Goal: Task Accomplishment & Management: Complete application form

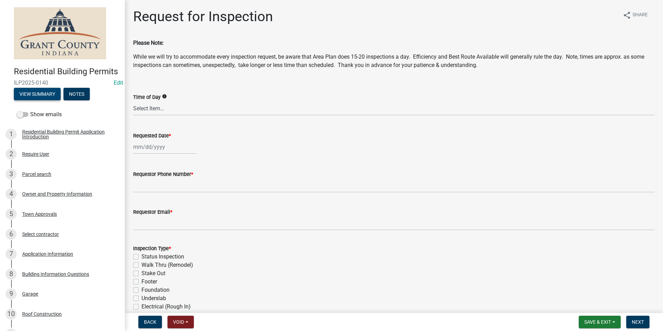
click at [39, 100] on button "View Summary" at bounding box center [37, 94] width 47 height 12
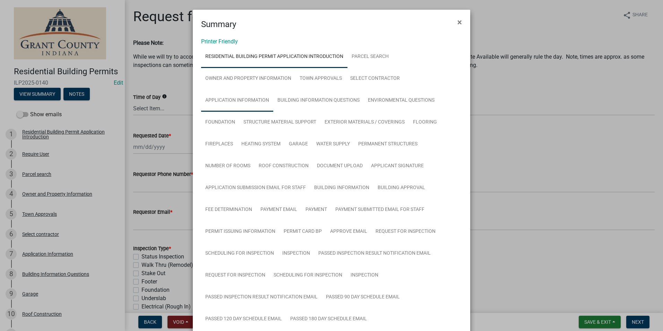
click at [235, 98] on link "Application Information" at bounding box center [237, 100] width 72 height 22
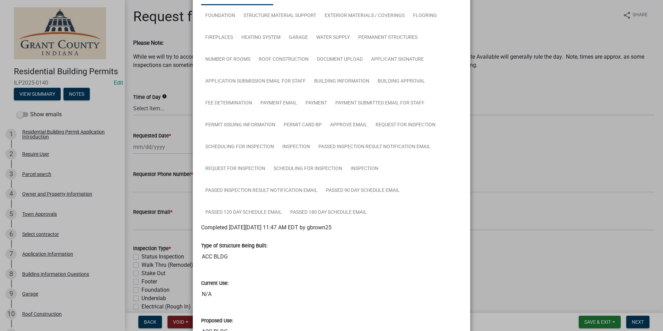
scroll to position [104, 0]
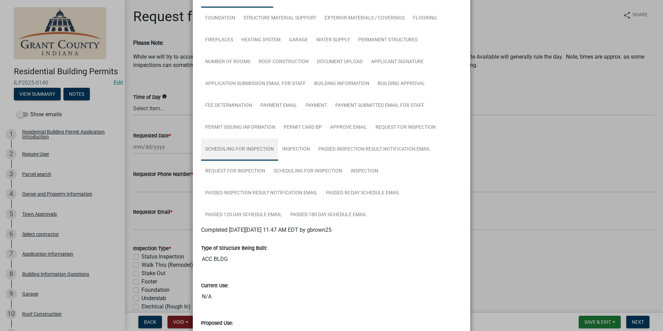
click at [222, 149] on link "Scheduling for Inspection" at bounding box center [239, 149] width 77 height 22
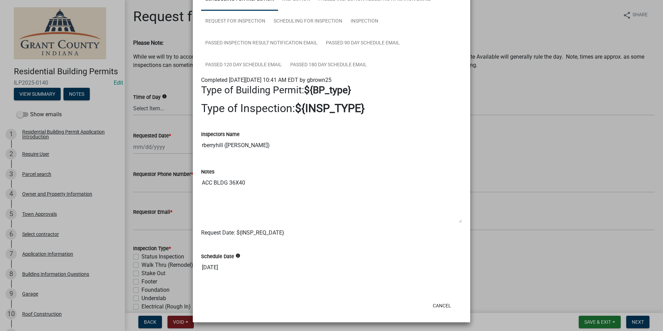
scroll to position [255, 0]
click at [440, 303] on button "Cancel" at bounding box center [441, 304] width 29 height 12
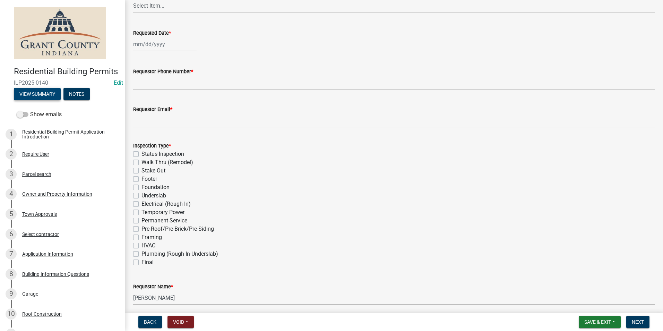
scroll to position [104, 0]
click at [602, 320] on span "Save & Exit" at bounding box center [597, 322] width 27 height 6
click at [589, 300] on button "Save & Exit" at bounding box center [592, 303] width 55 height 17
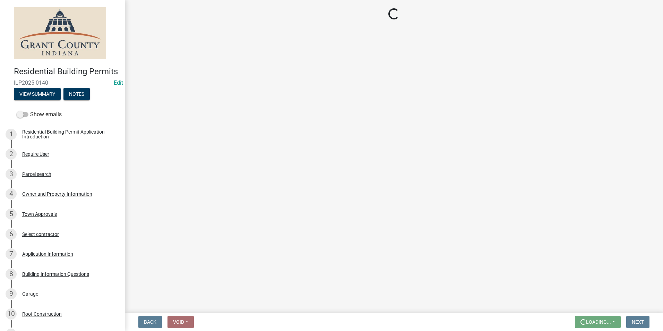
scroll to position [0, 0]
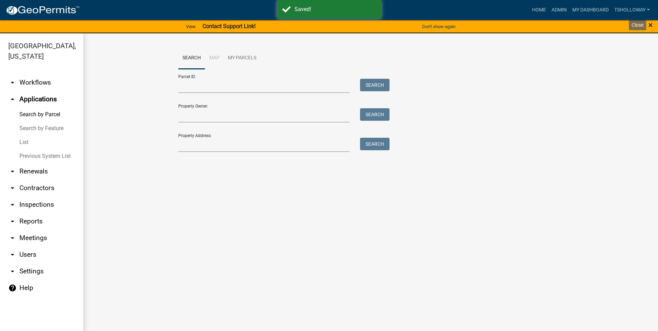
click at [651, 22] on span "×" at bounding box center [650, 25] width 5 height 10
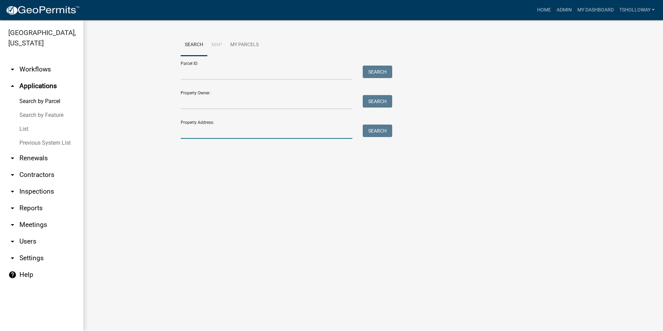
click at [203, 133] on input "Property Address:" at bounding box center [267, 132] width 172 height 14
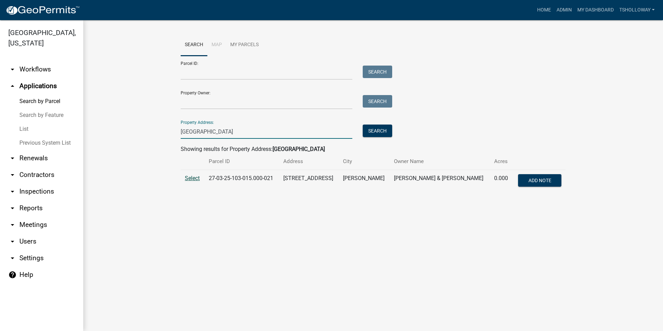
type input "2407 N Orchard"
click at [191, 178] on span "Select" at bounding box center [192, 178] width 15 height 7
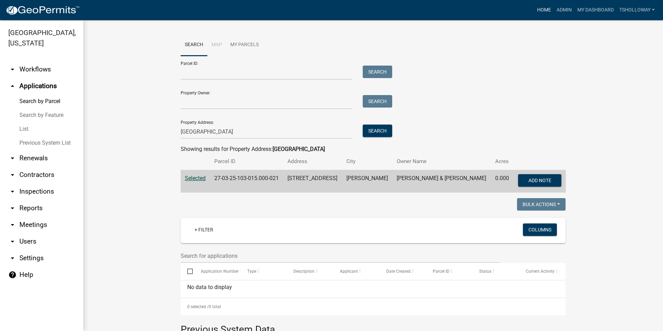
click at [541, 11] on link "Home" at bounding box center [543, 9] width 19 height 13
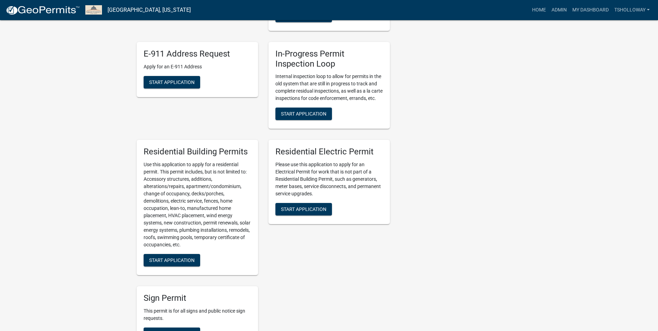
scroll to position [312, 0]
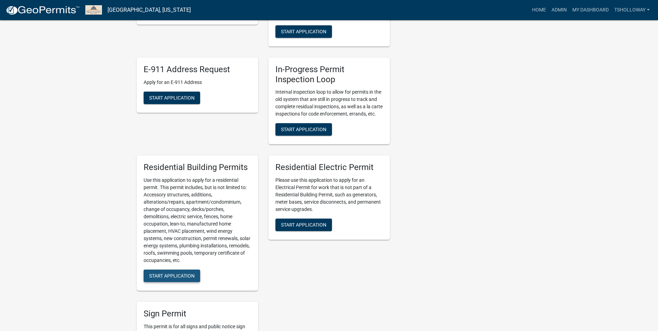
click at [169, 278] on span "Start Application" at bounding box center [171, 276] width 45 height 6
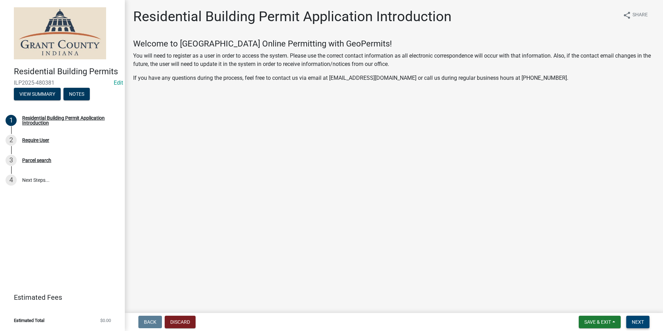
click at [640, 322] on span "Next" at bounding box center [638, 322] width 12 height 6
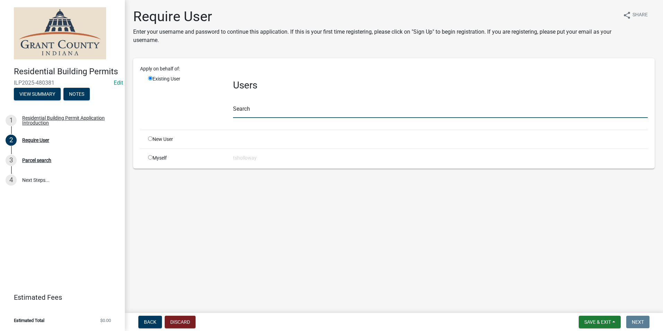
click at [245, 110] on input "text" at bounding box center [440, 111] width 415 height 14
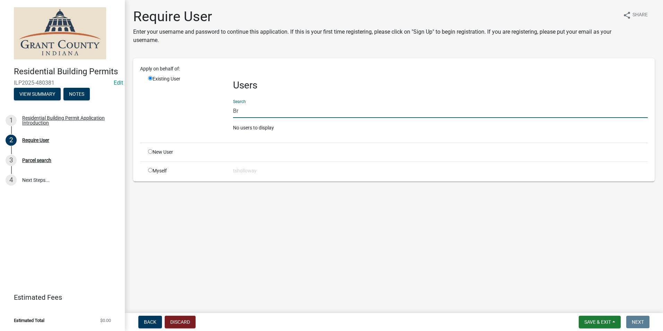
type input "B"
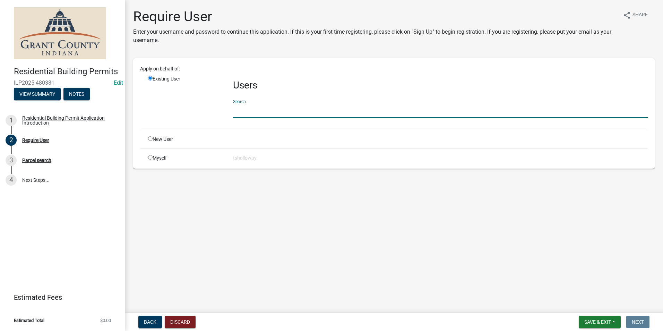
click at [149, 141] on div "New User" at bounding box center [185, 139] width 85 height 7
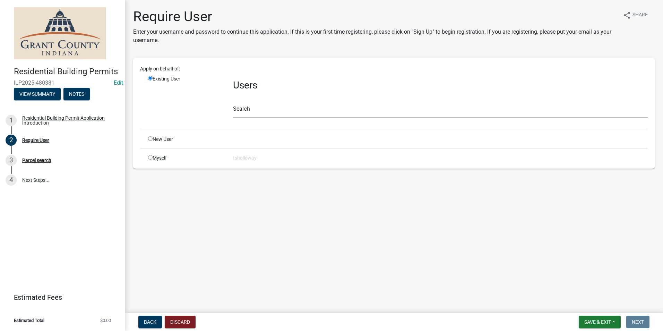
click at [150, 140] on input "radio" at bounding box center [150, 138] width 5 height 5
radio input "true"
radio input "false"
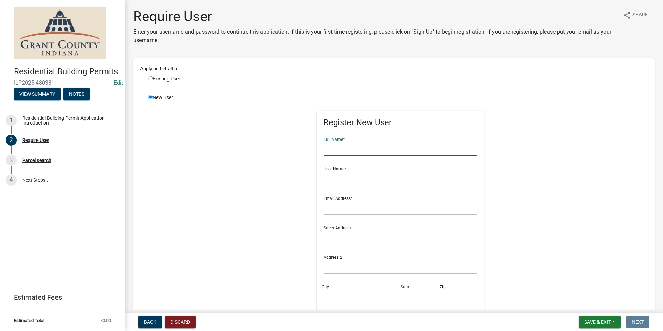
click at [329, 150] on input "text" at bounding box center [401, 148] width 154 height 14
type input "[PERSON_NAME]"
drag, startPoint x: 346, startPoint y: 177, endPoint x: 347, endPoint y: 180, distance: 3.7
click at [346, 177] on input "text" at bounding box center [401, 178] width 154 height 14
type input "brendarhodes"
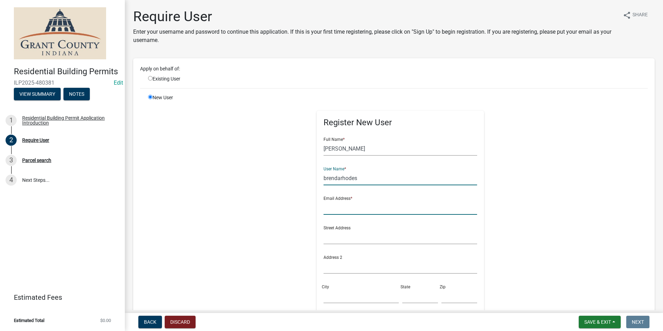
click at [351, 207] on input "text" at bounding box center [401, 207] width 154 height 14
type input "no@email"
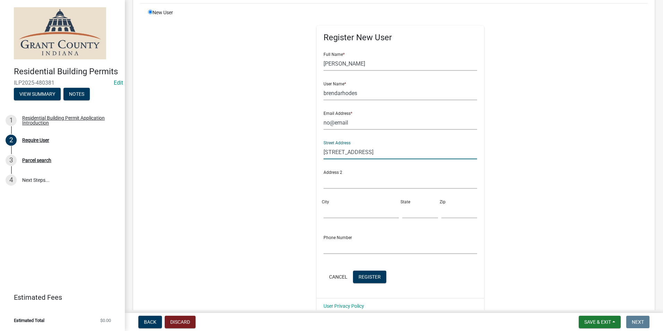
scroll to position [104, 0]
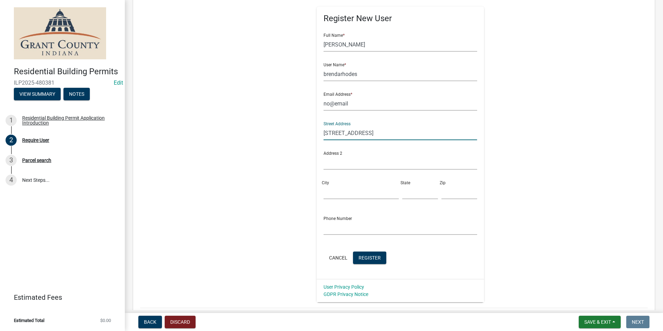
type input "2407 Orchard Rd"
click at [327, 195] on input "City" at bounding box center [361, 192] width 75 height 14
type input "Marion"
type input "IN"
type input "46952"
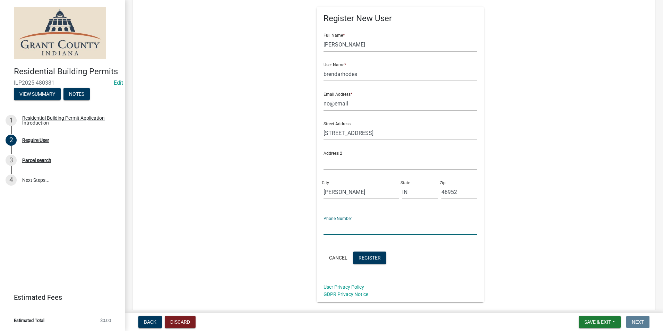
click at [337, 228] on input "text" at bounding box center [401, 228] width 154 height 14
click at [490, 252] on div "Register New User Full Name * Brenda Rhodes User Name * brendarhodes Email Addr…" at bounding box center [400, 146] width 355 height 312
click at [375, 255] on span "Register" at bounding box center [370, 258] width 22 height 6
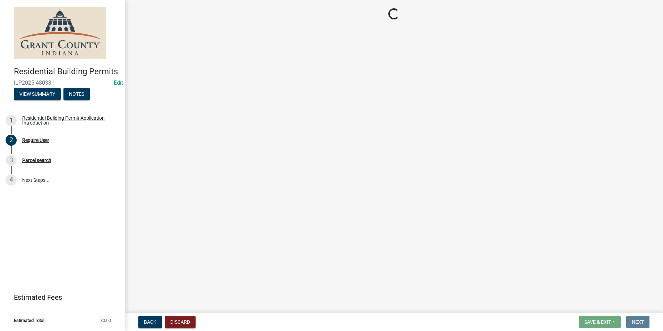
scroll to position [0, 0]
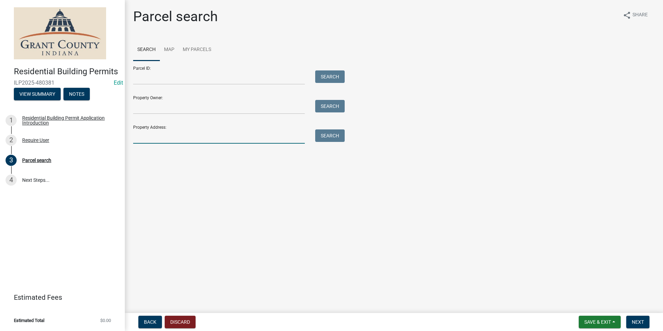
click at [152, 134] on input "Property Address:" at bounding box center [219, 136] width 172 height 14
type input "2407 N Orchard"
click at [329, 136] on button "Search" at bounding box center [329, 135] width 29 height 12
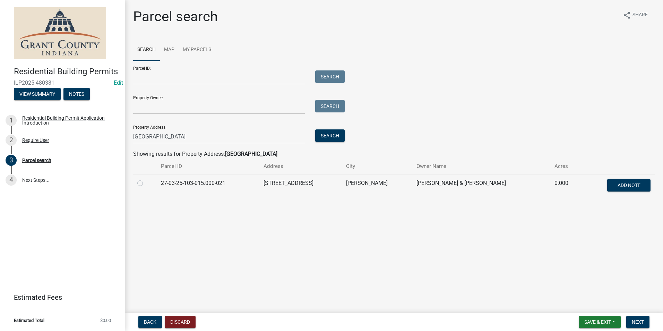
click at [134, 184] on td at bounding box center [145, 185] width 24 height 23
click at [146, 179] on label at bounding box center [146, 179] width 0 height 0
click at [146, 183] on input "radio" at bounding box center [148, 181] width 5 height 5
radio input "true"
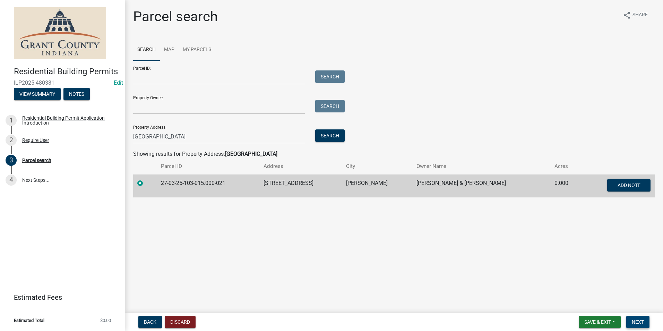
click at [643, 323] on span "Next" at bounding box center [638, 322] width 12 height 6
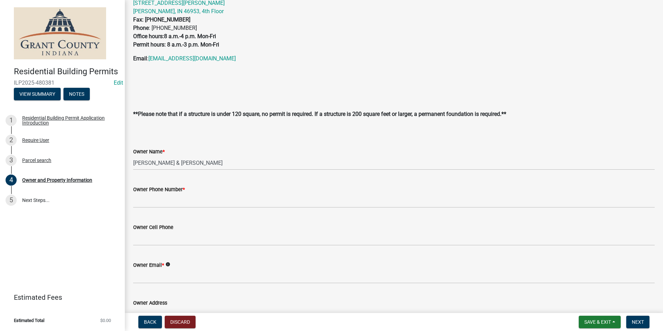
scroll to position [139, 0]
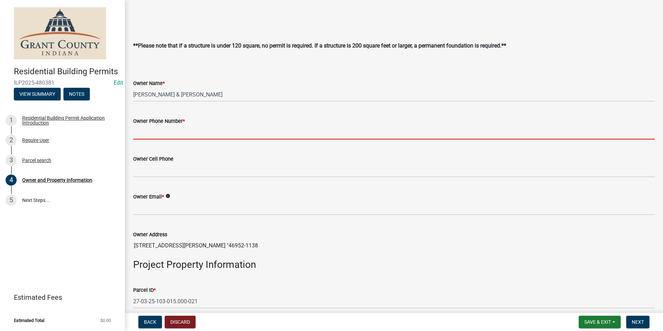
click at [153, 130] on input "Owner Phone Number *" at bounding box center [394, 132] width 522 height 14
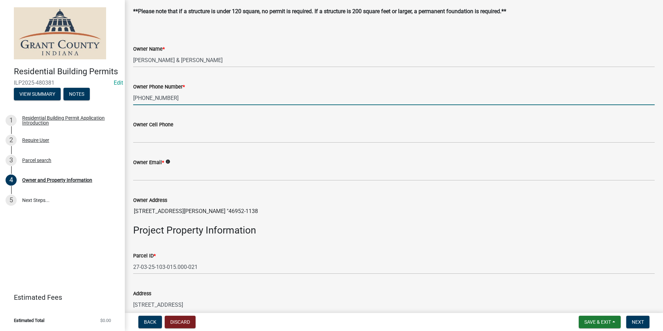
scroll to position [173, 0]
type input "[PHONE_NUMBER]"
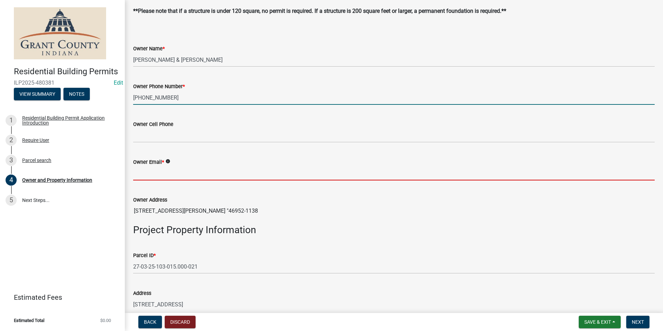
click at [146, 173] on input "Owner Email *" at bounding box center [394, 173] width 522 height 14
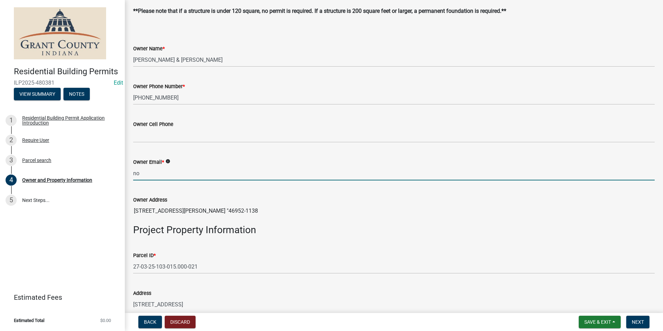
type input "no@email"
click at [165, 175] on input "no@email" at bounding box center [394, 173] width 522 height 14
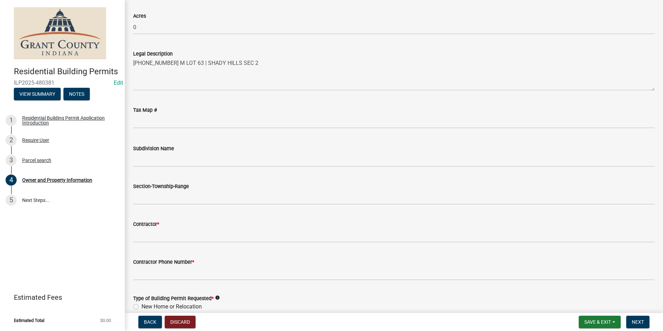
scroll to position [694, 0]
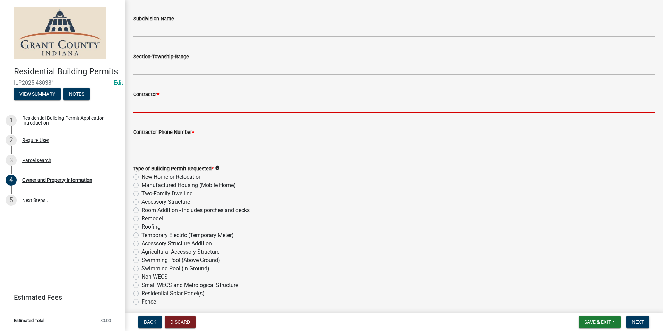
click at [148, 104] on input "Contractor *" at bounding box center [394, 105] width 522 height 14
type input "Self"
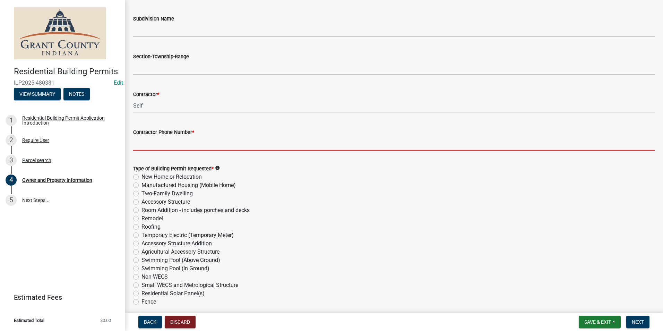
click at [143, 144] on input "Contractor Phone Number *" at bounding box center [394, 143] width 522 height 14
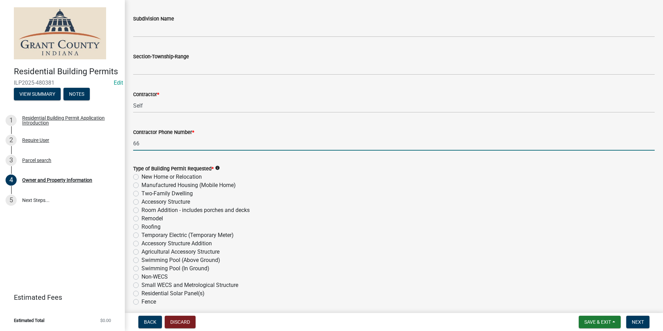
type input "6"
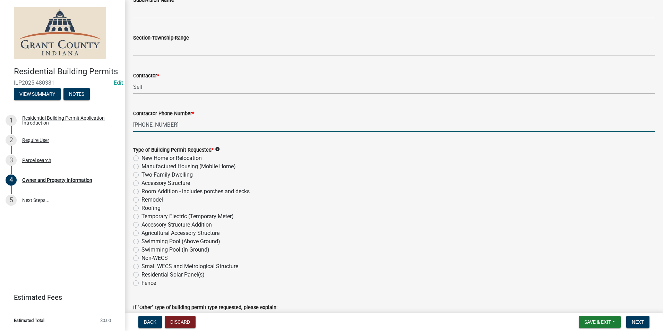
scroll to position [728, 0]
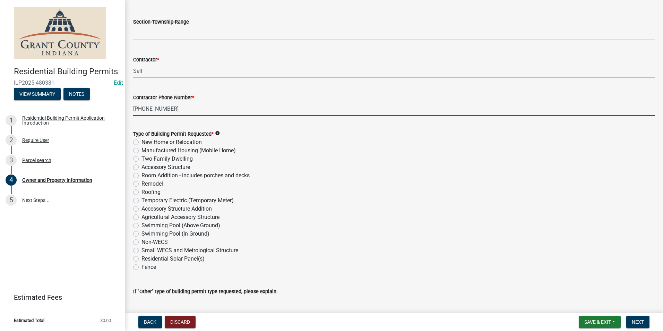
type input "[PHONE_NUMBER]"
click at [141, 209] on label "Accessory Structure Addition" at bounding box center [176, 209] width 70 height 8
click at [141, 209] on input "Accessory Structure Addition" at bounding box center [143, 207] width 5 height 5
radio input "true"
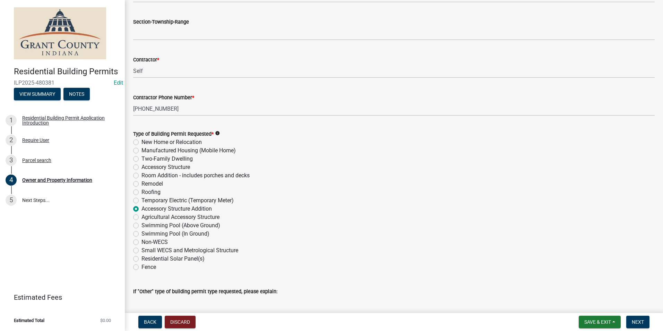
scroll to position [818, 0]
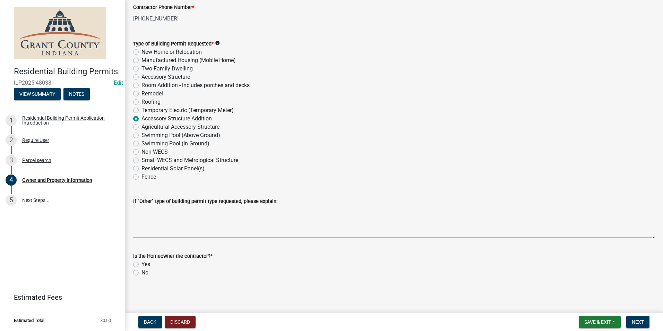
click at [141, 264] on label "Yes" at bounding box center [145, 264] width 9 height 8
click at [141, 264] on input "Yes" at bounding box center [143, 262] width 5 height 5
radio input "true"
click at [638, 324] on span "Next" at bounding box center [638, 322] width 12 height 6
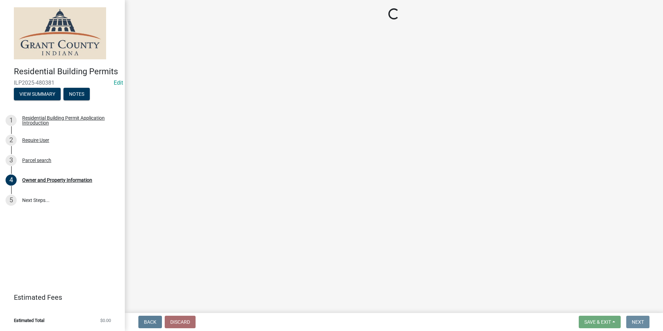
scroll to position [0, 0]
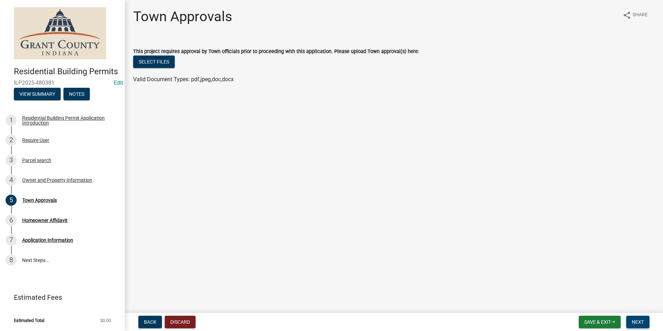
click at [635, 321] on span "Next" at bounding box center [638, 322] width 12 height 6
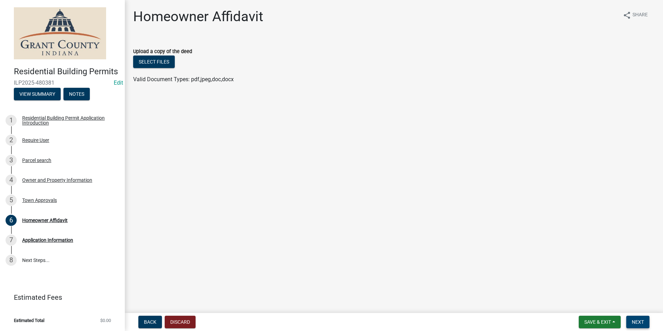
click at [636, 324] on span "Next" at bounding box center [638, 322] width 12 height 6
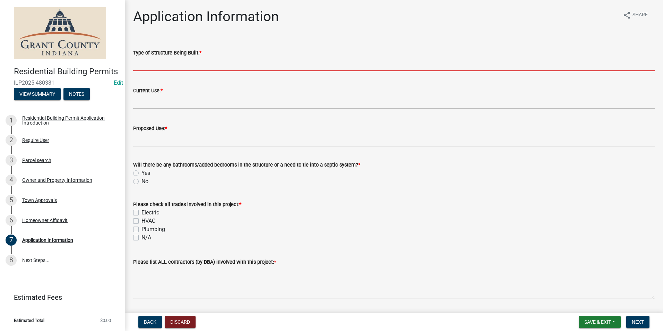
click at [156, 64] on input "Type of Structure Being Built: *" at bounding box center [394, 64] width 522 height 14
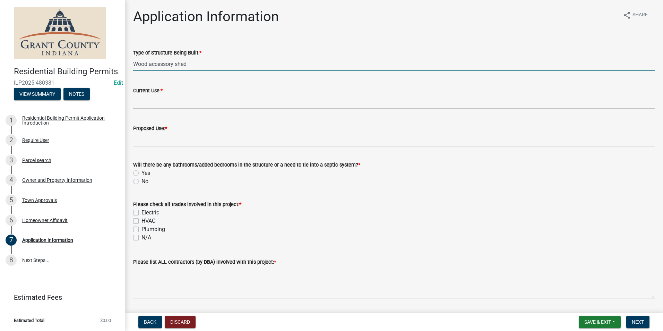
type input "Wood accessory shed"
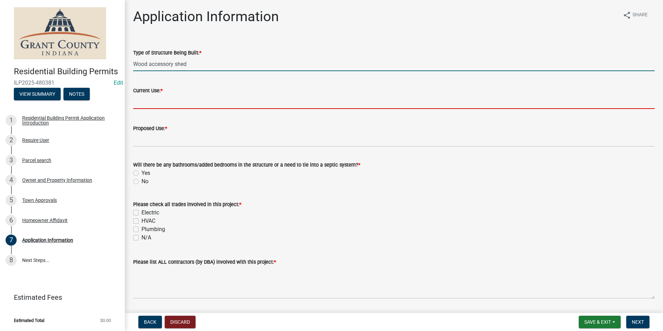
click at [158, 101] on input "Current Use: *" at bounding box center [394, 102] width 522 height 14
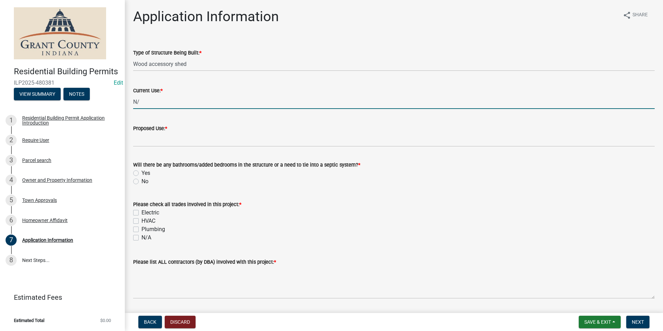
type input "N/A"
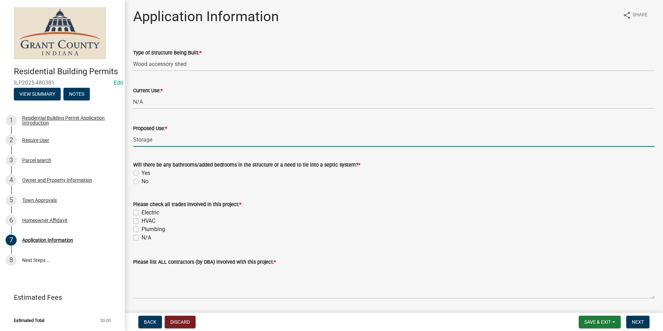
type input "Storage"
click at [330, 213] on div "Electric" at bounding box center [394, 212] width 522 height 8
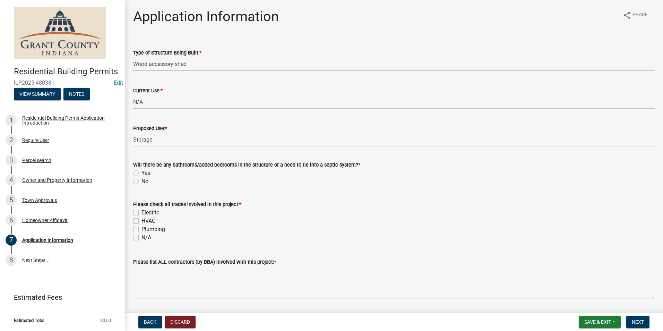
click at [141, 182] on label "No" at bounding box center [144, 181] width 7 height 8
click at [141, 182] on input "No" at bounding box center [143, 179] width 5 height 5
radio input "true"
click at [141, 237] on label "N/A" at bounding box center [146, 237] width 10 height 8
click at [141, 237] on input "N/A" at bounding box center [143, 235] width 5 height 5
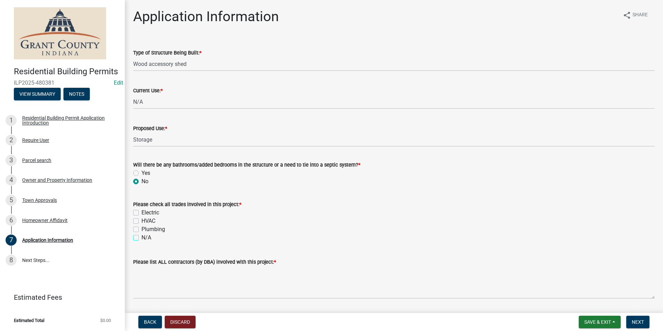
checkbox input "true"
checkbox input "false"
checkbox input "true"
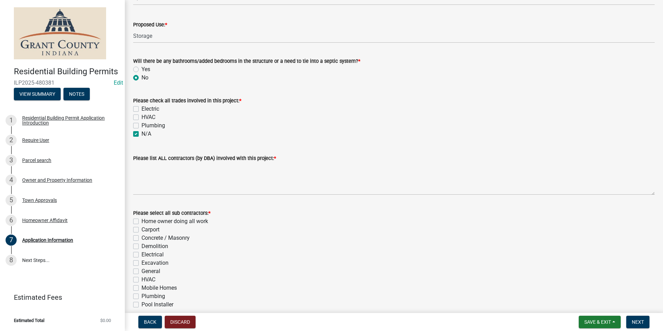
scroll to position [104, 0]
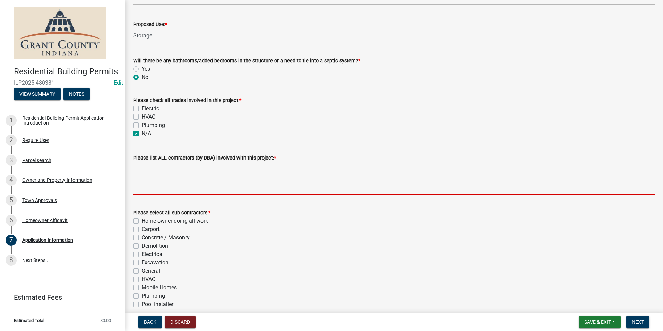
click at [141, 171] on textarea "Please list ALL contractors (by DBA) involved with this project: *" at bounding box center [394, 178] width 522 height 33
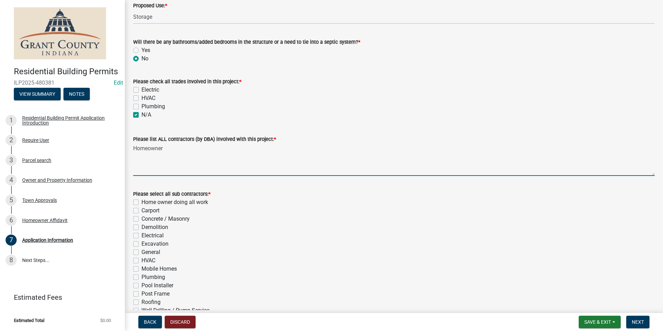
scroll to position [139, 0]
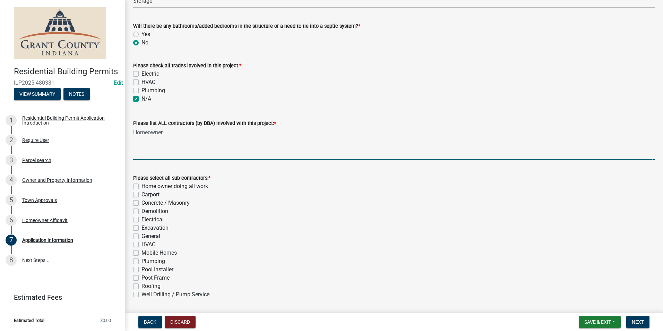
type textarea "Homeowner"
click at [141, 187] on label "Home owner doing all work" at bounding box center [174, 186] width 67 height 8
click at [141, 187] on input "Home owner doing all work" at bounding box center [143, 184] width 5 height 5
checkbox input "true"
checkbox input "false"
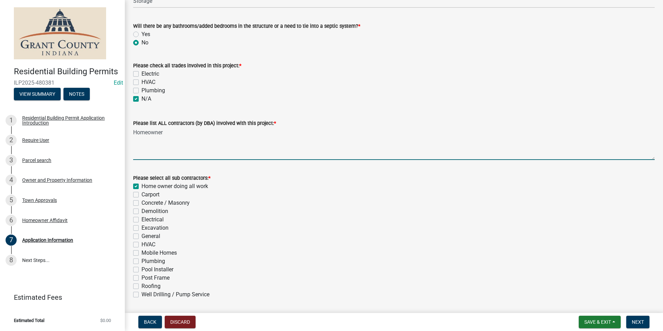
checkbox input "false"
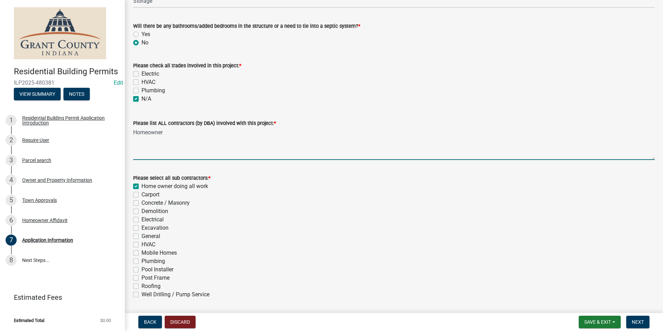
checkbox input "false"
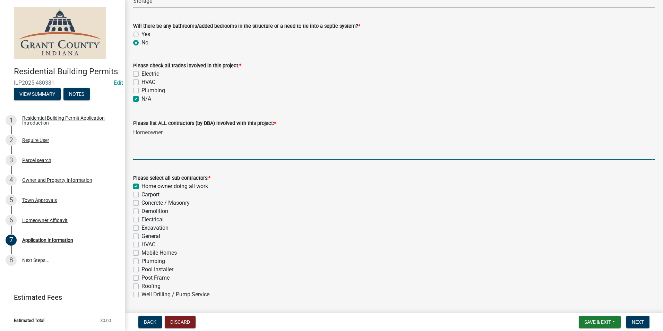
checkbox input "false"
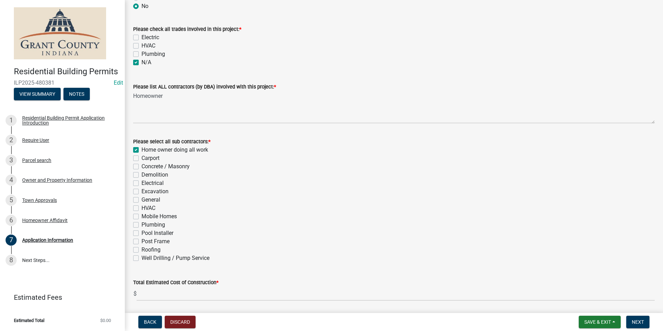
scroll to position [199, 0]
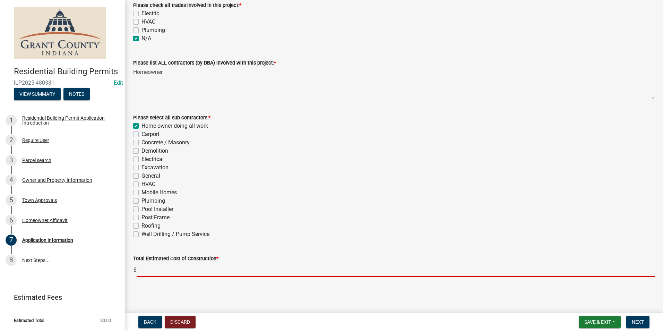
click at [151, 273] on input "text" at bounding box center [396, 270] width 518 height 14
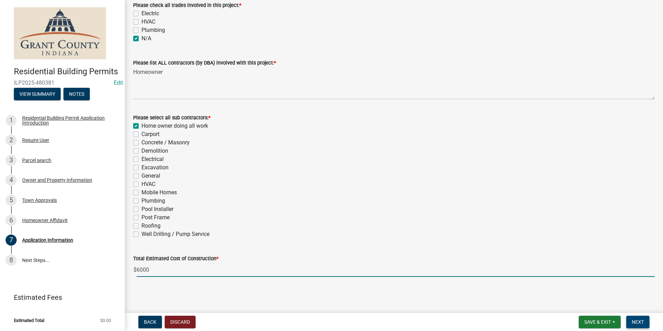
type input "6000"
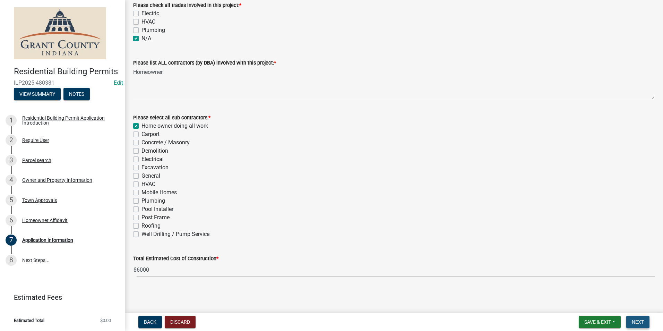
click at [642, 323] on span "Next" at bounding box center [638, 322] width 12 height 6
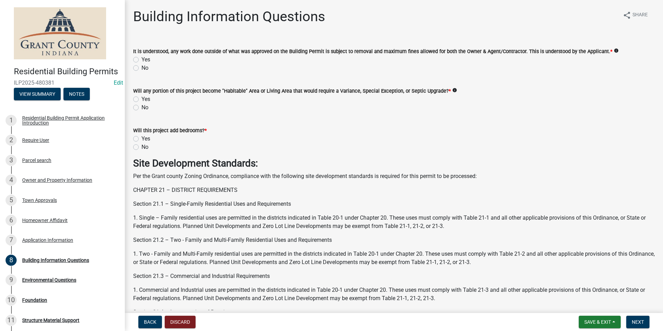
click at [141, 59] on label "Yes" at bounding box center [145, 59] width 9 height 8
click at [141, 59] on input "Yes" at bounding box center [143, 57] width 5 height 5
radio input "true"
click at [141, 106] on label "No" at bounding box center [144, 107] width 7 height 8
click at [141, 106] on input "No" at bounding box center [143, 105] width 5 height 5
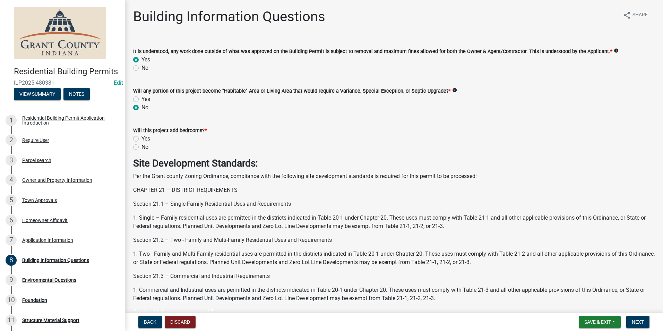
radio input "true"
click at [141, 146] on label "No" at bounding box center [144, 147] width 7 height 8
click at [141, 146] on input "No" at bounding box center [143, 145] width 5 height 5
radio input "true"
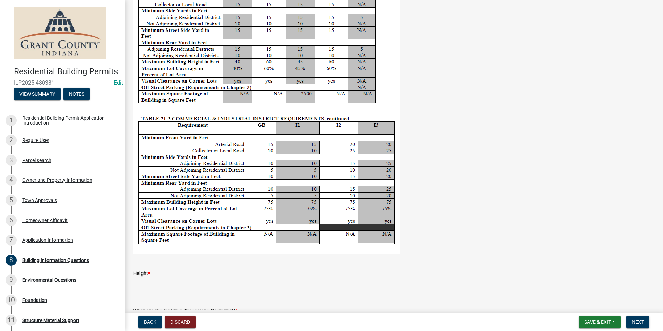
scroll to position [1249, 0]
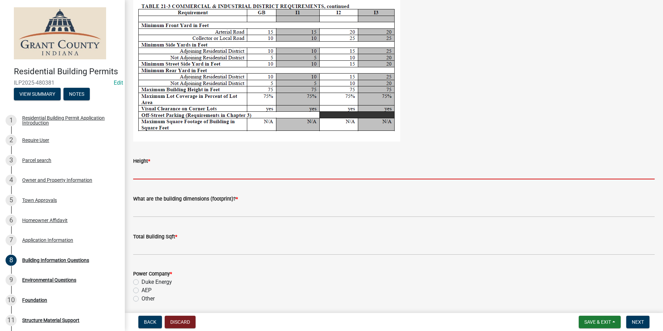
click at [146, 173] on input "Height *" at bounding box center [394, 172] width 522 height 14
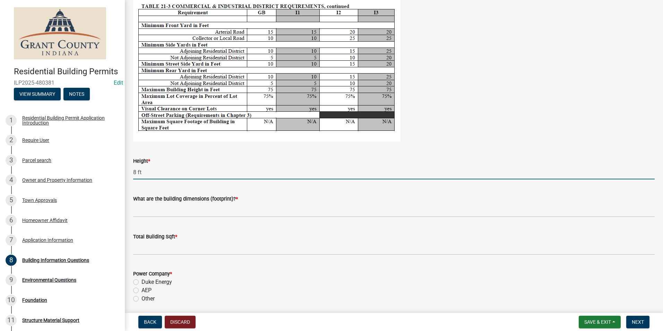
type input "8 ft"
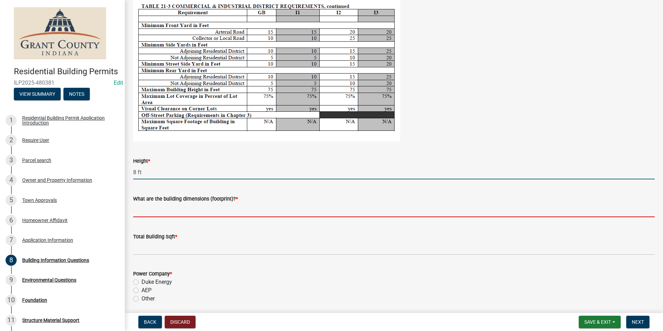
click at [172, 211] on input "What are the building dimensions (footprint)? *" at bounding box center [394, 210] width 522 height 14
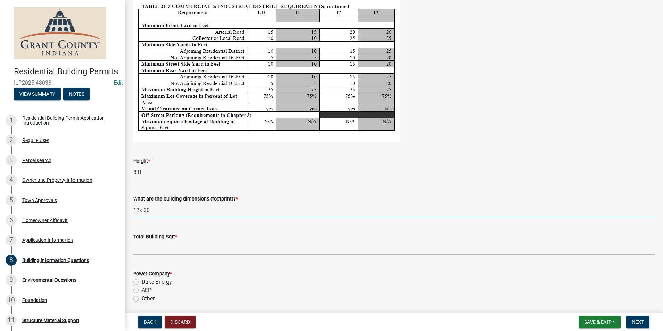
type input "12x 20"
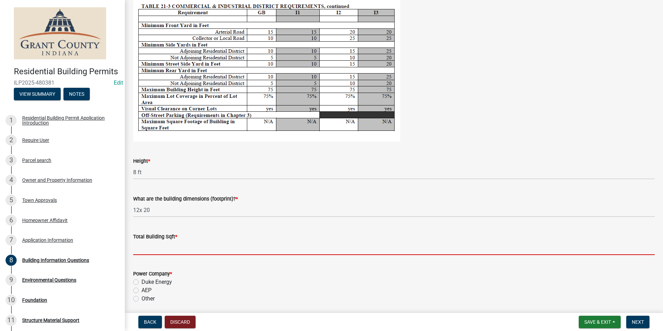
click at [148, 249] on input "text" at bounding box center [394, 248] width 522 height 14
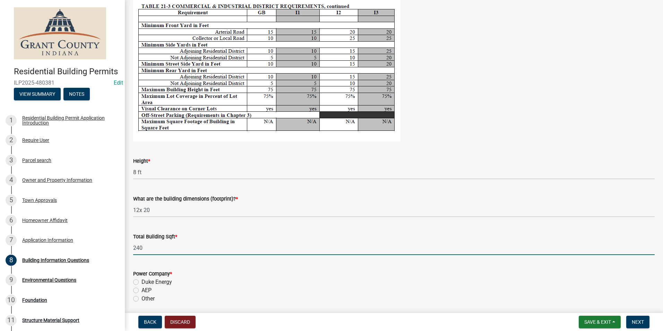
type input "240"
click at [250, 237] on div "Total Building Sqft *" at bounding box center [394, 236] width 522 height 8
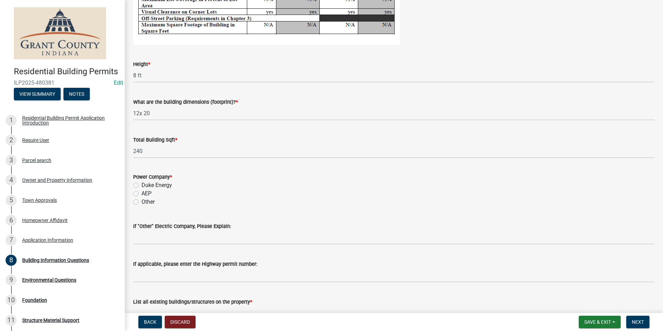
scroll to position [1353, 0]
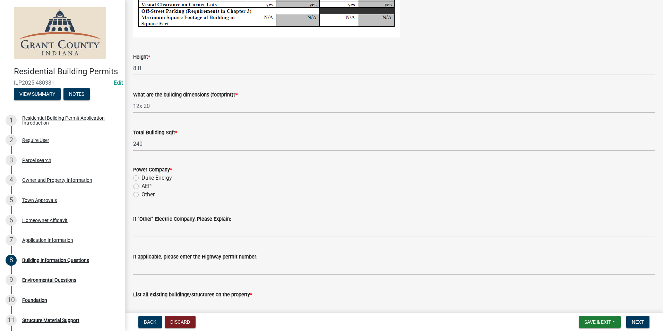
click at [141, 188] on label "AEP" at bounding box center [146, 186] width 10 height 8
click at [141, 187] on input "AEP" at bounding box center [143, 184] width 5 height 5
radio input "true"
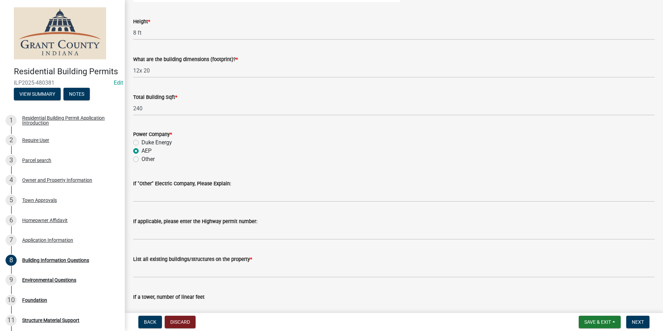
scroll to position [1426, 0]
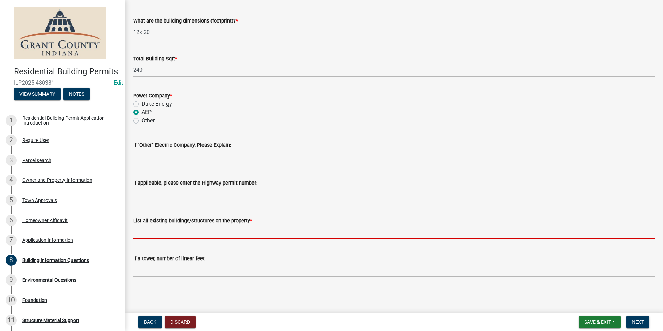
click at [144, 233] on input "List all existing buildings/structures on the property *" at bounding box center [394, 232] width 522 height 14
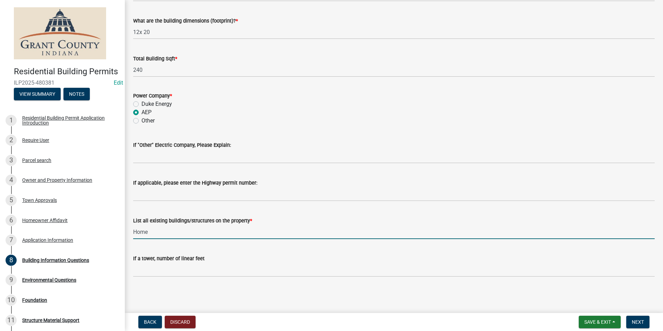
click at [173, 228] on input "Home" at bounding box center [394, 232] width 522 height 14
type input "Home and concrete shed"
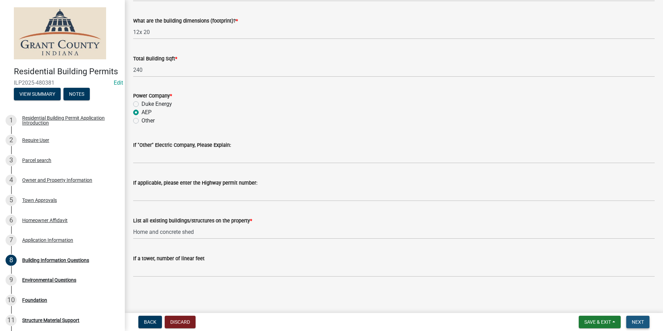
click at [644, 323] on span "Next" at bounding box center [638, 322] width 12 height 6
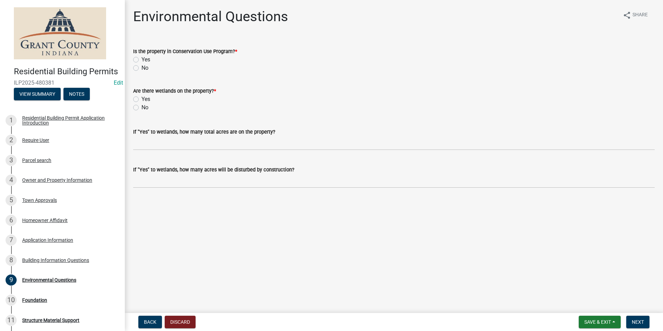
click at [141, 69] on label "No" at bounding box center [144, 68] width 7 height 8
click at [141, 68] on input "No" at bounding box center [143, 66] width 5 height 5
radio input "true"
drag, startPoint x: 136, startPoint y: 108, endPoint x: 186, endPoint y: 124, distance: 52.9
click at [141, 108] on label "No" at bounding box center [144, 107] width 7 height 8
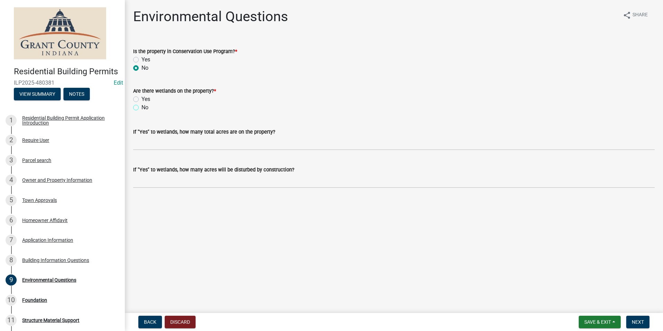
click at [141, 108] on input "No" at bounding box center [143, 105] width 5 height 5
radio input "true"
click at [639, 319] on span "Next" at bounding box center [638, 322] width 12 height 6
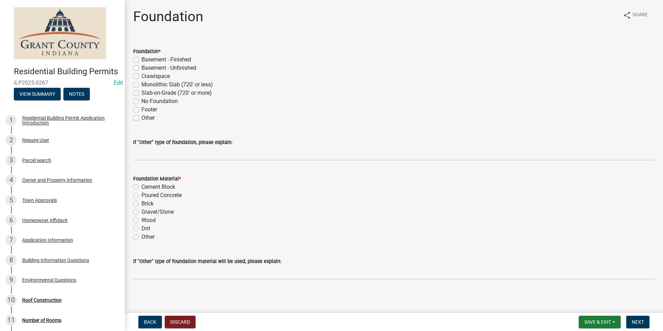
click at [141, 101] on label "No Foundation" at bounding box center [159, 101] width 36 height 8
click at [141, 101] on input "No Foundation" at bounding box center [143, 99] width 5 height 5
checkbox input "true"
checkbox input "false"
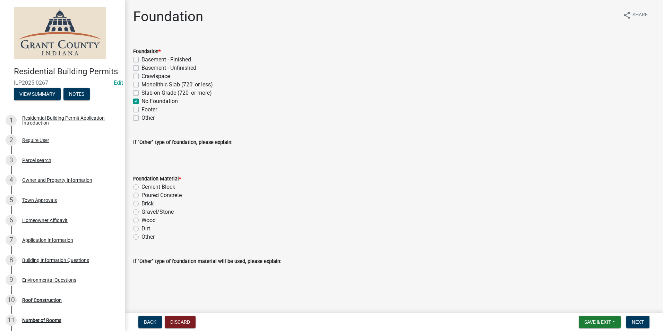
checkbox input "false"
checkbox input "true"
checkbox input "false"
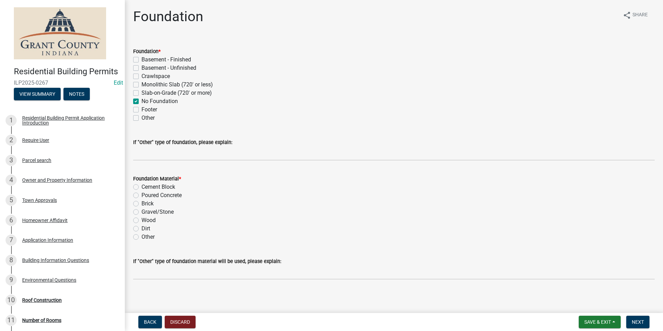
checkbox input "false"
click at [141, 229] on label "Dirt" at bounding box center [145, 228] width 9 height 8
click at [141, 229] on input "Dirt" at bounding box center [143, 226] width 5 height 5
radio input "true"
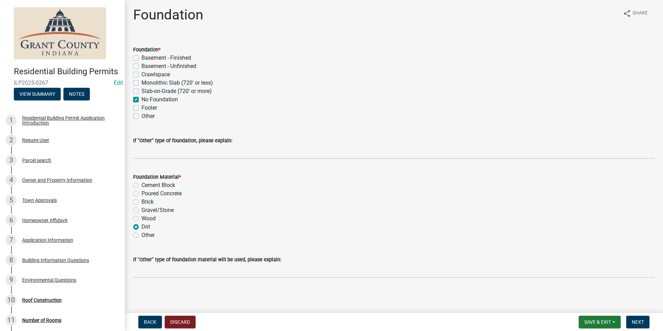
scroll to position [2, 0]
click at [642, 322] on span "Next" at bounding box center [638, 322] width 12 height 6
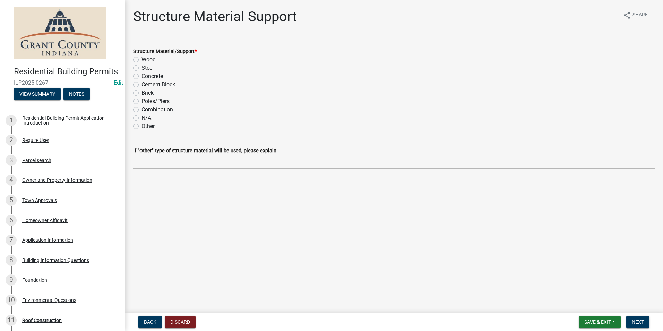
click at [141, 60] on label "Wood" at bounding box center [148, 59] width 14 height 8
click at [141, 60] on input "Wood" at bounding box center [143, 57] width 5 height 5
radio input "true"
click at [637, 323] on span "Next" at bounding box center [638, 322] width 12 height 6
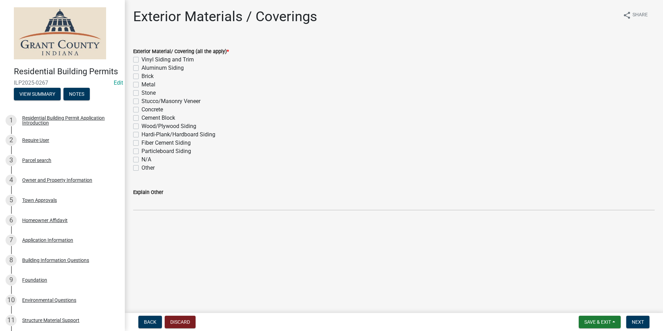
click at [141, 126] on label "Wood/Plywood Siding" at bounding box center [168, 126] width 55 height 8
click at [141, 126] on input "Wood/Plywood Siding" at bounding box center [143, 124] width 5 height 5
checkbox input "true"
checkbox input "false"
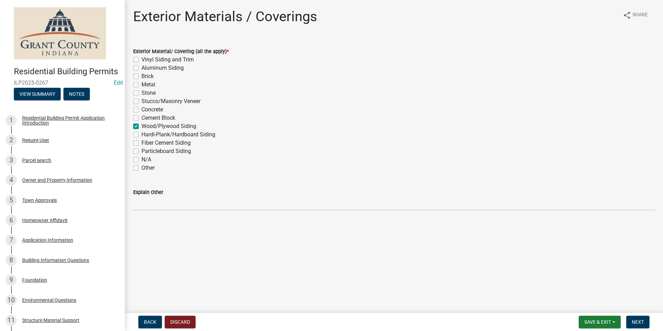
checkbox input "false"
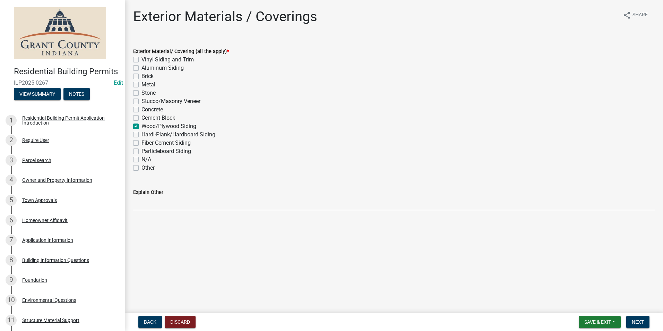
checkbox input "false"
checkbox input "true"
checkbox input "false"
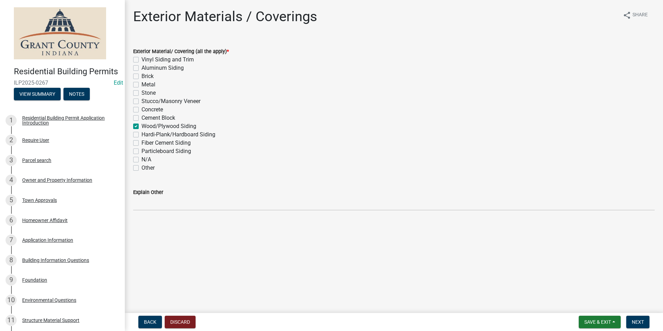
checkbox input "false"
click at [637, 323] on span "Next" at bounding box center [638, 322] width 12 height 6
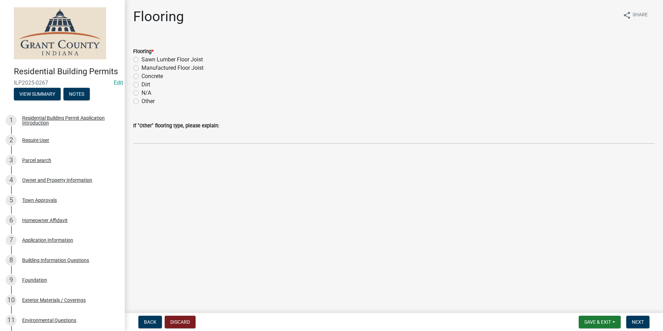
click at [141, 60] on label "Sawn Lumber Floor Joist" at bounding box center [171, 59] width 61 height 8
click at [141, 60] on input "Sawn Lumber Floor Joist" at bounding box center [143, 57] width 5 height 5
radio input "true"
click at [637, 321] on span "Next" at bounding box center [638, 322] width 12 height 6
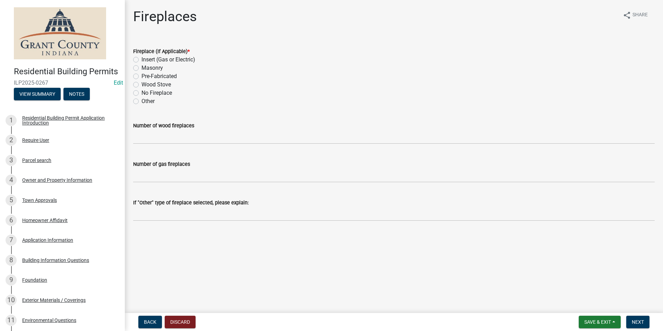
click at [141, 94] on label "No Fireplace" at bounding box center [156, 93] width 31 height 8
click at [141, 93] on input "No Fireplace" at bounding box center [143, 91] width 5 height 5
radio input "true"
click at [639, 323] on span "Next" at bounding box center [638, 322] width 12 height 6
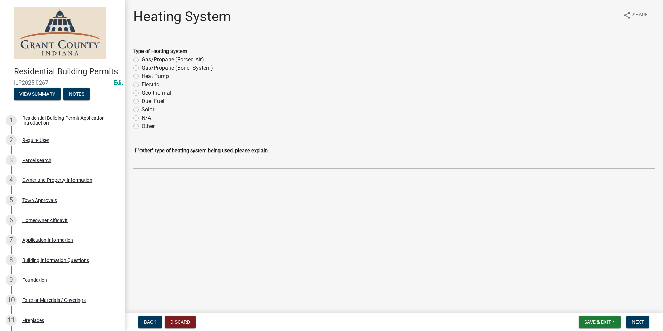
click at [141, 119] on label "N/A" at bounding box center [146, 118] width 10 height 8
click at [141, 118] on input "N/A" at bounding box center [143, 116] width 5 height 5
radio input "true"
click at [640, 322] on span "Next" at bounding box center [638, 322] width 12 height 6
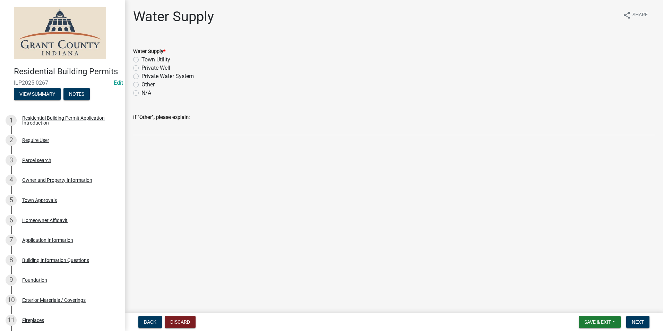
click at [141, 68] on label "Private Well" at bounding box center [155, 68] width 29 height 8
click at [141, 68] on input "Private Well" at bounding box center [143, 66] width 5 height 5
radio input "true"
click at [639, 323] on span "Next" at bounding box center [638, 322] width 12 height 6
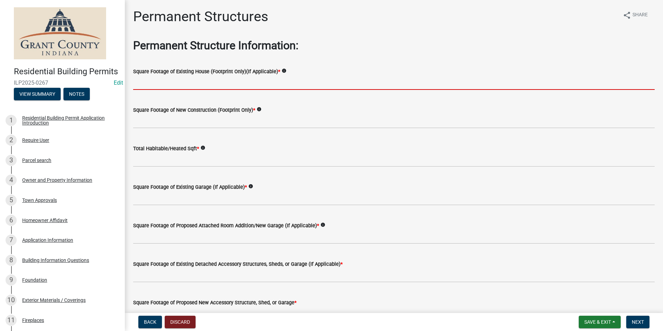
click at [160, 85] on input "text" at bounding box center [394, 83] width 522 height 14
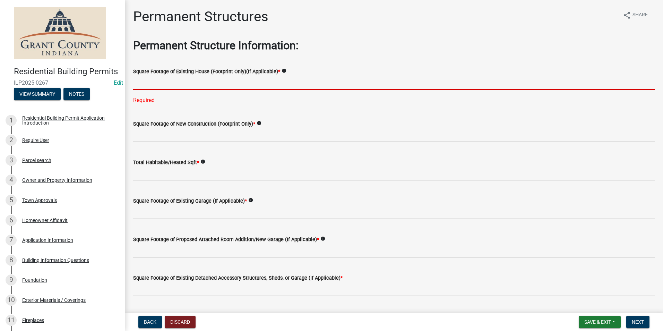
click at [162, 82] on input "text" at bounding box center [394, 83] width 522 height 14
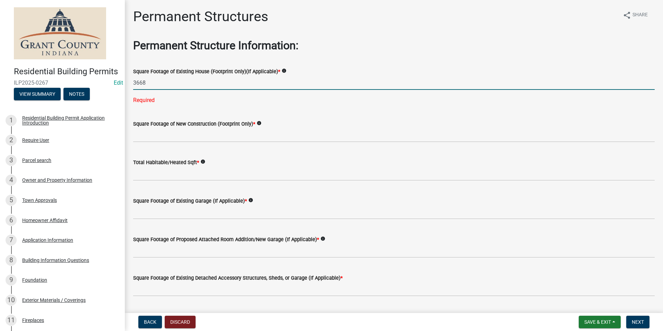
type input "3668"
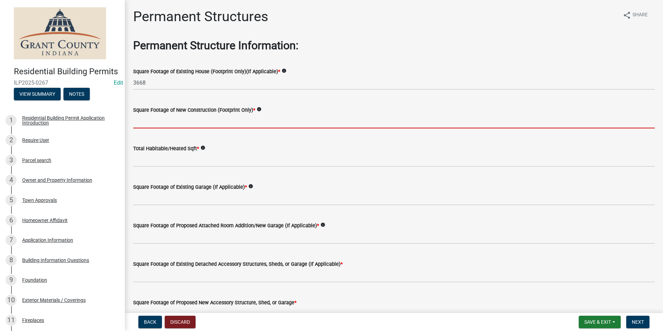
click at [167, 135] on wm-data-entity-input-list "Permanent Structure Information: Square Footage of Existing House (Footprint On…" at bounding box center [394, 221] width 522 height 365
type input "0"
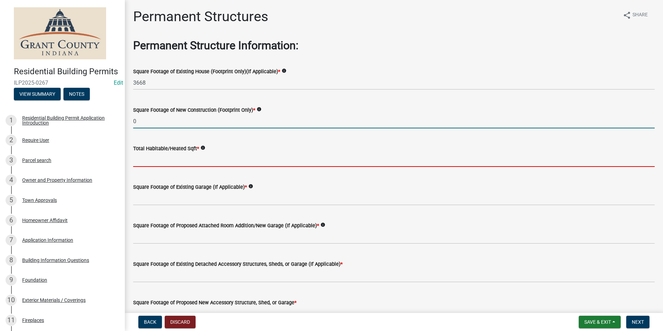
click at [164, 161] on input "text" at bounding box center [394, 160] width 522 height 14
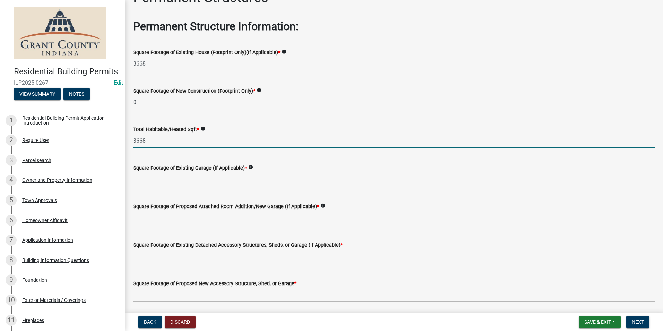
scroll to position [35, 0]
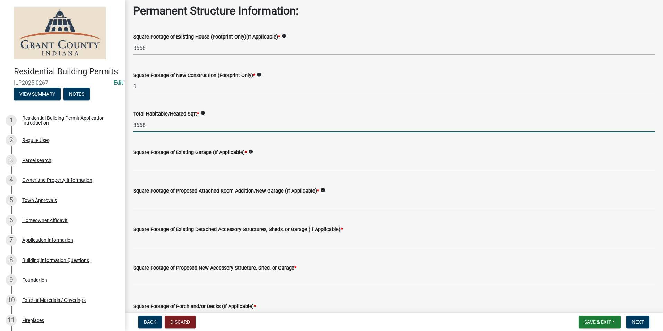
type input "3668"
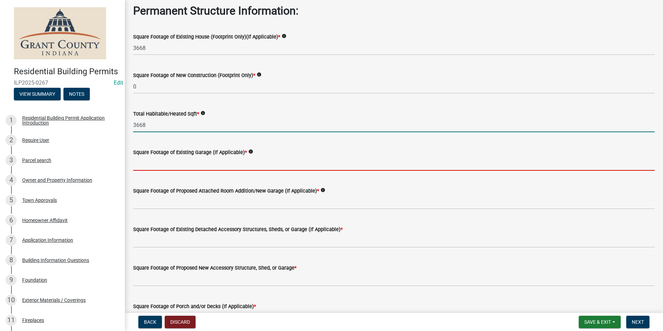
click at [174, 161] on input "text" at bounding box center [394, 163] width 522 height 14
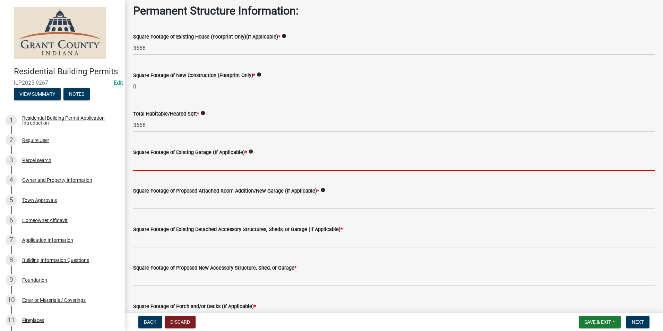
type input "0"
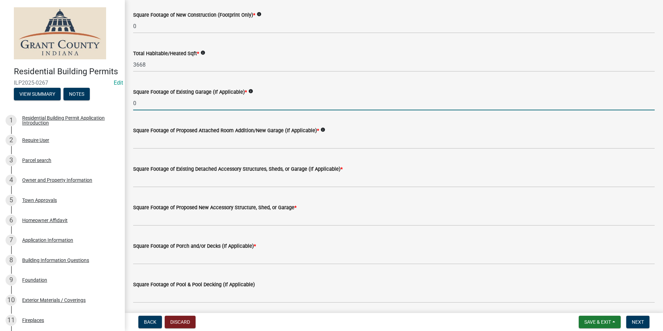
scroll to position [104, 0]
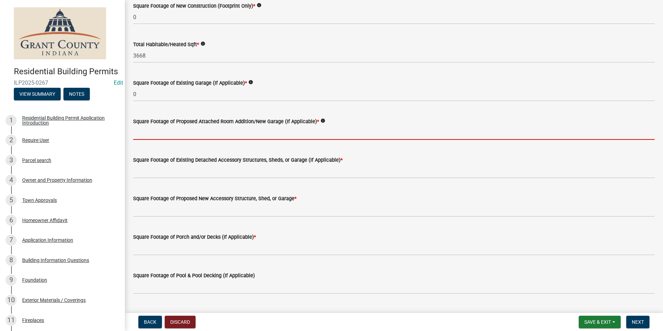
click at [188, 129] on input "text" at bounding box center [394, 133] width 522 height 14
type input "0"
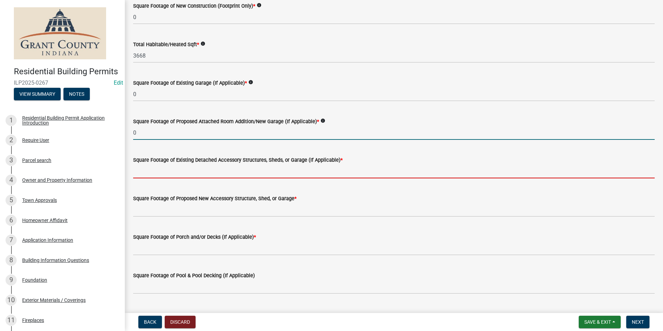
click at [199, 172] on input "text" at bounding box center [394, 171] width 522 height 14
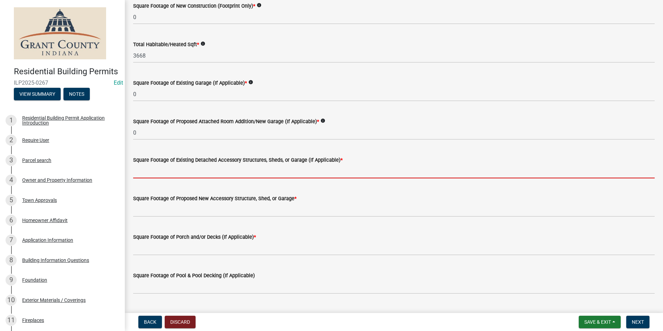
type input "0"
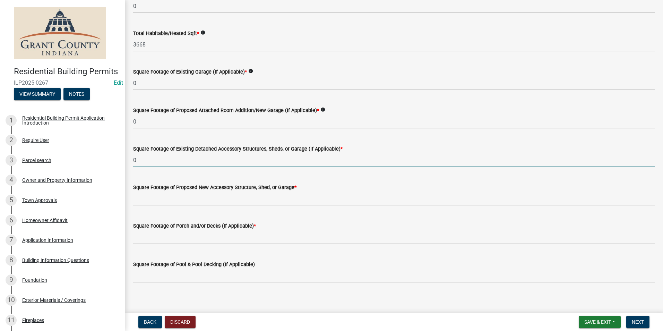
scroll to position [121, 0]
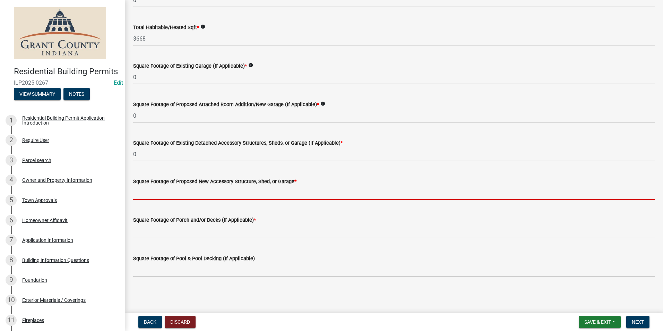
click at [192, 192] on input "text" at bounding box center [394, 193] width 522 height 14
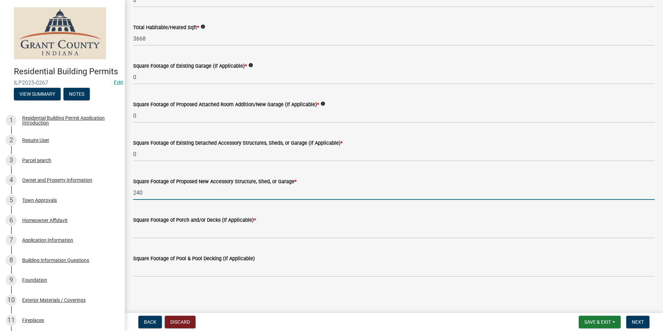
type input "240"
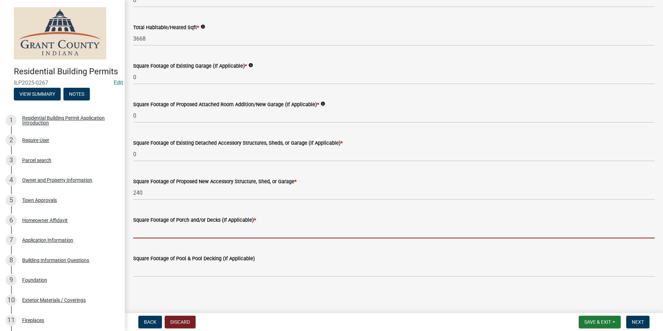
click at [308, 234] on input "text" at bounding box center [394, 231] width 522 height 14
type input "0"
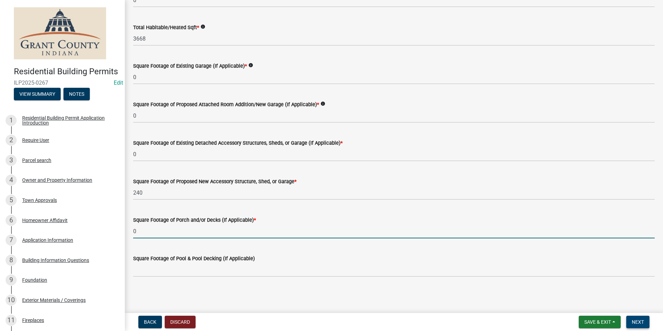
click at [641, 322] on span "Next" at bounding box center [638, 322] width 12 height 6
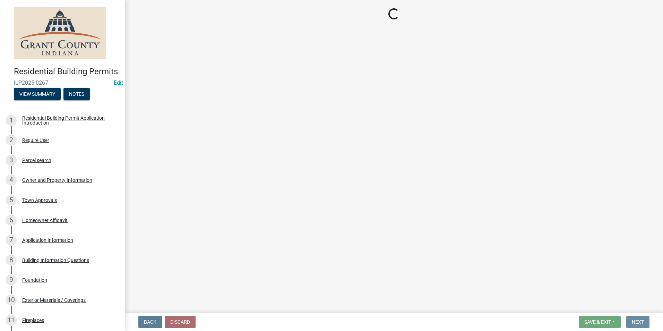
scroll to position [0, 0]
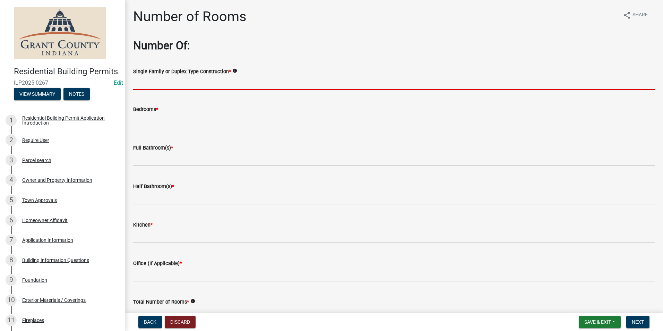
click at [157, 86] on input "Single Family or Duplex Type Construction *" at bounding box center [394, 83] width 522 height 14
type input "NA"
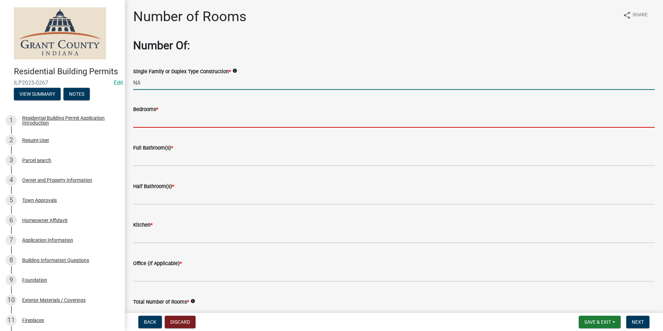
click at [152, 125] on input "text" at bounding box center [394, 120] width 522 height 14
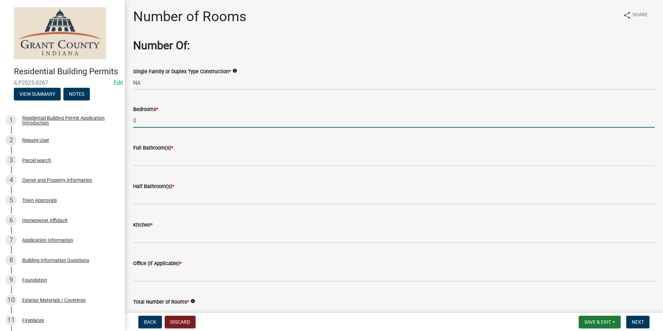
type input "0"
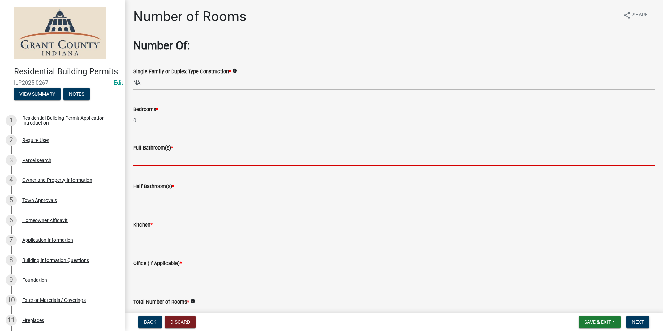
click at [151, 158] on input "text" at bounding box center [394, 159] width 522 height 14
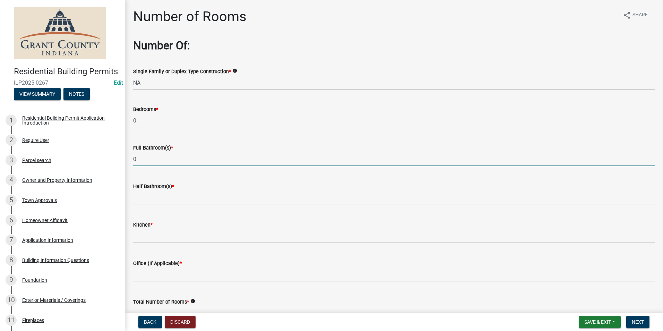
type input "0"
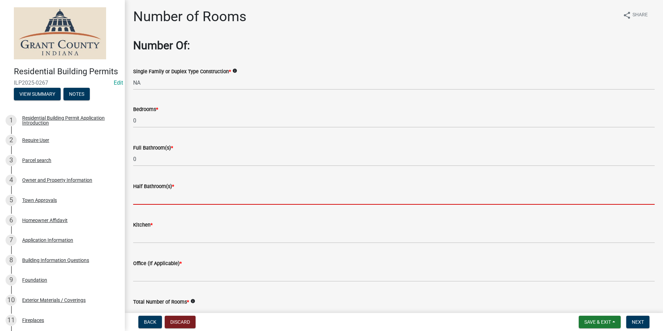
click at [152, 195] on input "text" at bounding box center [394, 197] width 522 height 14
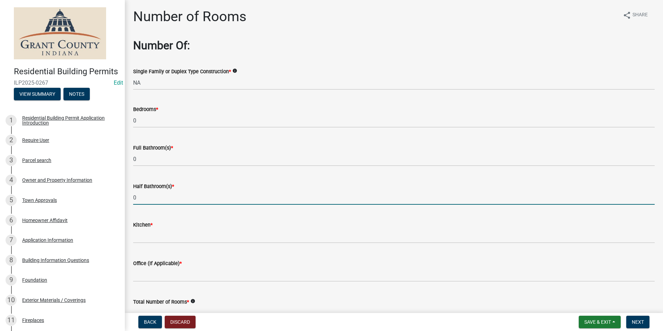
type input "0"
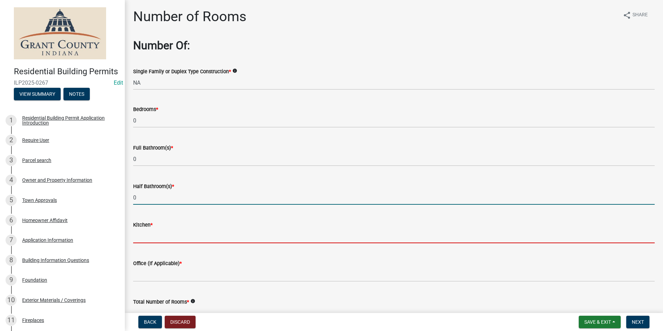
drag, startPoint x: 152, startPoint y: 232, endPoint x: 155, endPoint y: 229, distance: 5.2
click at [153, 232] on input "text" at bounding box center [394, 236] width 522 height 14
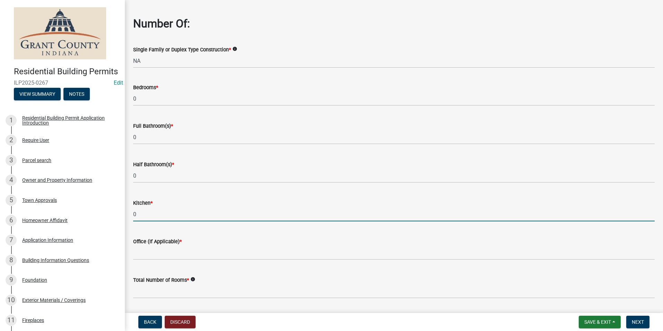
scroll to position [43, 0]
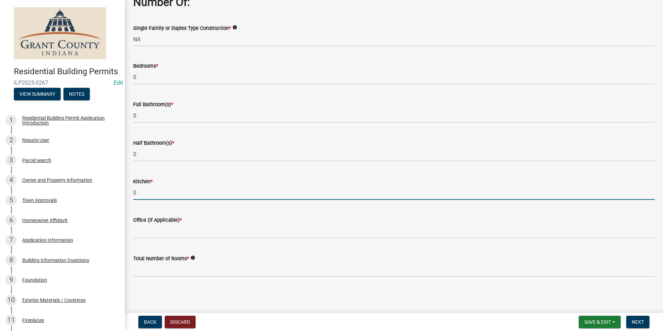
type input "0"
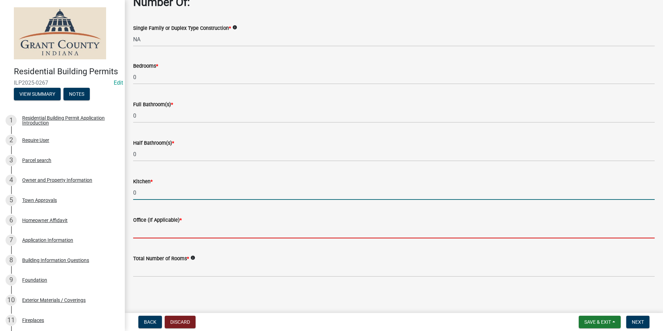
click at [162, 227] on input "text" at bounding box center [394, 231] width 522 height 14
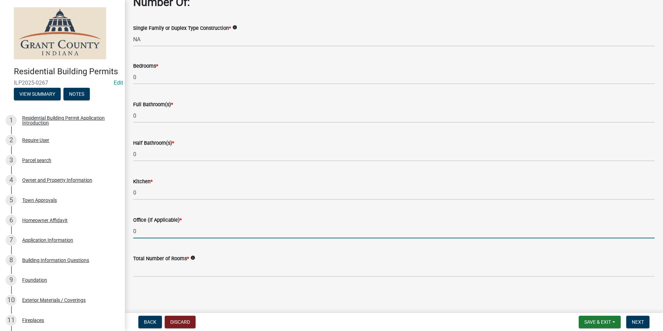
type input "0"
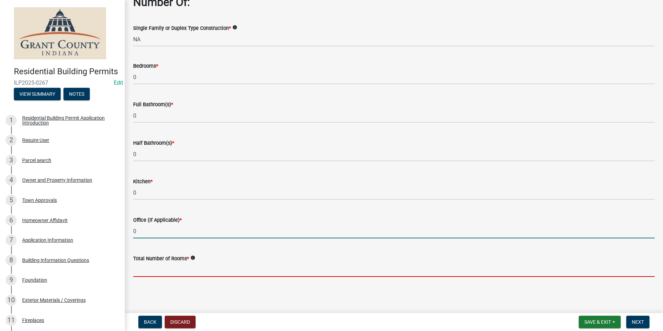
click at [151, 265] on input "text" at bounding box center [394, 270] width 522 height 14
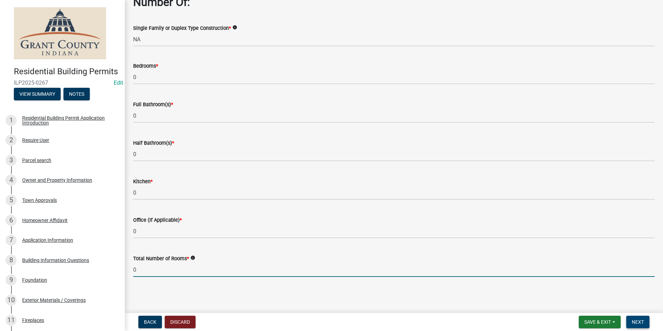
type input "0"
click at [635, 321] on span "Next" at bounding box center [638, 322] width 12 height 6
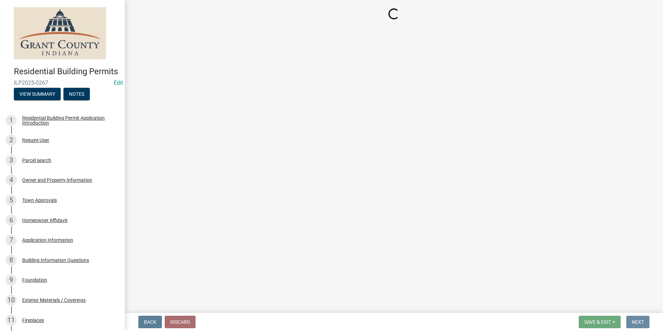
scroll to position [0, 0]
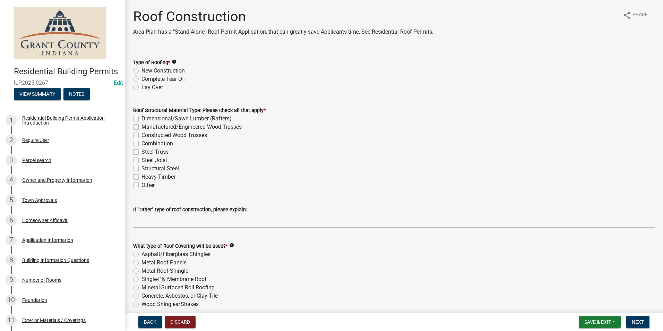
click at [141, 71] on label "New Construction" at bounding box center [162, 71] width 43 height 8
click at [141, 71] on input "New Construction" at bounding box center [143, 69] width 5 height 5
radio input "true"
click at [141, 119] on label "Dimensional/Sawn Lumber (Rafters)" at bounding box center [186, 118] width 90 height 8
click at [141, 119] on input "Dimensional/Sawn Lumber (Rafters)" at bounding box center [143, 116] width 5 height 5
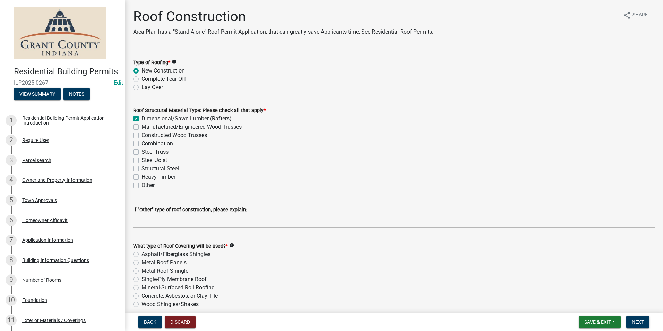
checkbox input "true"
checkbox input "false"
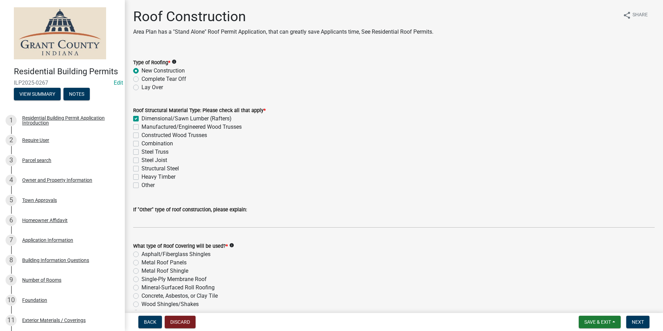
checkbox input "false"
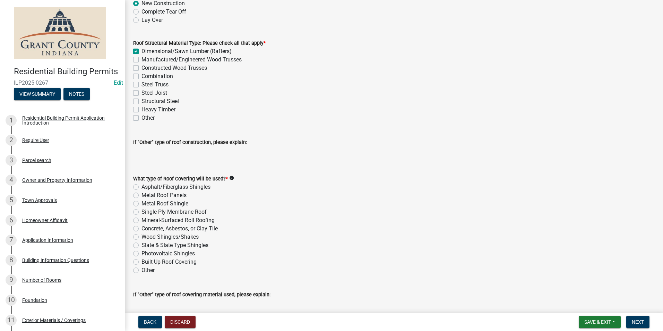
scroll to position [69, 0]
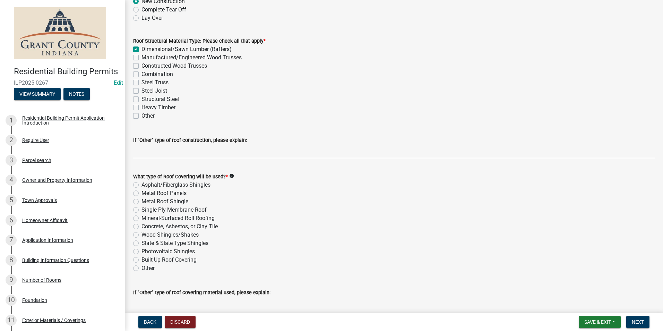
click at [141, 186] on label "Asphalt/Fiberglass Shingles" at bounding box center [175, 185] width 69 height 8
click at [141, 185] on input "Asphalt/Fiberglass Shingles" at bounding box center [143, 183] width 5 height 5
radio input "true"
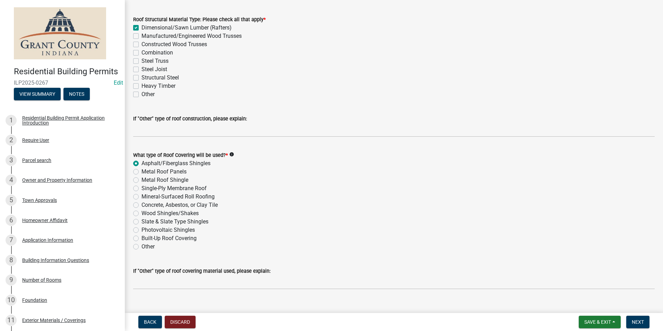
scroll to position [103, 0]
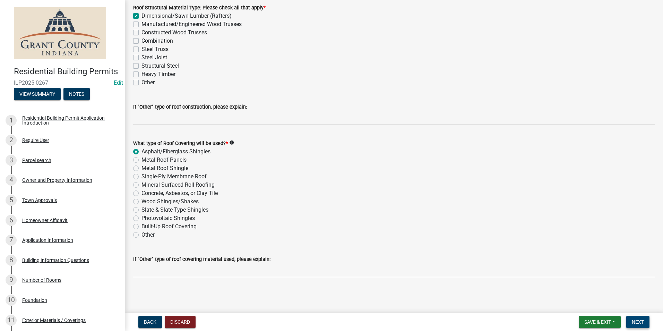
drag, startPoint x: 638, startPoint y: 323, endPoint x: 637, endPoint y: 319, distance: 3.8
click at [638, 321] on span "Next" at bounding box center [638, 322] width 12 height 6
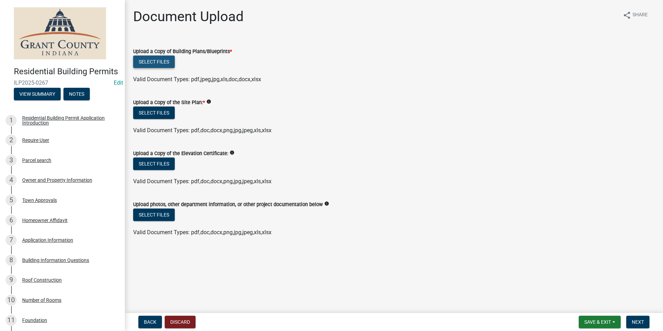
click at [161, 64] on button "Select files" at bounding box center [154, 61] width 42 height 12
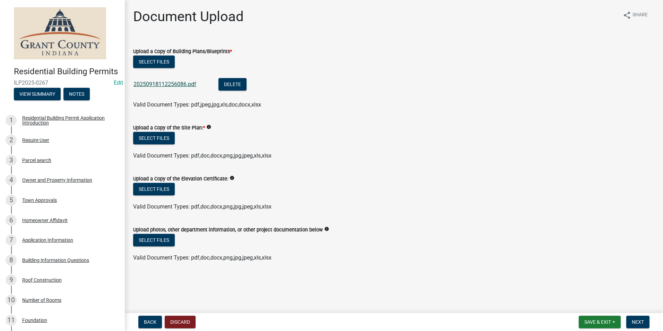
click at [146, 86] on link "20250918112256086.pdf" at bounding box center [165, 84] width 63 height 7
click at [160, 140] on button "Select files" at bounding box center [154, 138] width 42 height 12
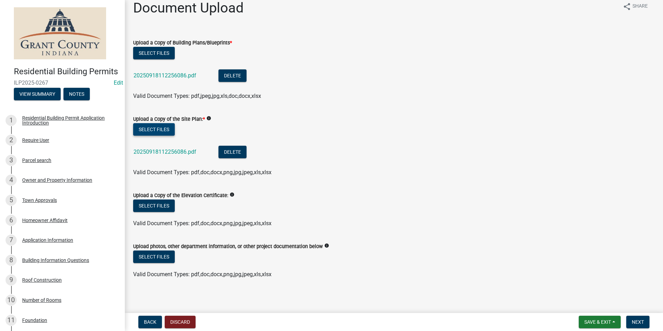
scroll to position [10, 0]
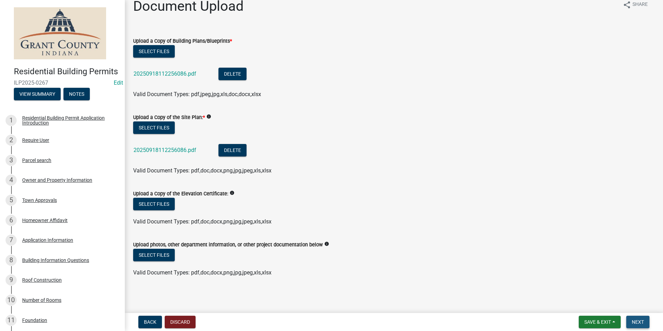
click at [643, 323] on span "Next" at bounding box center [638, 322] width 12 height 6
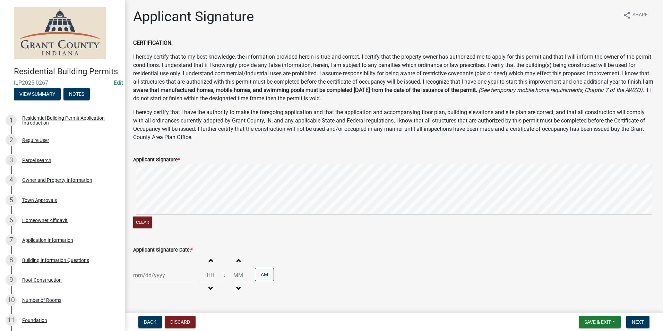
select select "9"
select select "2025"
click at [150, 274] on div "[PERSON_NAME] Feb Mar Apr [PERSON_NAME][DATE] Oct Nov [DATE] 1526 1527 1528 152…" at bounding box center [164, 275] width 63 height 14
click at [173, 227] on div "18" at bounding box center [173, 227] width 11 height 11
type input "[DATE]"
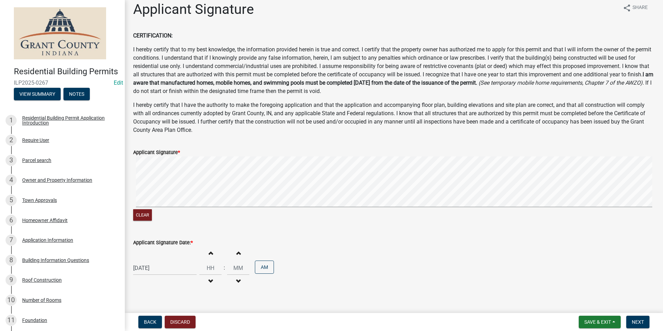
scroll to position [20, 0]
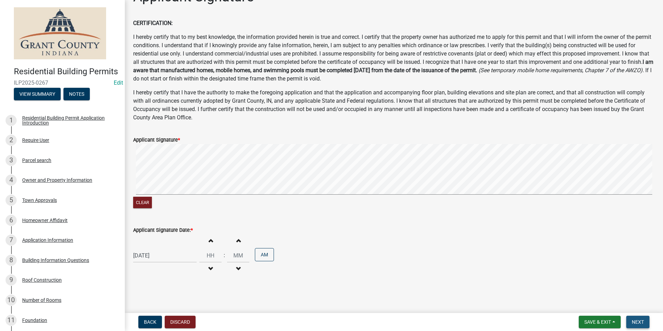
click at [639, 321] on span "Next" at bounding box center [638, 322] width 12 height 6
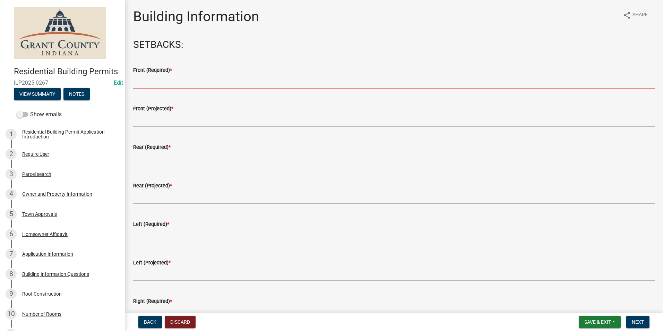
click at [155, 82] on input "text" at bounding box center [394, 81] width 522 height 14
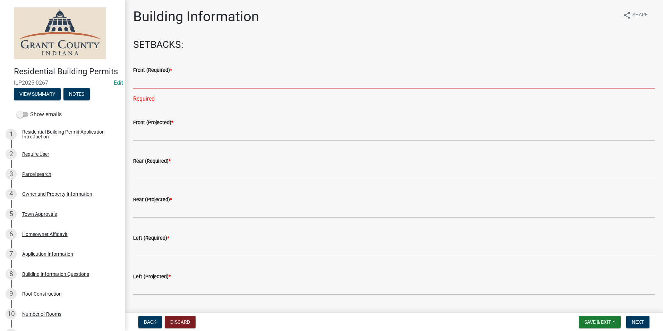
click at [169, 83] on input "text" at bounding box center [394, 81] width 522 height 14
click at [139, 77] on input "text" at bounding box center [394, 81] width 522 height 14
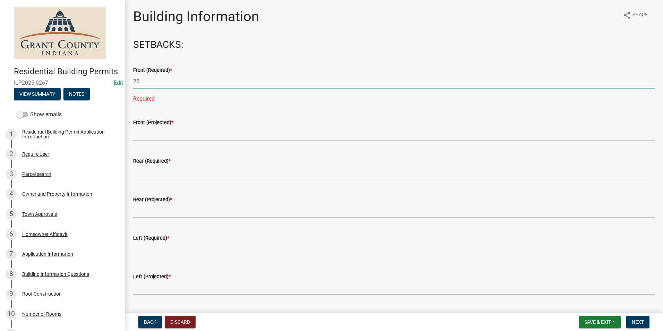
type input "25"
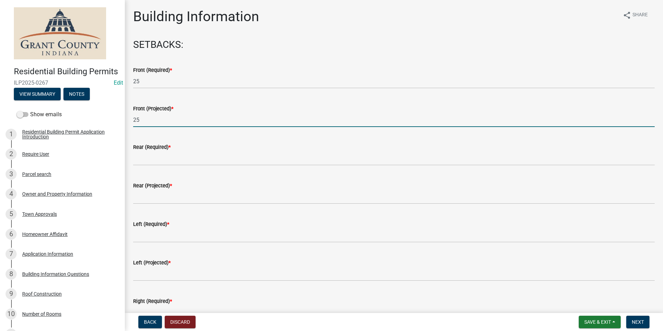
type input "25"
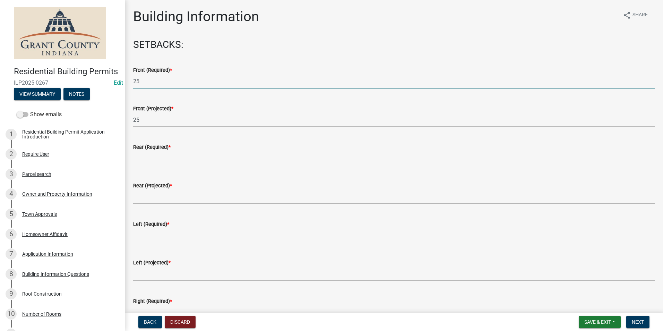
drag, startPoint x: 139, startPoint y: 81, endPoint x: 109, endPoint y: 82, distance: 30.9
click at [109, 82] on div "Residential Building Permits ILP2025-0267 Edit View Summary Notes Show emails 1…" at bounding box center [331, 165] width 663 height 331
type input "35"
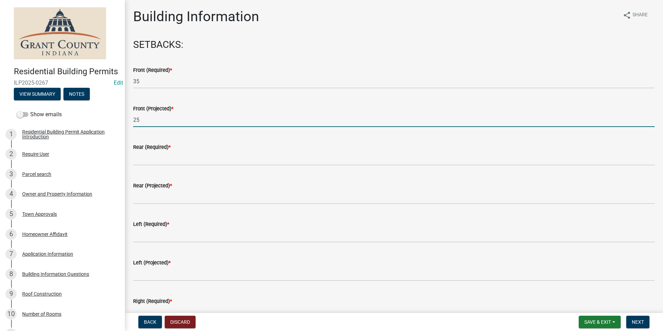
drag, startPoint x: 142, startPoint y: 120, endPoint x: 112, endPoint y: 111, distance: 31.5
click at [112, 111] on div "Residential Building Permits ILP2025-0267 Edit View Summary Notes Show emails 1…" at bounding box center [331, 165] width 663 height 331
click at [142, 120] on input "25" at bounding box center [394, 120] width 522 height 14
type input "2"
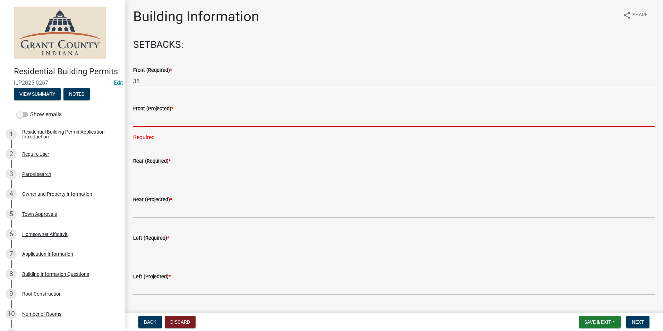
click at [136, 126] on input "text" at bounding box center [394, 120] width 522 height 14
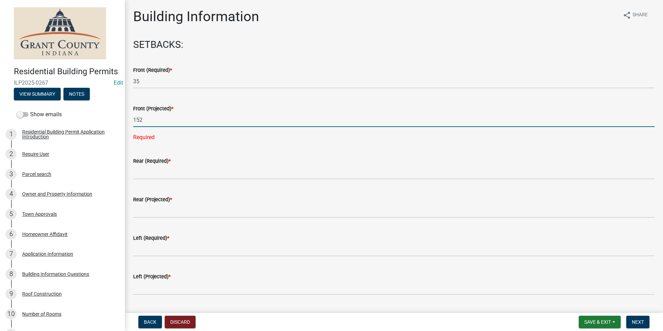
type input "152"
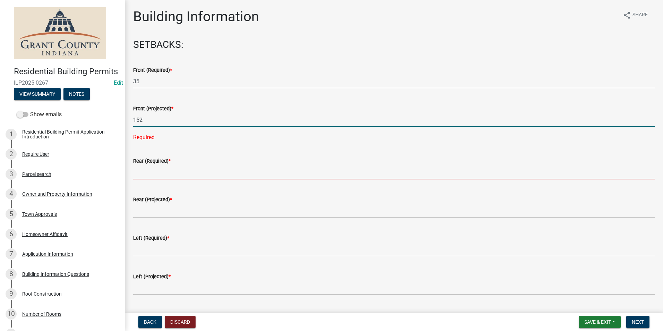
click at [145, 169] on wm-data-entity-input "Rear (Required) *" at bounding box center [394, 166] width 522 height 38
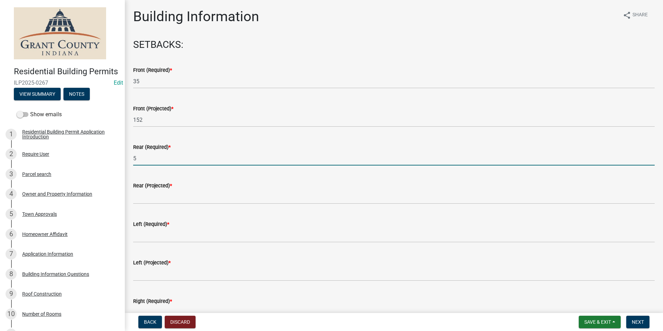
type input "5"
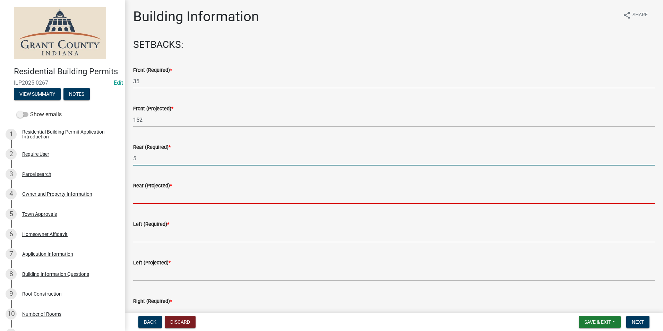
click at [142, 195] on input "text" at bounding box center [394, 197] width 522 height 14
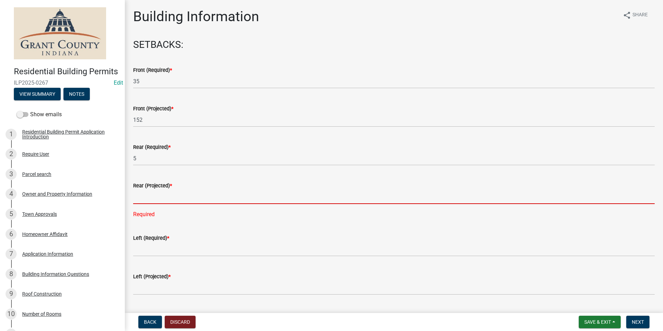
click at [144, 200] on input "text" at bounding box center [394, 197] width 522 height 14
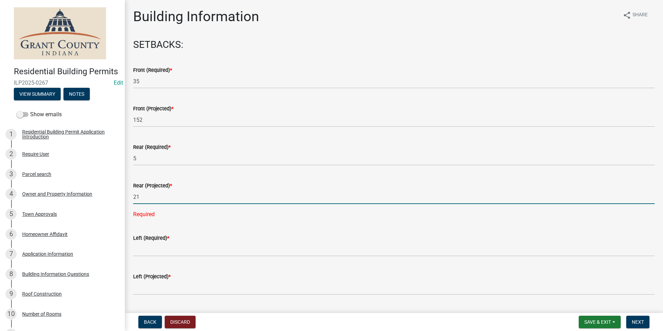
type input "21"
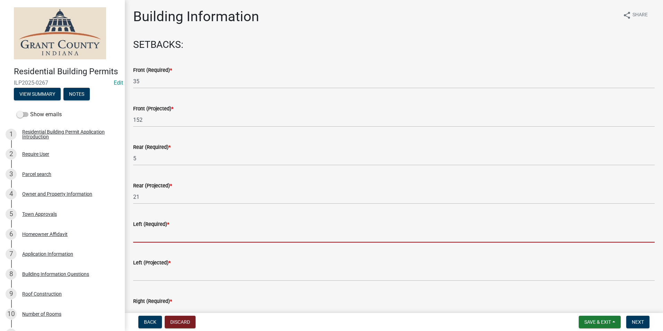
click at [141, 248] on wm-data-entity-input "Left (Required) *" at bounding box center [394, 229] width 522 height 38
click at [138, 238] on input "text" at bounding box center [394, 235] width 522 height 14
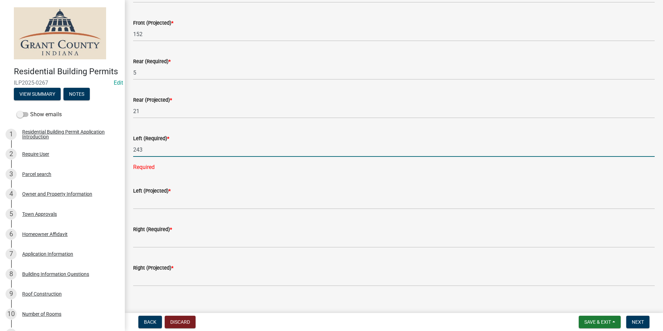
scroll to position [104, 0]
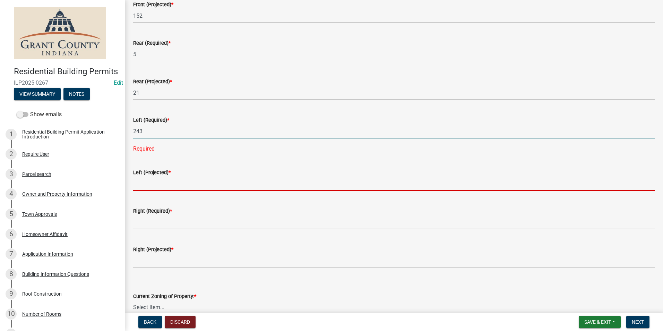
click at [148, 185] on wm-data-entity-input-list "SETBACKS: Front (Required) * 35 Front (Projected) * 152 Rear (Required) * 5 Rea…" at bounding box center [394, 296] width 522 height 722
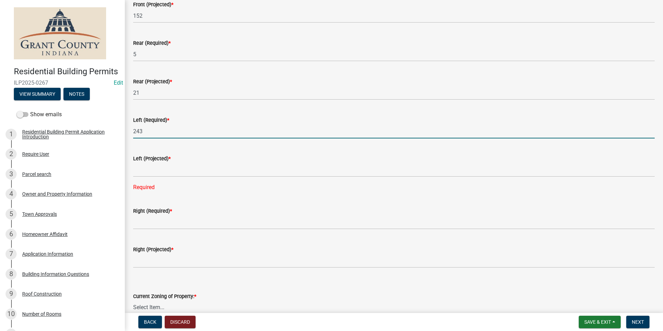
drag, startPoint x: 145, startPoint y: 131, endPoint x: 122, endPoint y: 130, distance: 22.2
click at [122, 130] on div "Residential Building Permits ILP2025-0267 Edit View Summary Notes Show emails 1…" at bounding box center [331, 165] width 663 height 331
type input "25"
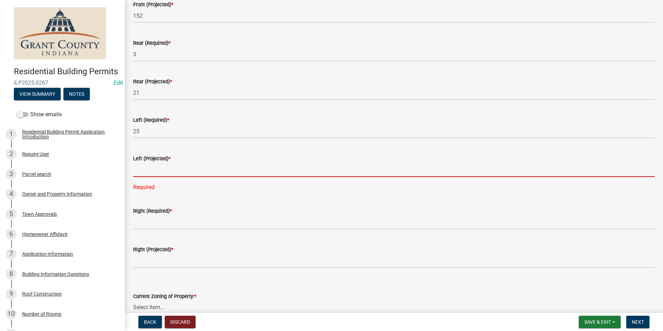
click at [144, 172] on input "text" at bounding box center [394, 170] width 522 height 14
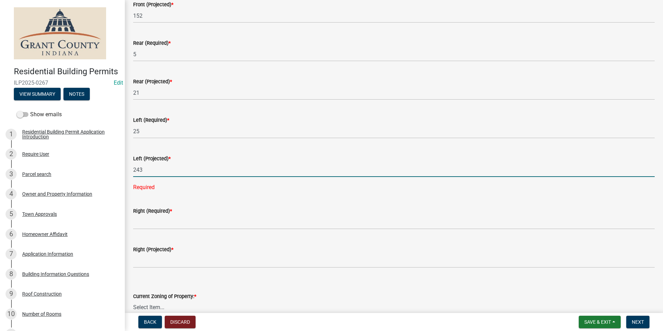
type input "243"
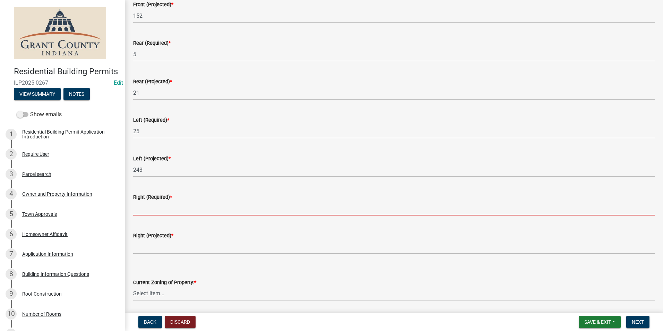
click at [143, 226] on wm-data-entity-input-list "SETBACKS: Front (Required) * 35 Front (Projected) * 152 Rear (Required) * 5 Rea…" at bounding box center [394, 289] width 522 height 708
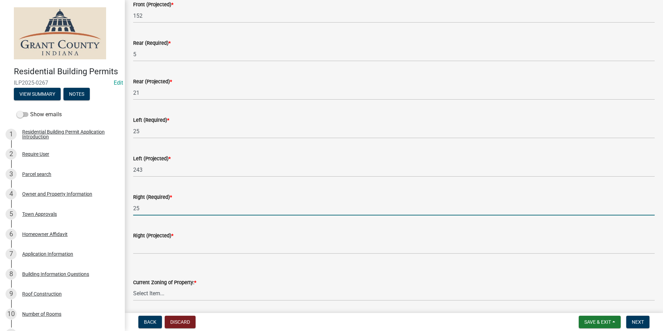
type input "25"
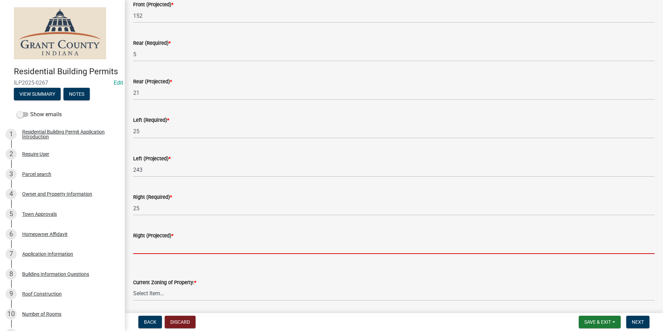
click at [140, 246] on input "text" at bounding box center [394, 247] width 522 height 14
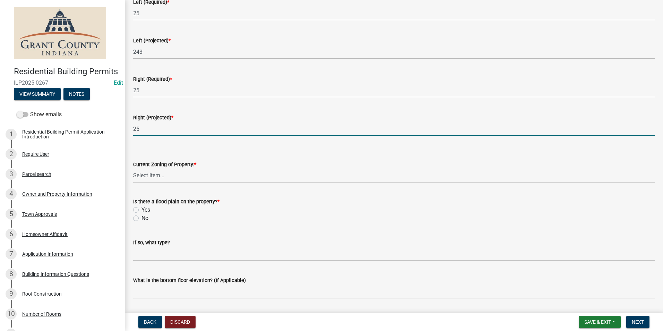
scroll to position [243, 0]
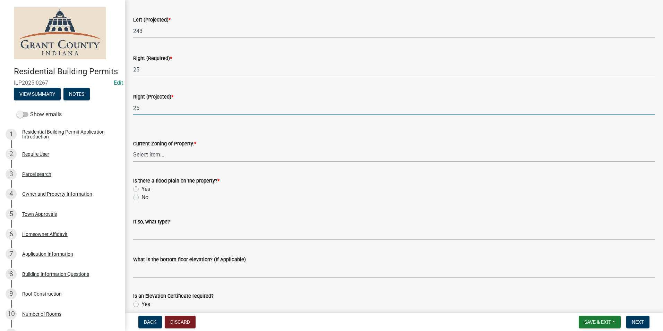
type input "25"
click at [136, 157] on select "Select Item... AG RS R1 R2 R3 R4 R5 PB NC LB CC GB I1 I2 I3 MH" at bounding box center [394, 155] width 522 height 14
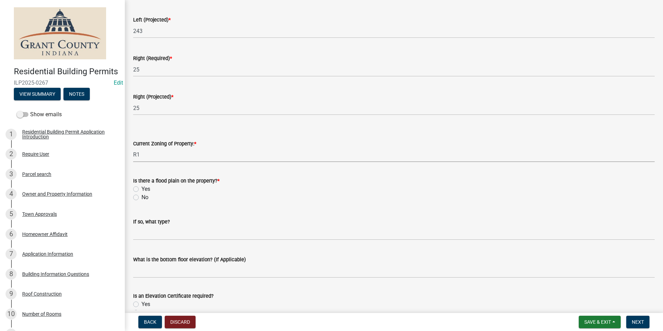
click at [133, 148] on select "Select Item... AG RS R1 R2 R3 R4 R5 PB NC LB CC GB I1 I2 I3 MH" at bounding box center [394, 155] width 522 height 14
select select "86216643-6ab7-441b-bb31-49cf75250aca"
click at [141, 198] on label "No" at bounding box center [144, 197] width 7 height 8
click at [141, 198] on input "No" at bounding box center [143, 195] width 5 height 5
radio input "true"
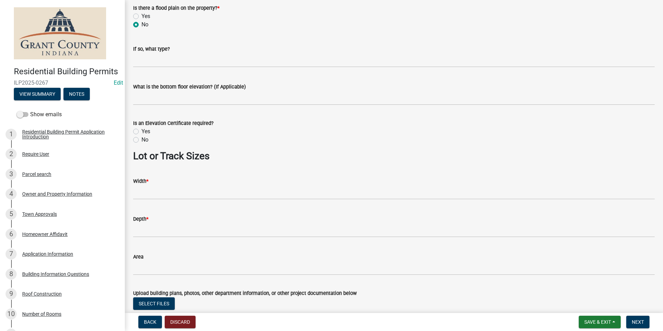
scroll to position [416, 0]
drag, startPoint x: 136, startPoint y: 139, endPoint x: 146, endPoint y: 152, distance: 16.0
click at [141, 139] on label "No" at bounding box center [144, 139] width 7 height 8
click at [141, 139] on input "No" at bounding box center [143, 137] width 5 height 5
radio input "true"
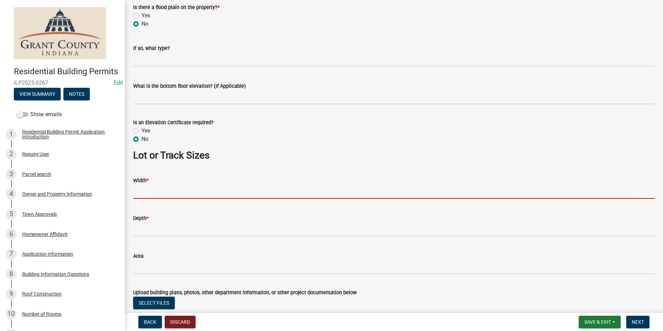
drag, startPoint x: 145, startPoint y: 192, endPoint x: 150, endPoint y: 195, distance: 5.3
click at [145, 192] on input "Width *" at bounding box center [394, 192] width 522 height 14
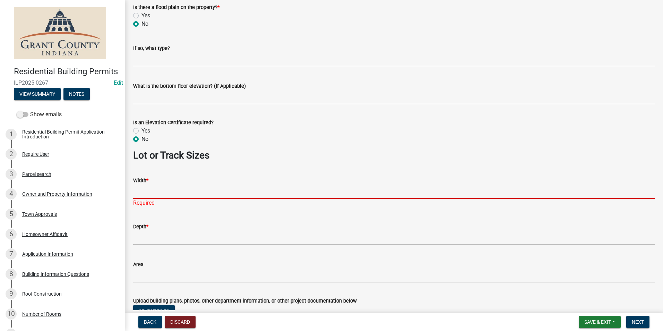
click at [149, 192] on input "Width *" at bounding box center [394, 192] width 522 height 14
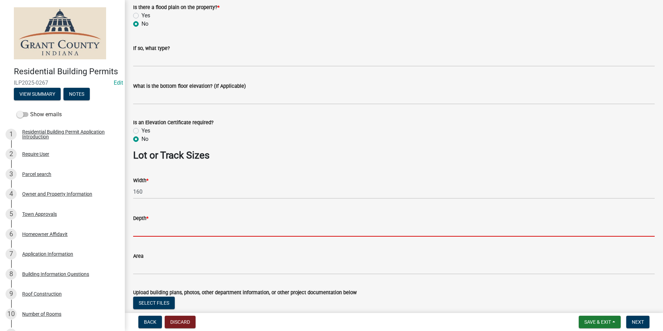
click at [144, 235] on input "Depth *" at bounding box center [394, 229] width 522 height 14
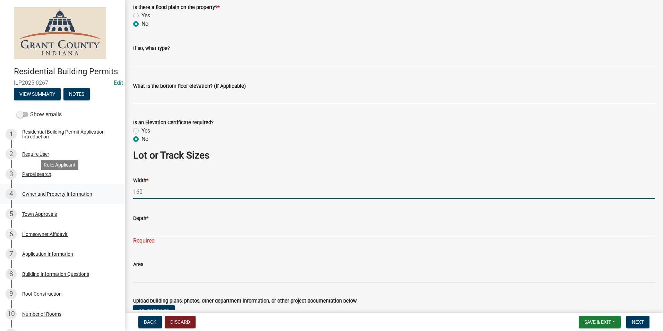
drag, startPoint x: 145, startPoint y: 192, endPoint x: 103, endPoint y: 194, distance: 42.0
click at [103, 194] on div "Residential Building Permits ILP2025-0267 Edit View Summary Notes Show emails 1…" at bounding box center [331, 165] width 663 height 331
type input "283"
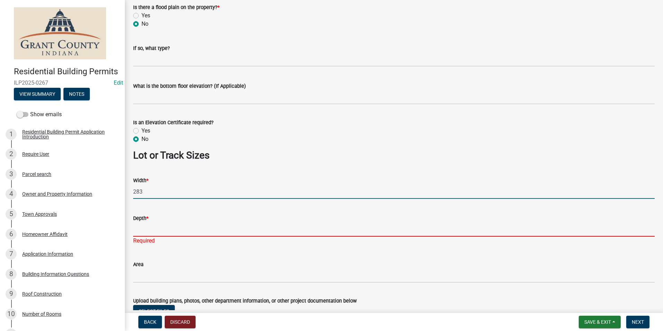
click at [154, 229] on input "Depth *" at bounding box center [394, 229] width 522 height 14
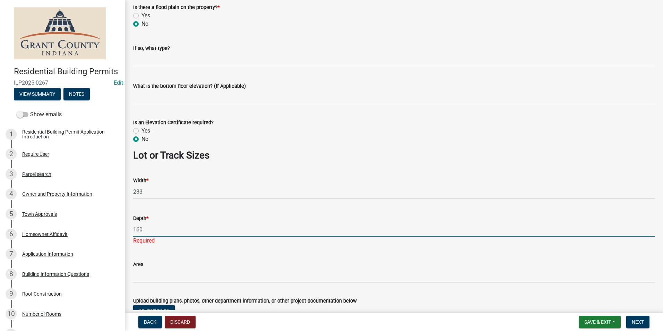
type input "160"
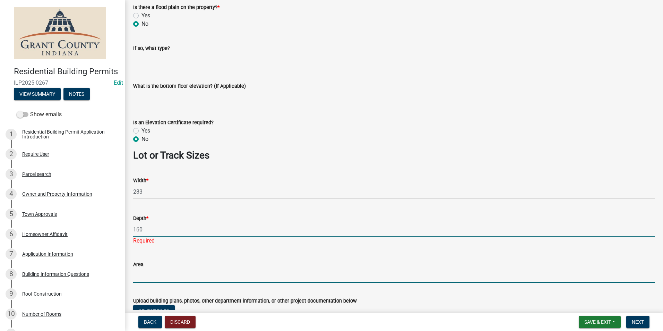
click at [338, 272] on input "Area" at bounding box center [394, 275] width 522 height 14
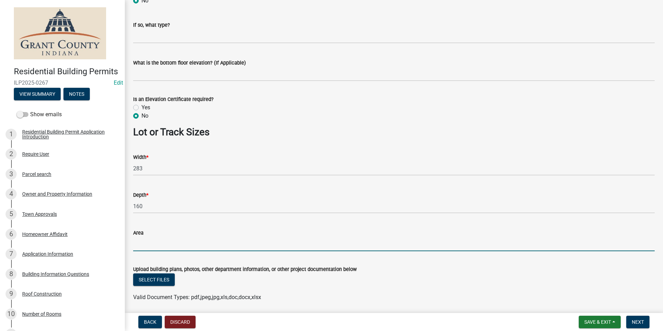
scroll to position [464, 0]
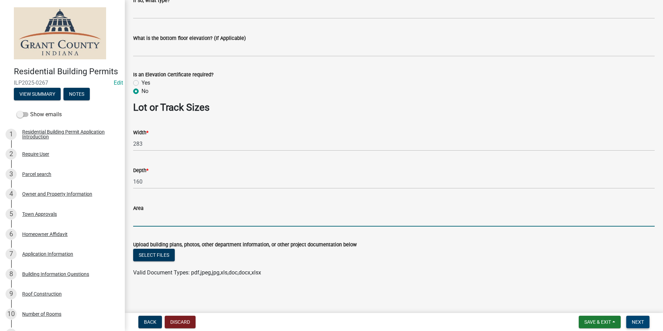
click at [636, 323] on span "Next" at bounding box center [638, 322] width 12 height 6
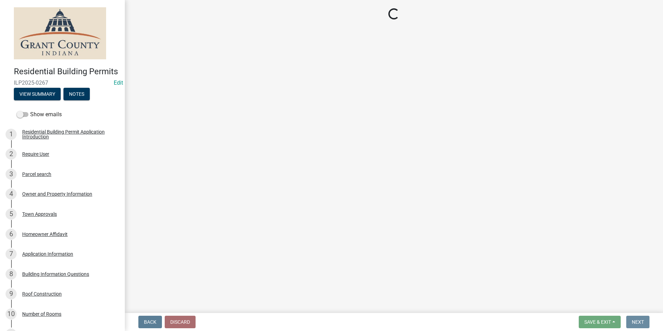
scroll to position [0, 0]
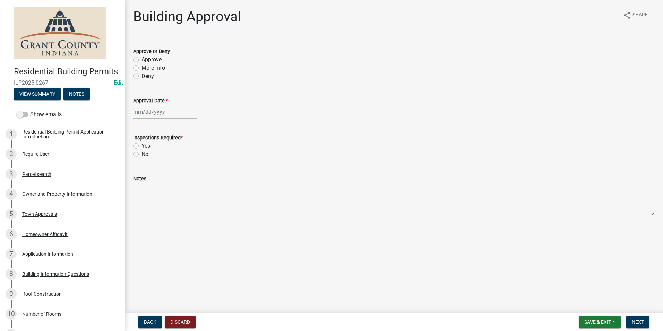
click at [141, 59] on label "Approve" at bounding box center [151, 59] width 20 height 8
click at [141, 59] on input "Approve" at bounding box center [143, 57] width 5 height 5
radio input "true"
select select "9"
select select "2025"
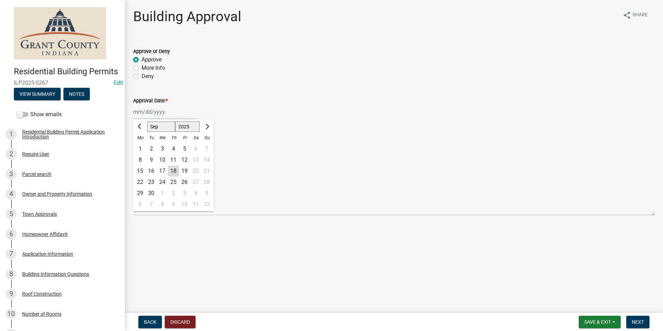
click at [142, 115] on div "[PERSON_NAME] Feb Mar Apr [PERSON_NAME][DATE] Oct Nov [DATE] 1526 1527 1528 152…" at bounding box center [164, 112] width 63 height 14
click at [174, 170] on div "18" at bounding box center [173, 170] width 11 height 11
type input "[DATE]"
click at [141, 146] on label "Yes" at bounding box center [145, 146] width 9 height 8
click at [141, 146] on input "Yes" at bounding box center [143, 144] width 5 height 5
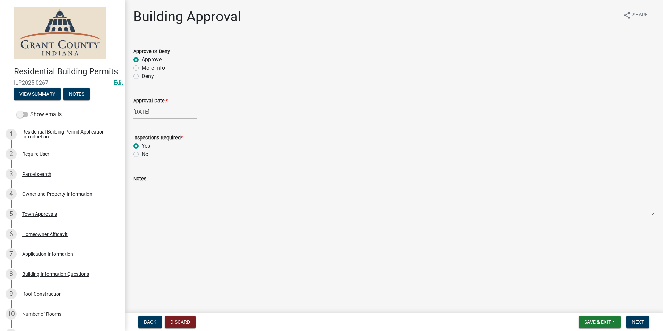
radio input "true"
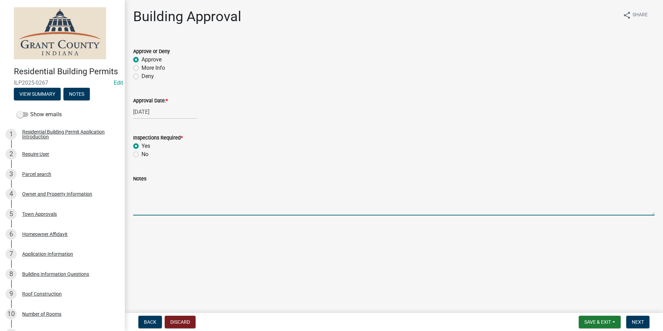
click at [143, 200] on textarea "Notes" at bounding box center [394, 199] width 522 height 33
type textarea "Accessory Building no foundation"
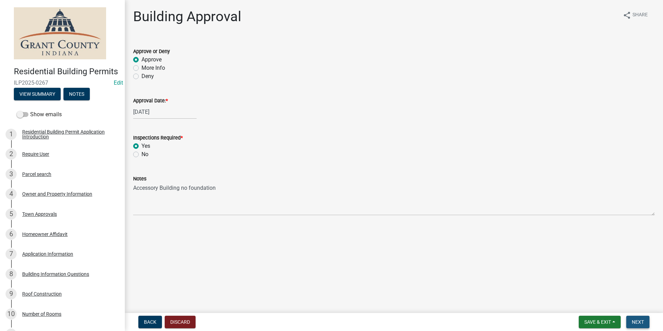
click at [638, 322] on span "Next" at bounding box center [638, 322] width 12 height 6
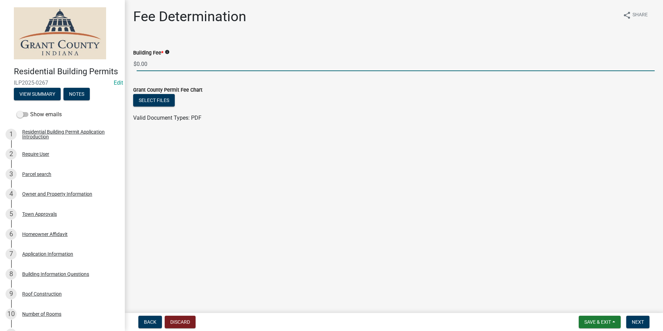
drag, startPoint x: 152, startPoint y: 63, endPoint x: 125, endPoint y: 65, distance: 27.5
click at [125, 65] on div "Residential Building Permits ILP2025-0267 Edit View Summary Notes Show emails 1…" at bounding box center [331, 165] width 663 height 331
type input "25.00"
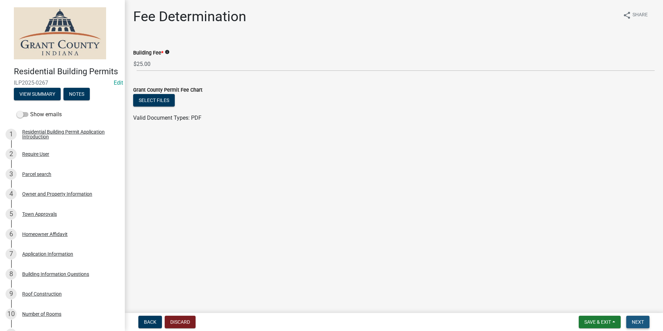
click at [637, 321] on span "Next" at bounding box center [638, 322] width 12 height 6
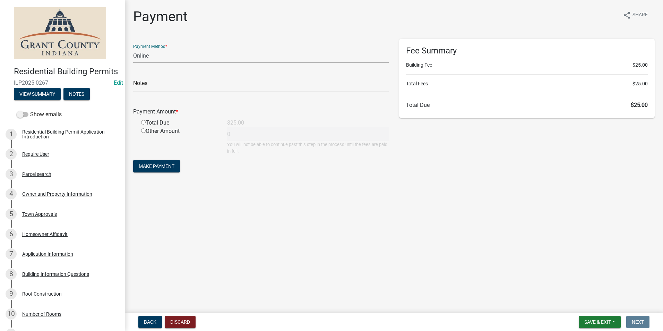
click at [153, 56] on select "Credit Card POS Check Cash Online" at bounding box center [261, 56] width 256 height 14
select select "2: 1"
click at [133, 49] on select "Credit Card POS Check Cash Online" at bounding box center [261, 56] width 256 height 14
click at [143, 122] on input "radio" at bounding box center [143, 122] width 5 height 5
radio input "true"
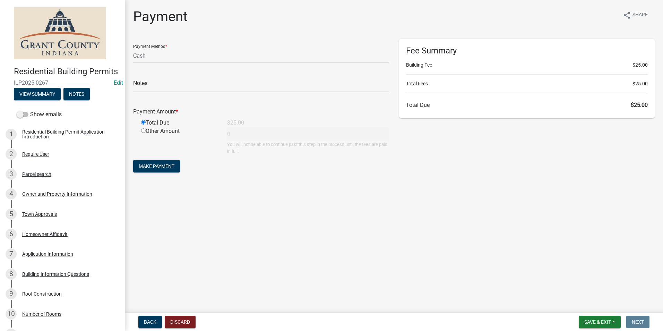
type input "25"
click at [167, 164] on span "Make Payment" at bounding box center [157, 166] width 36 height 6
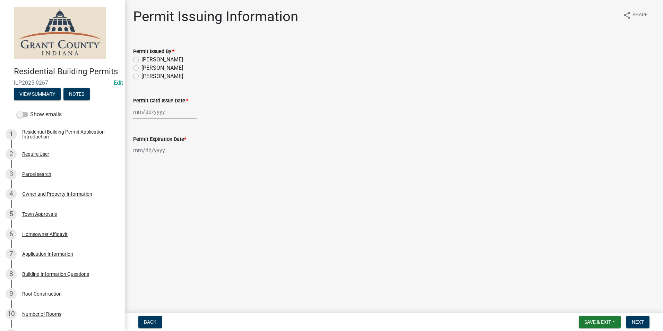
click at [141, 68] on label "Belinda Benefield" at bounding box center [162, 68] width 42 height 8
click at [141, 68] on input "Belinda Benefield" at bounding box center [143, 66] width 5 height 5
radio input "true"
click at [153, 115] on div at bounding box center [164, 112] width 63 height 14
select select "9"
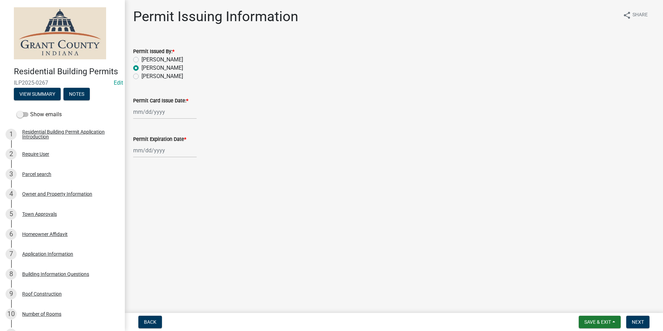
select select "2025"
click at [175, 169] on div "18" at bounding box center [173, 170] width 11 height 11
type input "[DATE]"
click at [157, 152] on div at bounding box center [164, 150] width 63 height 14
select select "9"
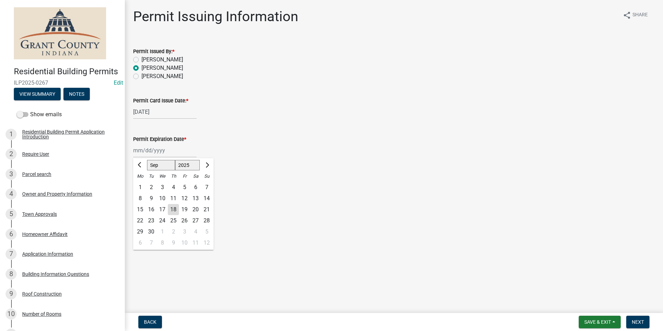
click at [191, 166] on select "1525 1526 1527 1528 1529 1530 1531 1532 1533 1534 1535 1536 1537 1538 1539 1540…" at bounding box center [187, 165] width 25 height 10
select select "2026"
click at [175, 160] on select "1525 1526 1527 1528 1529 1530 1531 1532 1533 1534 1535 1536 1537 1538 1539 1540…" at bounding box center [187, 165] width 25 height 10
click at [186, 209] on div "18" at bounding box center [184, 209] width 11 height 11
type input "09/18/2026"
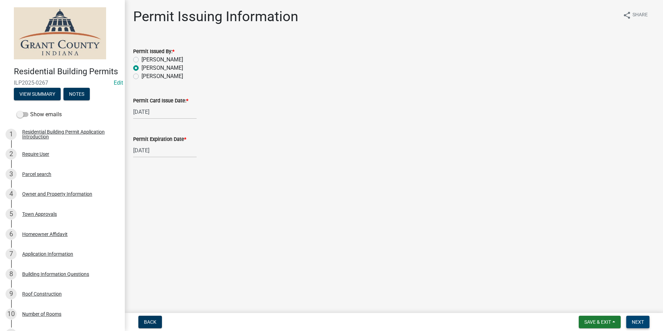
click at [641, 320] on span "Next" at bounding box center [638, 322] width 12 height 6
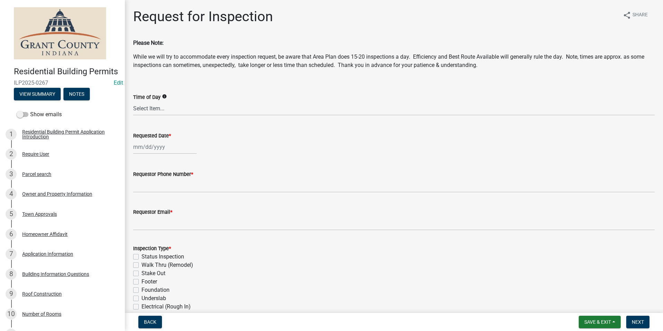
select select "9"
select select "2025"
click at [144, 149] on div "[PERSON_NAME] Feb Mar Apr [PERSON_NAME][DATE] Oct Nov [DATE] 1526 1527 1528 152…" at bounding box center [164, 147] width 63 height 14
click at [167, 138] on div "Requested Date *" at bounding box center [394, 135] width 522 height 8
select select "9"
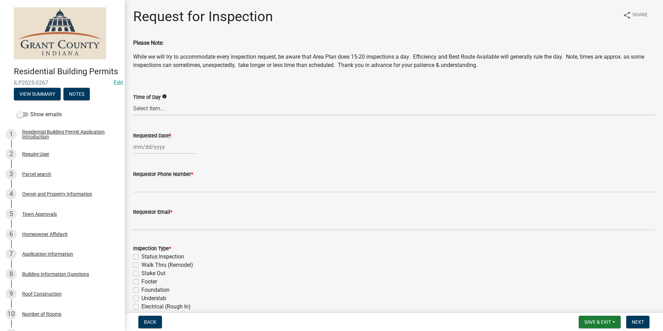
select select "2025"
drag, startPoint x: 167, startPoint y: 138, endPoint x: 166, endPoint y: 147, distance: 8.7
click at [166, 147] on div "[PERSON_NAME] Feb Mar Apr [PERSON_NAME][DATE] Oct Nov [DATE] 1526 1527 1528 152…" at bounding box center [164, 147] width 63 height 14
click at [141, 216] on div "22" at bounding box center [140, 217] width 11 height 11
type input "[DATE]"
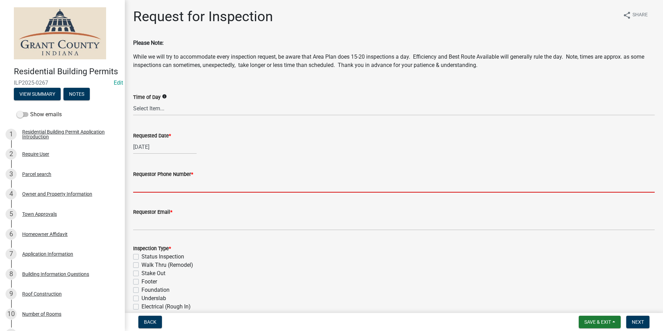
click at [152, 186] on input "Requestor Phone Number *" at bounding box center [394, 185] width 522 height 14
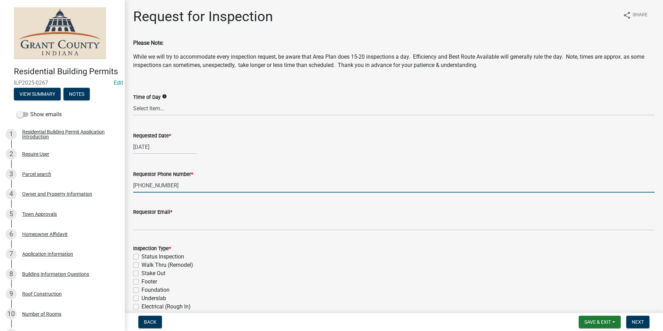
type input "[PHONE_NUMBER]"
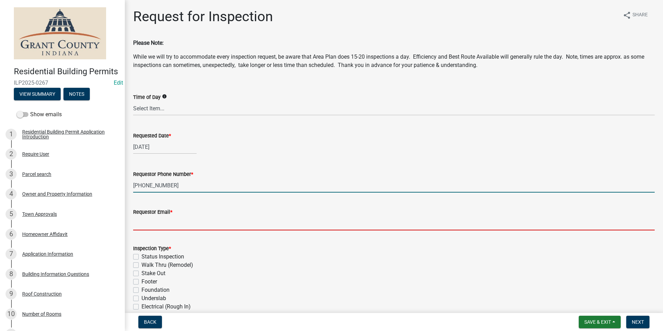
click at [134, 224] on input "Requestor Email *" at bounding box center [394, 223] width 522 height 14
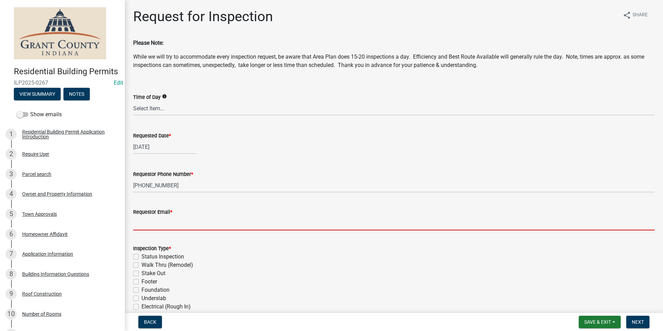
type input "no@email"
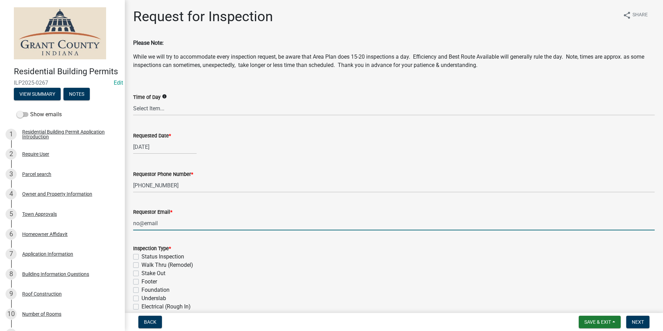
type textarea "Prefers Morning-Concrete is coming at 1:00 p.m."
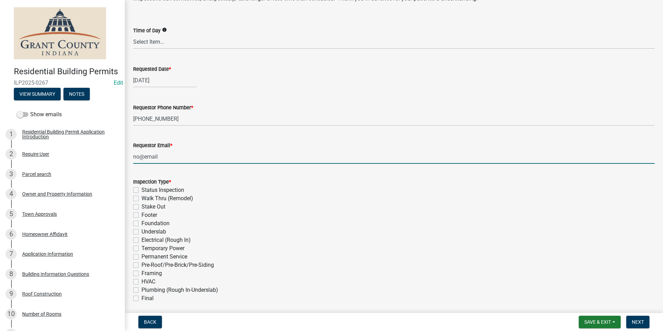
scroll to position [69, 0]
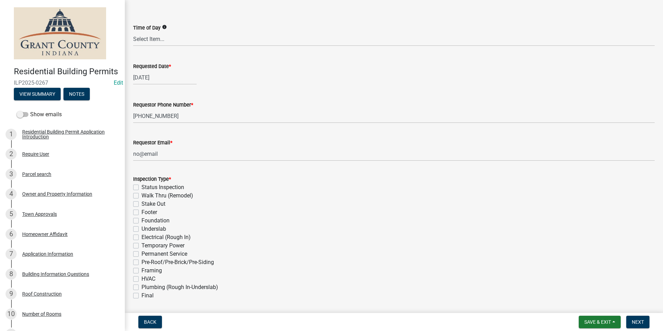
click at [139, 203] on div "Stake Out" at bounding box center [394, 204] width 522 height 8
click at [141, 205] on label "Stake Out" at bounding box center [153, 204] width 24 height 8
click at [141, 204] on input "Stake Out" at bounding box center [143, 202] width 5 height 5
checkbox input "true"
checkbox input "false"
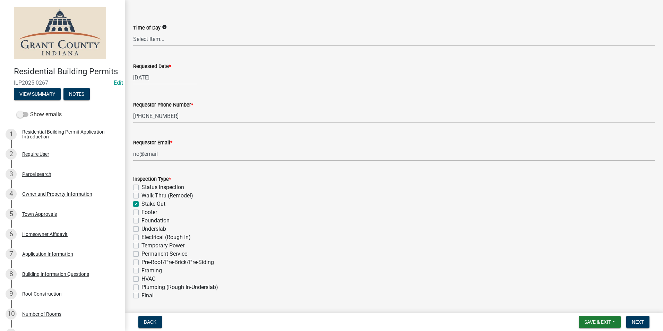
checkbox input "false"
checkbox input "true"
checkbox input "false"
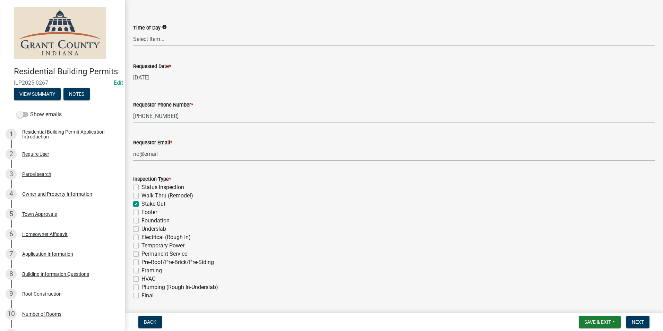
checkbox input "false"
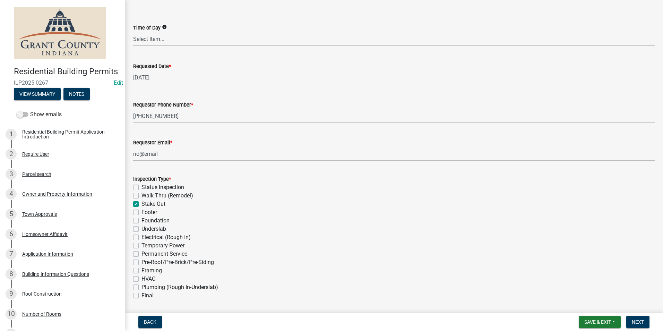
checkbox input "false"
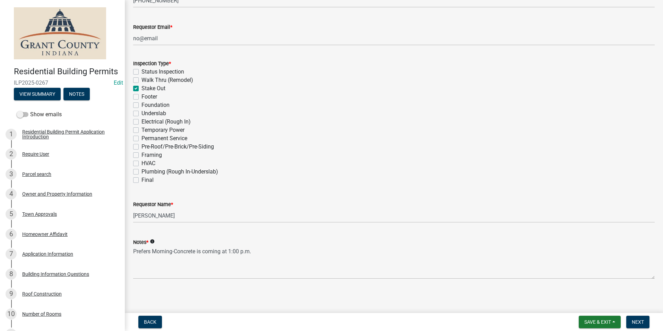
scroll to position [186, 0]
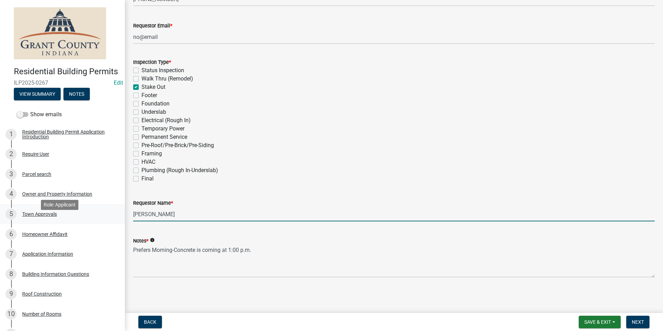
drag, startPoint x: 178, startPoint y: 217, endPoint x: 66, endPoint y: 221, distance: 112.1
click at [66, 221] on div "Residential Building Permits ILP2025-0267 Edit View Summary Notes Show emails 1…" at bounding box center [331, 165] width 663 height 331
type input "[PERSON_NAME]"
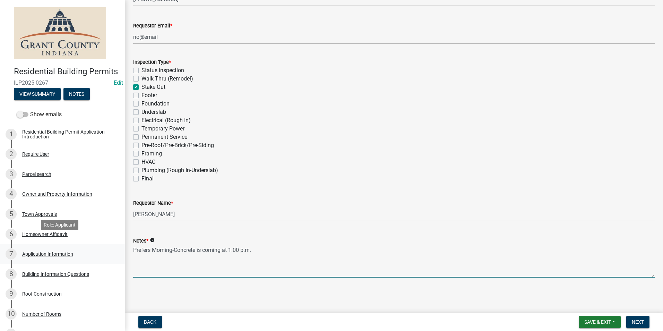
drag, startPoint x: 253, startPoint y: 249, endPoint x: 113, endPoint y: 254, distance: 139.5
click at [113, 254] on div "Residential Building Permits ILP2025-0267 Edit View Summary Notes Show emails 1…" at bounding box center [331, 165] width 663 height 331
click at [635, 322] on span "Next" at bounding box center [638, 322] width 12 height 6
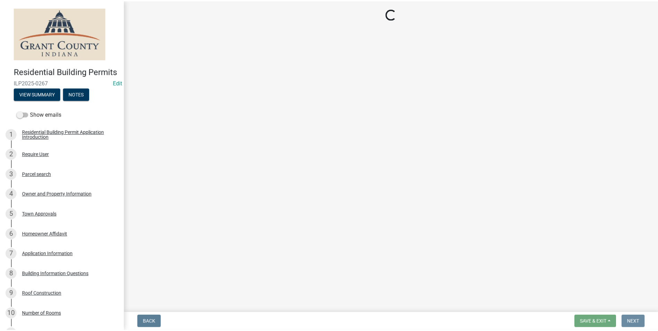
scroll to position [0, 0]
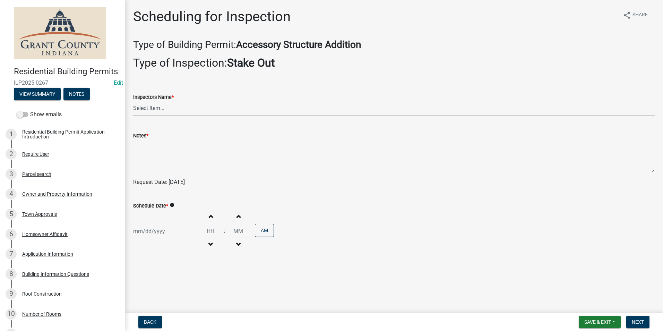
click at [162, 106] on select "Select Item... rberryhill ([PERSON_NAME]) [PERSON_NAME] ([PERSON_NAME]) BBenefi…" at bounding box center [394, 108] width 522 height 14
select select "d7f9a44a-d2ea-4d3c-83b3-1aa71c950bd5"
click at [133, 101] on select "Select Item... rberryhill ([PERSON_NAME]) [PERSON_NAME] ([PERSON_NAME]) BBenefi…" at bounding box center [394, 108] width 522 height 14
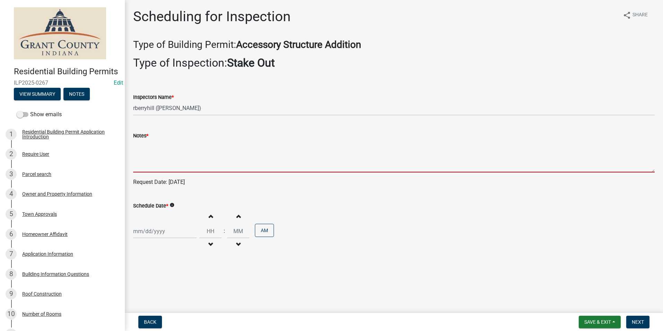
click at [149, 163] on textarea "Notes *" at bounding box center [394, 156] width 522 height 33
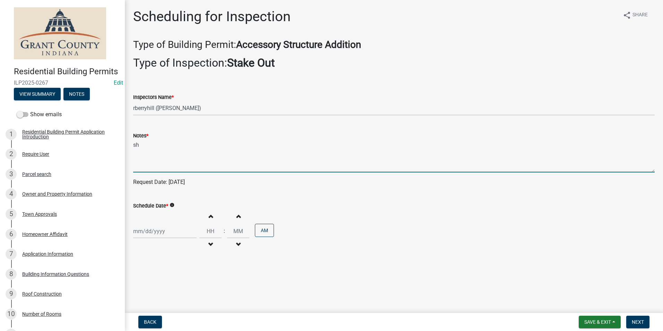
type textarea "s"
type textarea "wooden shed with no foundation"
click at [159, 233] on div at bounding box center [164, 231] width 63 height 14
select select "9"
select select "2025"
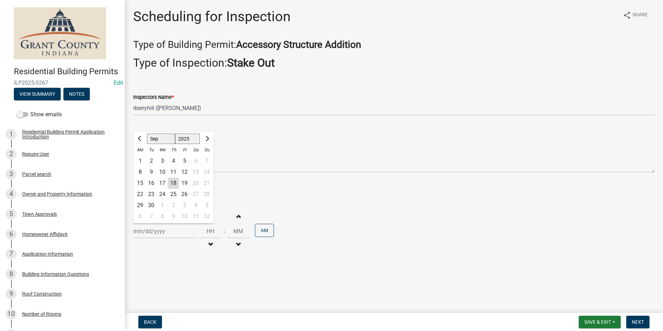
click at [140, 196] on div "22" at bounding box center [140, 194] width 11 height 11
type input "[DATE]"
click at [641, 324] on span "Next" at bounding box center [638, 322] width 12 height 6
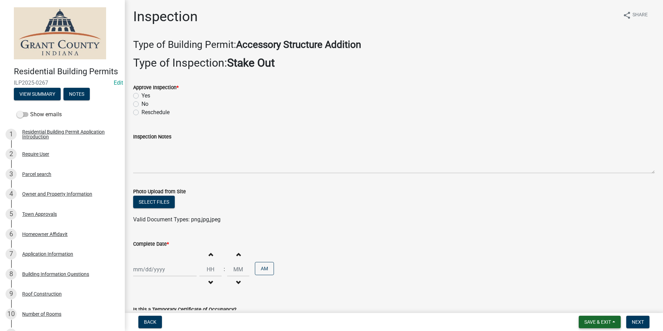
click at [594, 320] on span "Save & Exit" at bounding box center [597, 322] width 27 height 6
click at [586, 308] on button "Save & Exit" at bounding box center [592, 303] width 55 height 17
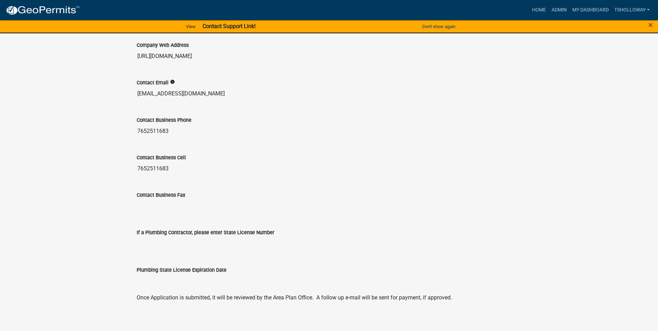
scroll to position [640, 0]
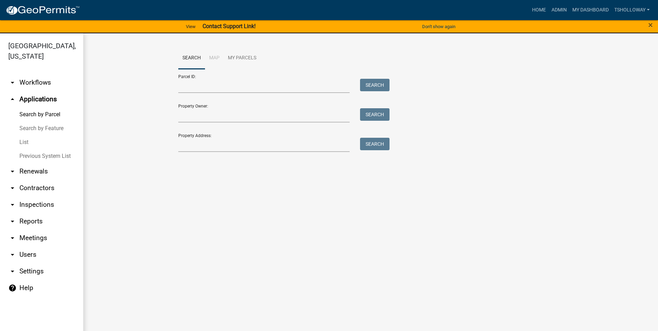
click at [41, 91] on link "arrow_drop_up Applications" at bounding box center [41, 99] width 83 height 17
click at [194, 147] on input "Property Address:" at bounding box center [264, 145] width 172 height 14
type input "[GEOGRAPHIC_DATA]"
click at [378, 144] on button "Search" at bounding box center [374, 144] width 29 height 12
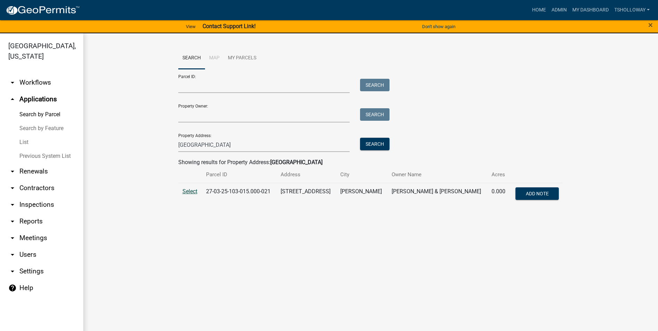
click at [191, 192] on span "Select" at bounding box center [189, 191] width 15 height 7
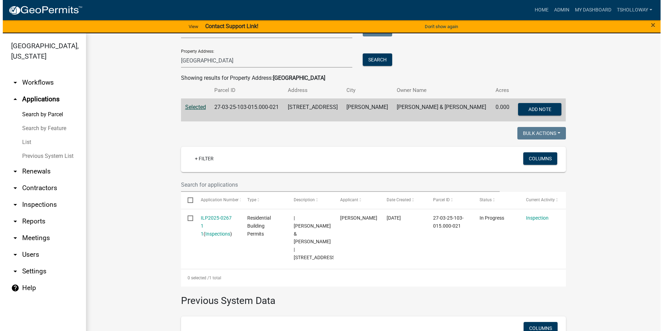
scroll to position [104, 0]
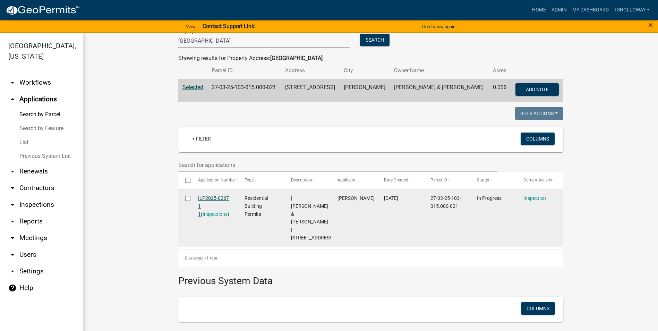
click at [217, 197] on link "ILP2025-0267 1 1" at bounding box center [213, 206] width 31 height 22
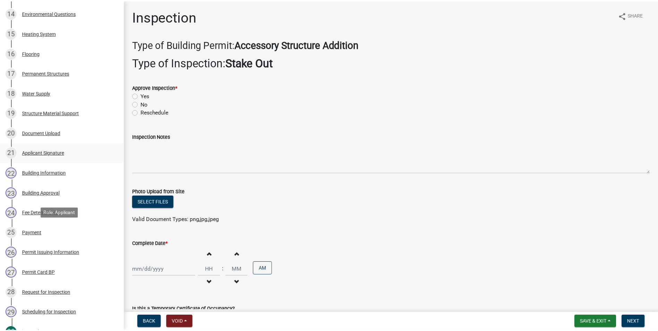
scroll to position [381, 0]
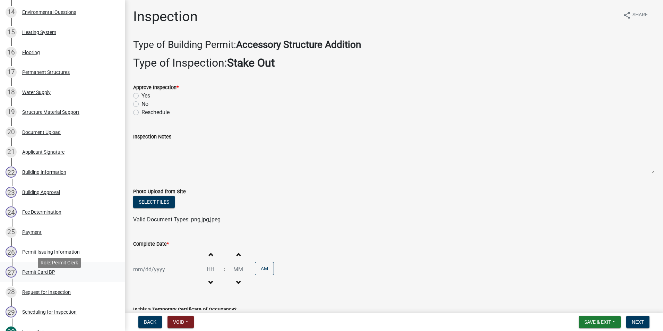
click at [35, 274] on div "Permit Card BP" at bounding box center [38, 271] width 33 height 5
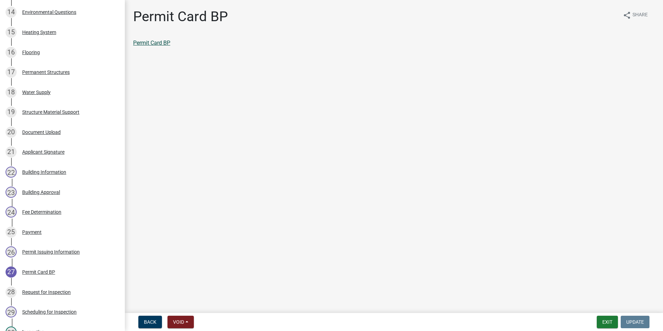
click at [148, 41] on link "Permit Card BP" at bounding box center [151, 43] width 37 height 7
click at [605, 323] on button "Exit" at bounding box center [607, 322] width 21 height 12
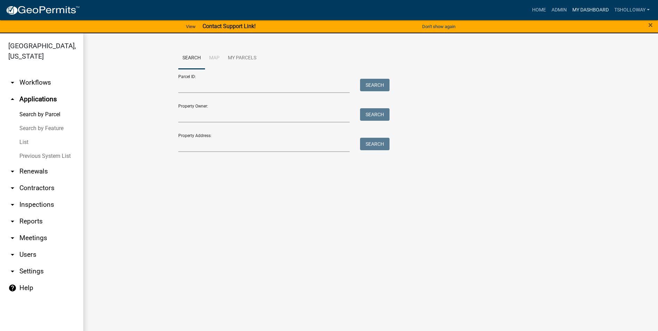
click at [593, 7] on link "My Dashboard" at bounding box center [590, 9] width 42 height 13
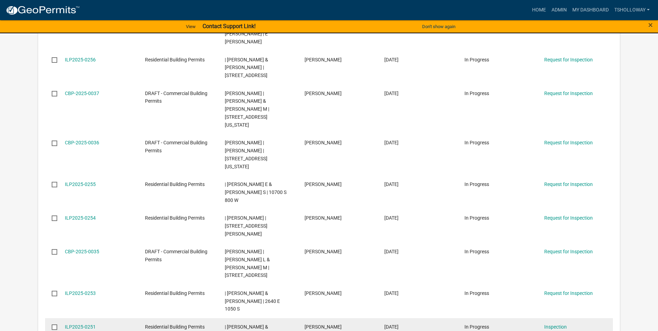
scroll to position [277, 0]
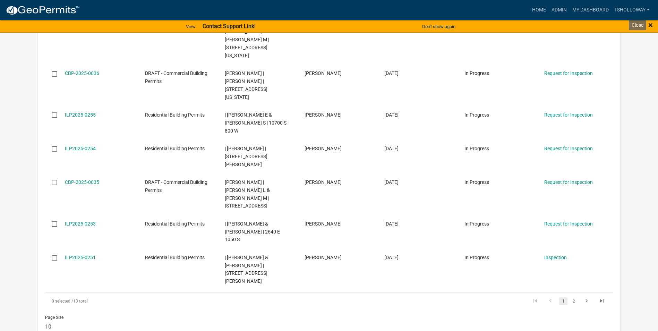
click at [651, 25] on span "×" at bounding box center [650, 25] width 5 height 10
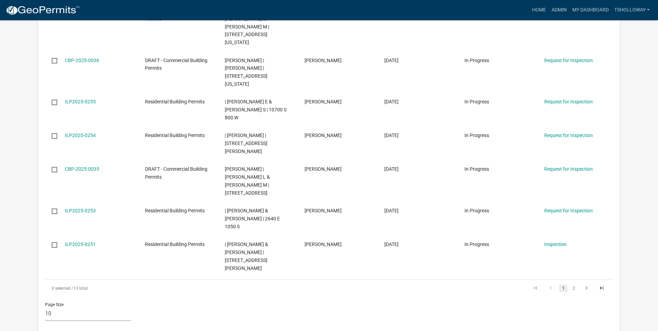
scroll to position [264, 0]
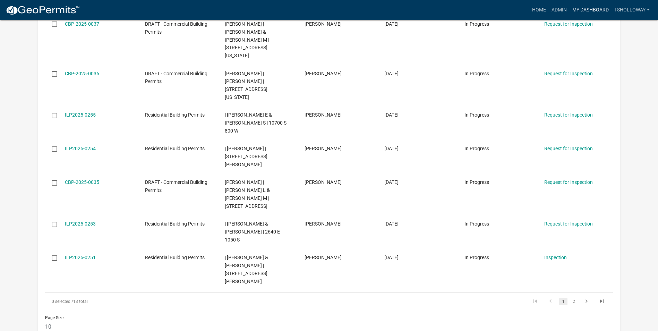
click at [588, 10] on link "My Dashboard" at bounding box center [590, 9] width 42 height 13
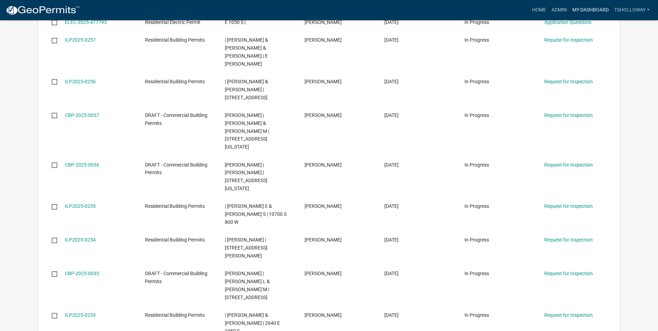
scroll to position [173, 0]
click at [532, 10] on link "Home" at bounding box center [538, 9] width 19 height 13
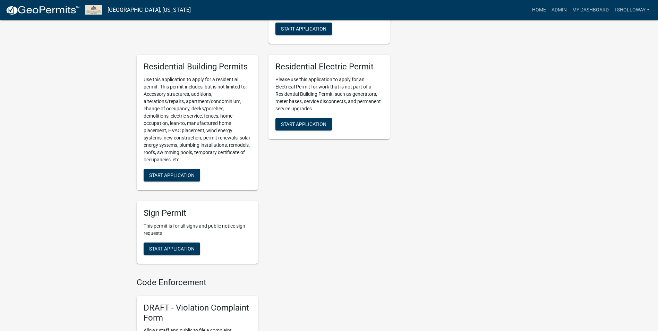
scroll to position [425, 0]
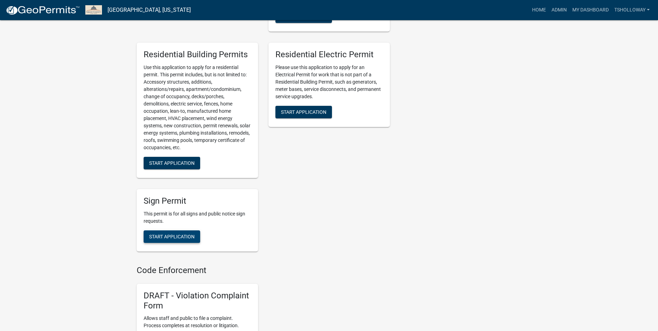
click at [172, 239] on span "Start Application" at bounding box center [171, 237] width 45 height 6
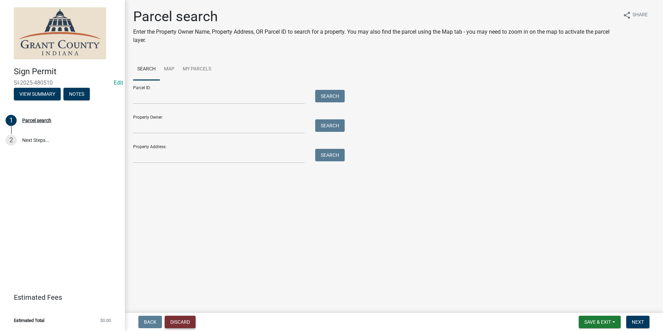
click at [178, 321] on button "Discard" at bounding box center [180, 322] width 31 height 12
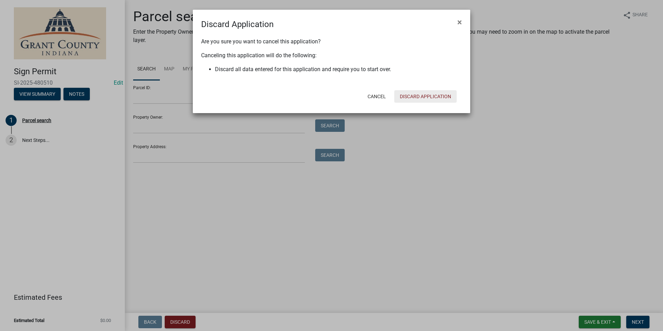
click at [413, 96] on button "Discard Application" at bounding box center [425, 96] width 62 height 12
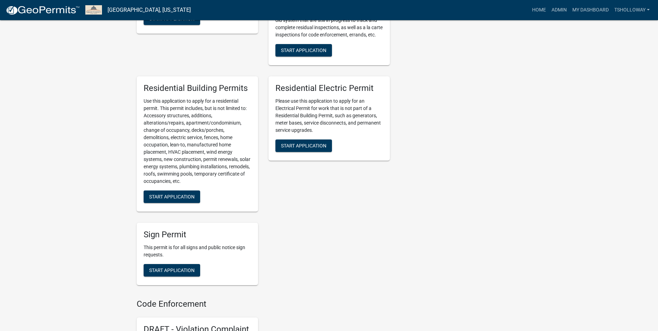
scroll to position [381, 0]
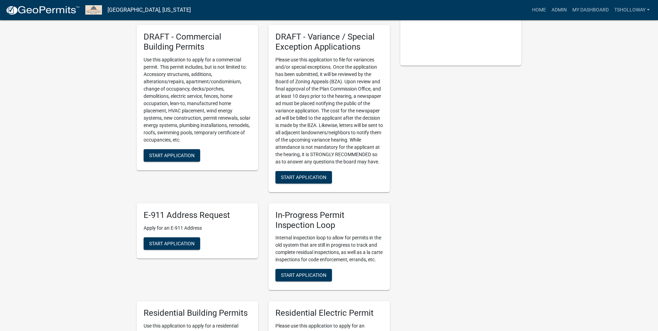
scroll to position [139, 0]
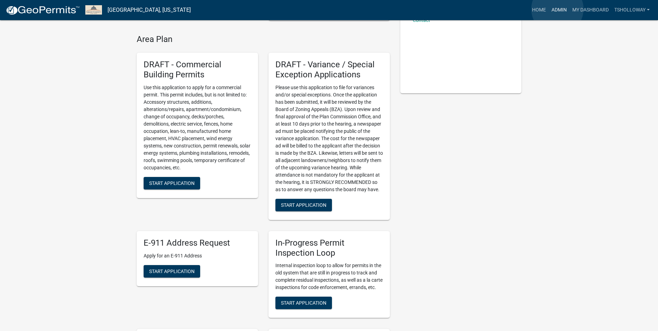
click at [557, 9] on link "Admin" at bounding box center [559, 9] width 21 height 13
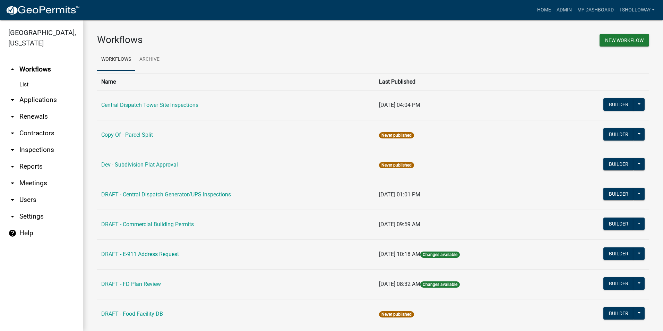
click at [46, 141] on link "arrow_drop_down Inspections" at bounding box center [41, 149] width 83 height 17
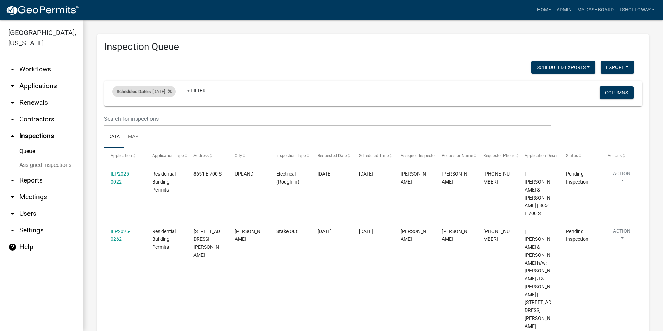
click at [166, 92] on div "Scheduled Date is [DATE]" at bounding box center [143, 91] width 63 height 11
click at [170, 118] on input "[DATE]" at bounding box center [150, 117] width 49 height 14
type input "[DATE]"
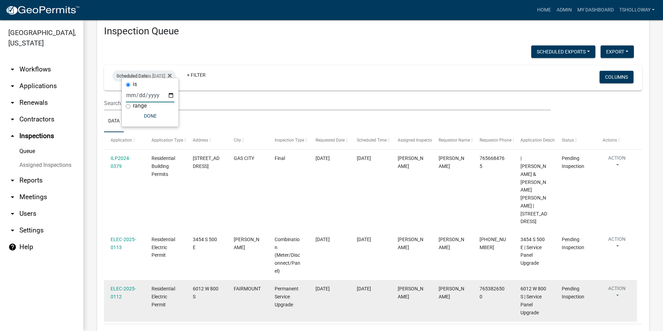
scroll to position [22, 0]
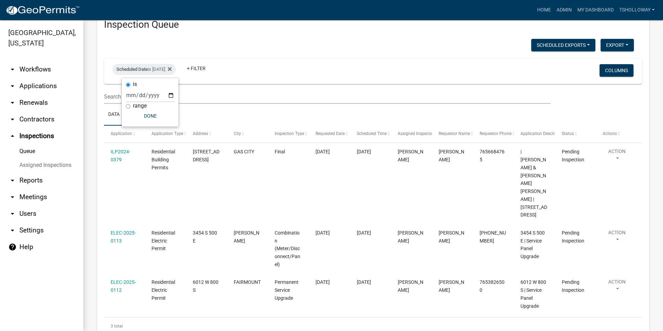
click at [45, 78] on link "arrow_drop_down Applications" at bounding box center [41, 86] width 83 height 17
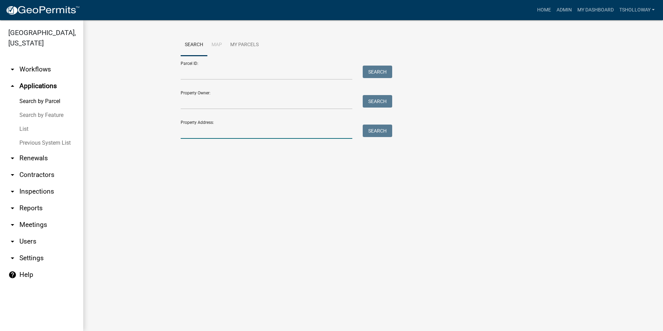
click at [198, 135] on input "Property Address:" at bounding box center [267, 132] width 172 height 14
click at [190, 131] on input "Property Address:" at bounding box center [267, 132] width 172 height 14
type input "10894 E 662 S"
click at [387, 129] on button "Search" at bounding box center [377, 131] width 29 height 12
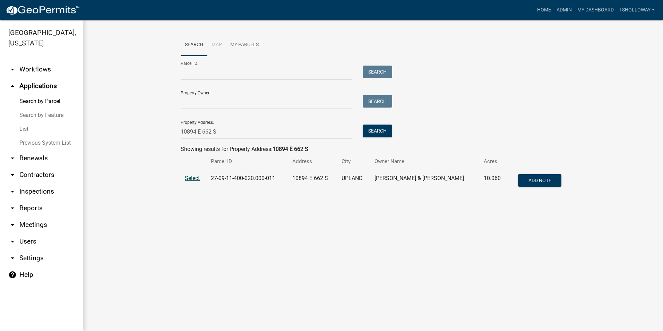
click at [193, 180] on span "Select" at bounding box center [192, 178] width 15 height 7
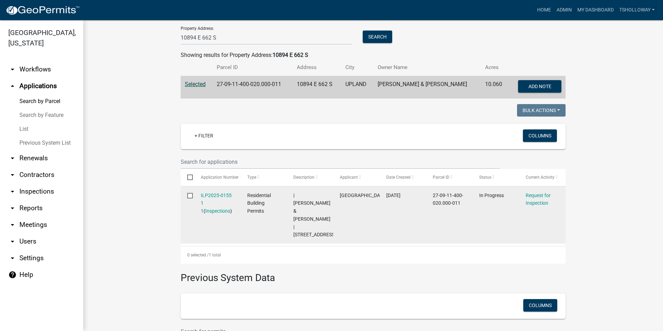
scroll to position [104, 0]
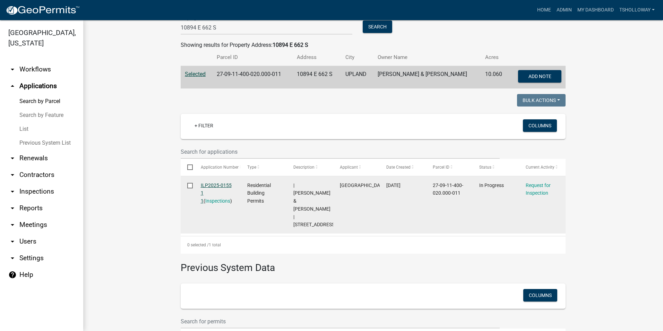
click at [211, 184] on link "ILP2025-0155 1 1" at bounding box center [216, 193] width 31 height 22
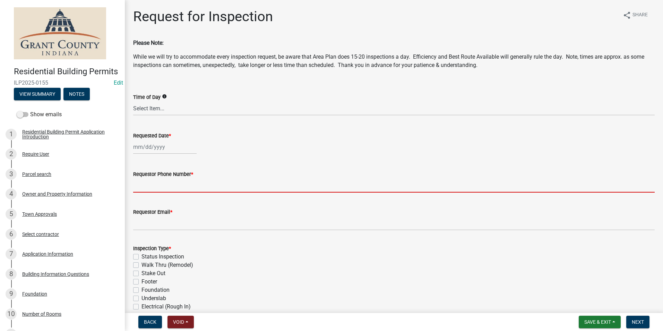
click at [151, 187] on input "Requestor Phone Number *" at bounding box center [394, 185] width 522 height 14
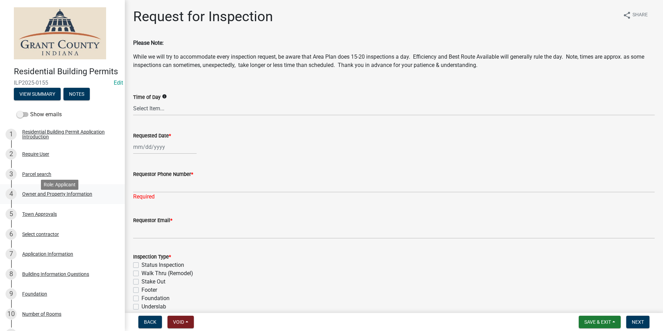
click at [66, 196] on div "Owner and Property Information" at bounding box center [57, 193] width 70 height 5
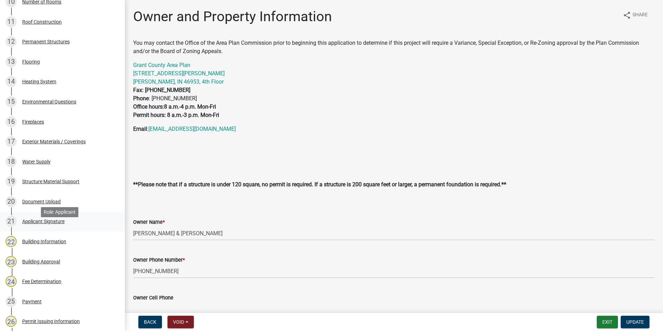
scroll to position [451, 0]
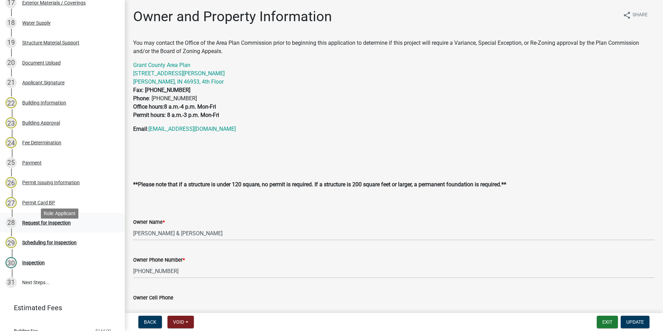
click at [35, 225] on div "Request for Inspection" at bounding box center [46, 222] width 49 height 5
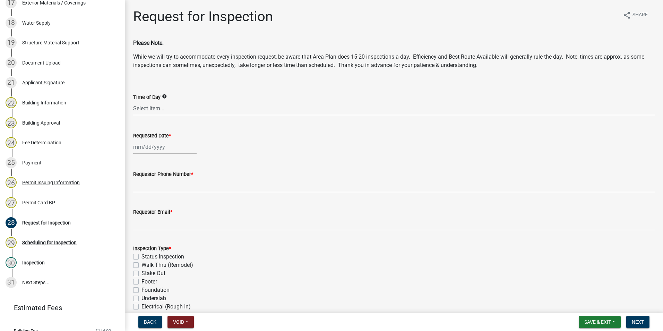
click at [140, 146] on div at bounding box center [164, 147] width 63 height 14
select select "9"
select select "2025"
click at [186, 207] on div "19" at bounding box center [184, 205] width 11 height 11
type input "[DATE]"
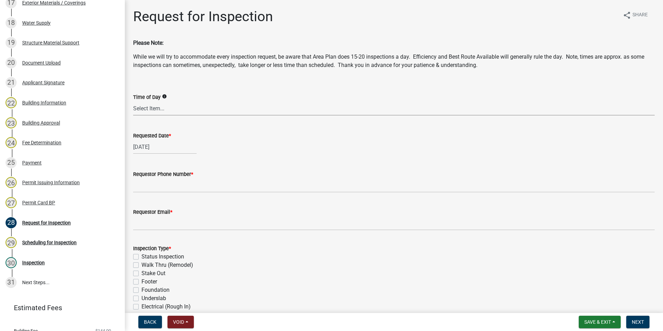
click at [154, 108] on select "Select Item... AM PM Anytime" at bounding box center [394, 108] width 522 height 14
click at [133, 101] on select "Select Item... AM PM Anytime" at bounding box center [394, 108] width 522 height 14
select select "09b124d7-43c3-4753-bff5-8bc664ad0283"
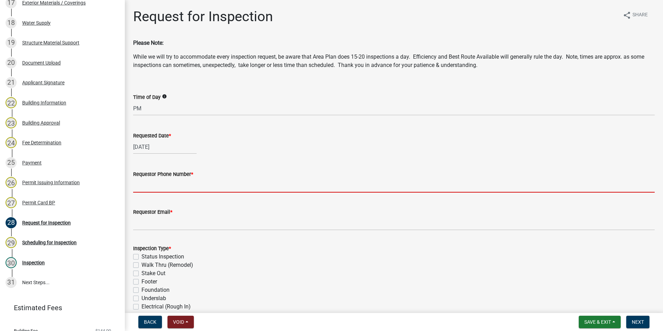
click at [144, 184] on input "Requestor Phone Number *" at bounding box center [394, 185] width 522 height 14
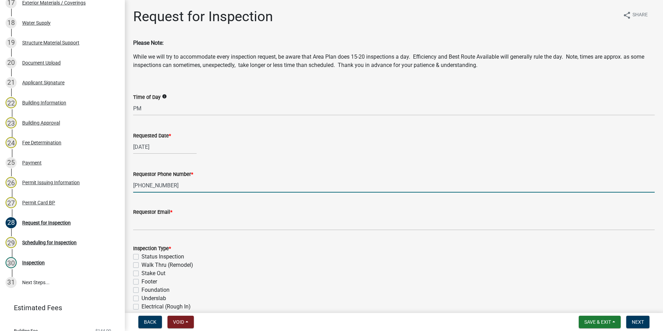
type input "[PHONE_NUMBER]"
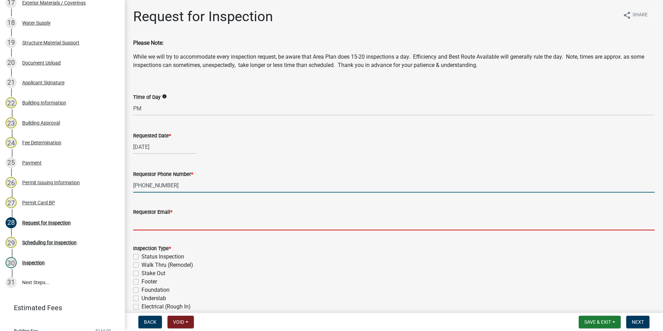
click at [155, 223] on input "Requestor Email *" at bounding box center [394, 223] width 522 height 14
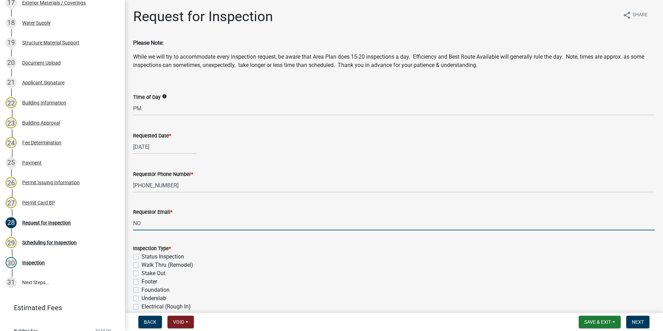
type input "no@email"
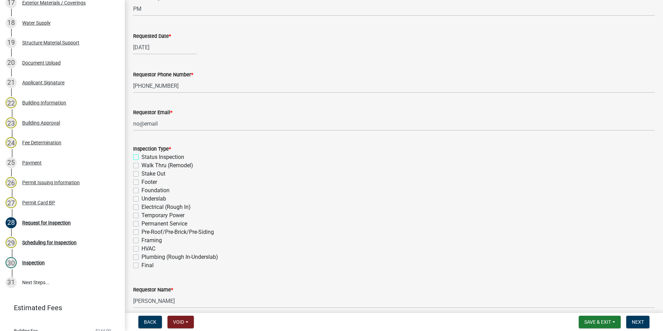
scroll to position [104, 0]
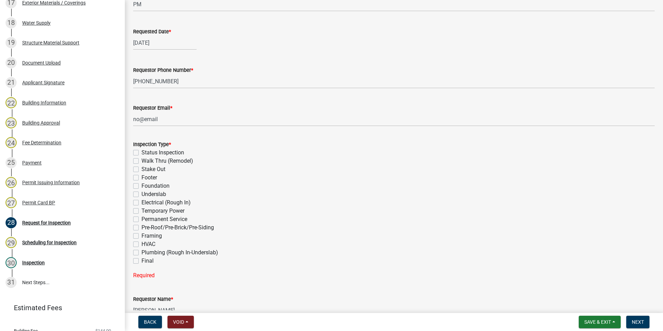
click at [141, 260] on label "Final" at bounding box center [147, 261] width 12 height 8
click at [141, 260] on input "Final" at bounding box center [143, 259] width 5 height 5
checkbox input "true"
checkbox input "false"
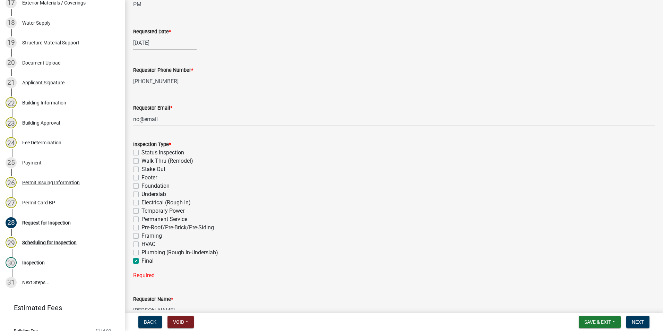
checkbox input "false"
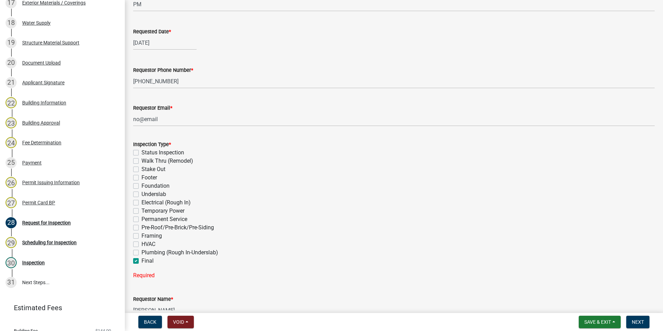
checkbox input "false"
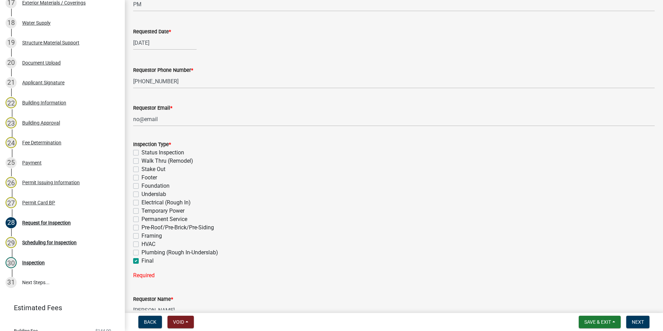
checkbox input "false"
checkbox input "true"
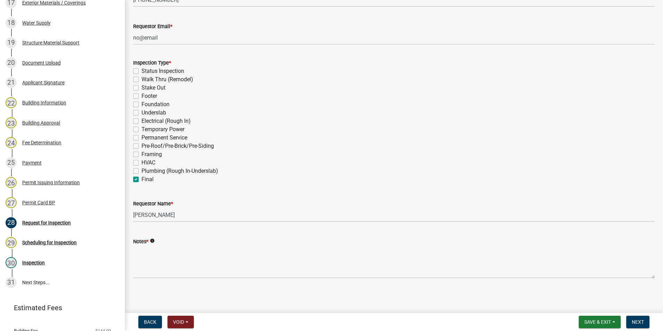
scroll to position [186, 0]
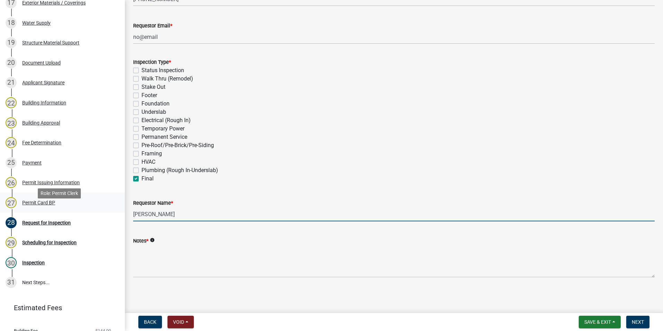
drag, startPoint x: 173, startPoint y: 214, endPoint x: 92, endPoint y: 211, distance: 81.6
click at [92, 211] on div "Residential Building Permits ILP2025-0155 Edit View Summary Notes Show emails 1…" at bounding box center [331, 165] width 663 height 331
type input "r"
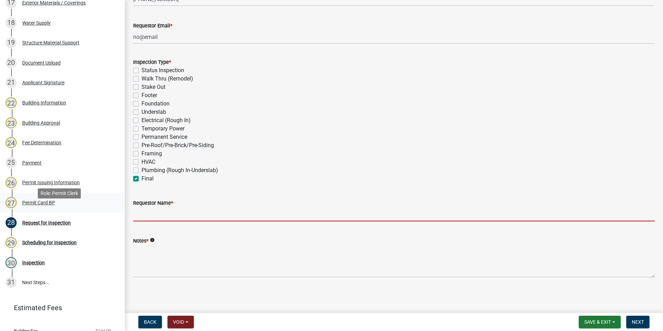
type input "r"
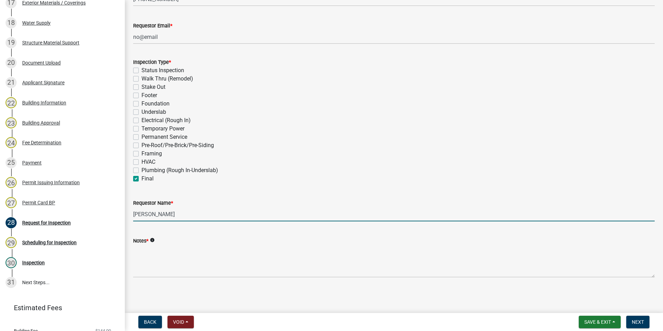
type input "[PERSON_NAME]"
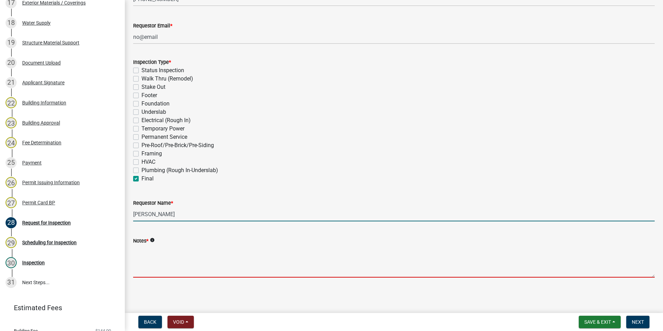
click at [143, 257] on textarea "Notes *" at bounding box center [394, 261] width 522 height 33
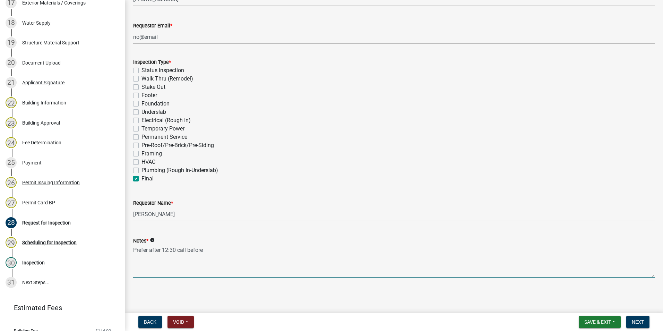
click at [133, 250] on textarea "Prefer after 12:30 call before" at bounding box center [394, 261] width 522 height 33
click at [231, 248] on textarea "Final- Prefer after 12:30 call before" at bounding box center [394, 261] width 522 height 33
type textarea "Final- Prefer after 12:30 call before"
click at [634, 321] on span "Next" at bounding box center [638, 322] width 12 height 6
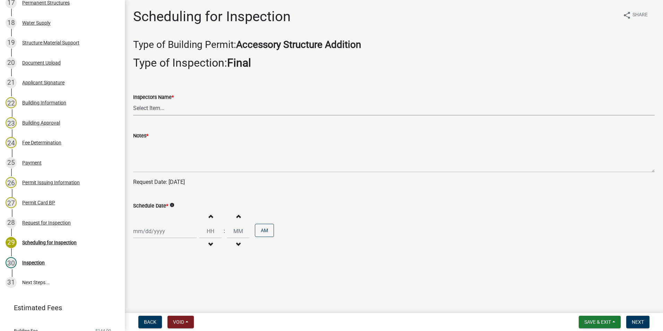
click at [141, 110] on select "Select Item... rberryhill ([PERSON_NAME]) [PERSON_NAME] ([PERSON_NAME]) BBenefi…" at bounding box center [394, 108] width 522 height 14
select select "d7f9a44a-d2ea-4d3c-83b3-1aa71c950bd5"
click at [133, 101] on select "Select Item... rberryhill ([PERSON_NAME]) [PERSON_NAME] ([PERSON_NAME]) BBenefi…" at bounding box center [394, 108] width 522 height 14
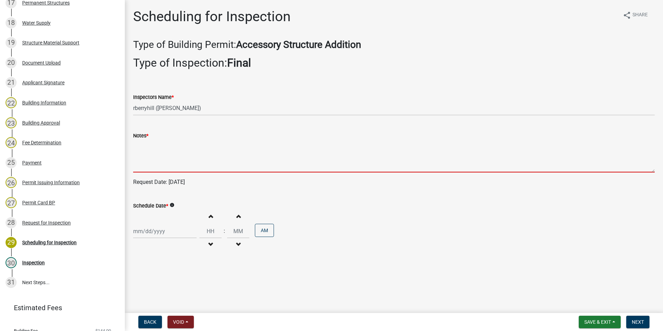
click at [140, 154] on textarea "Notes *" at bounding box center [394, 156] width 522 height 33
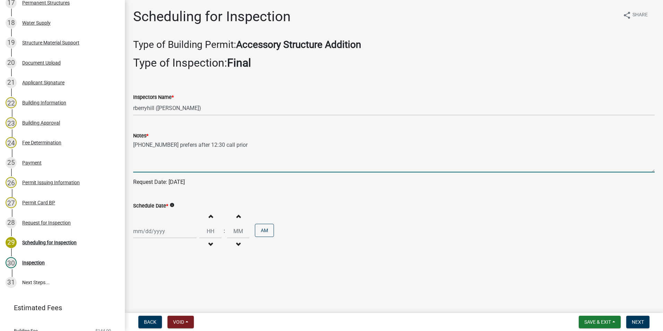
type textarea "[PHONE_NUMBER] prefers after 12:30 call prior"
select select "9"
select select "2025"
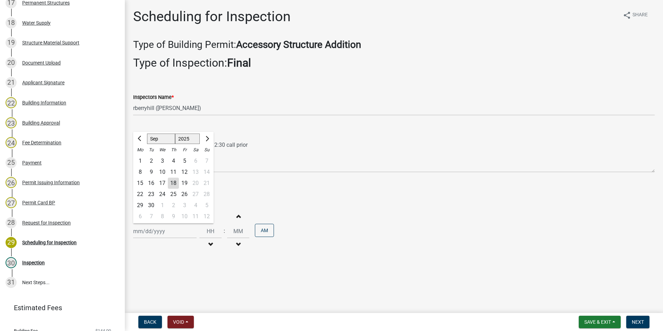
click at [148, 234] on div "[PERSON_NAME] Feb Mar Apr [PERSON_NAME][DATE] Oct Nov [DATE] 1526 1527 1528 152…" at bounding box center [164, 231] width 63 height 14
click at [185, 182] on div "19" at bounding box center [184, 183] width 11 height 11
type input "[DATE]"
click at [634, 323] on span "Next" at bounding box center [638, 322] width 12 height 6
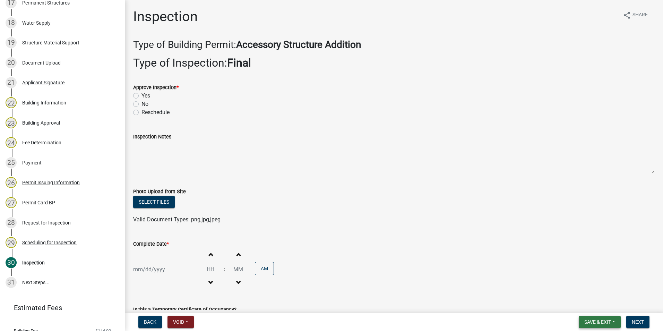
click at [592, 322] on span "Save & Exit" at bounding box center [597, 322] width 27 height 6
click at [589, 309] on button "Save & Exit" at bounding box center [592, 303] width 55 height 17
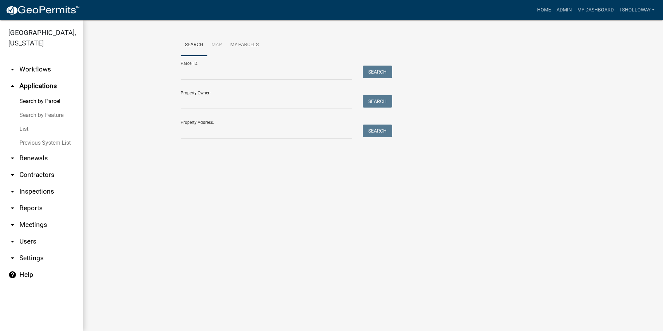
click at [33, 183] on link "arrow_drop_down Inspections" at bounding box center [41, 191] width 83 height 17
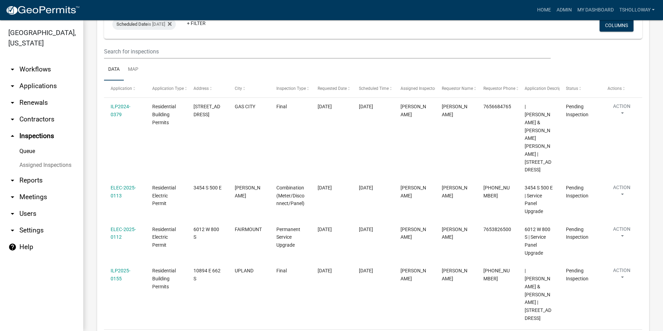
scroll to position [69, 0]
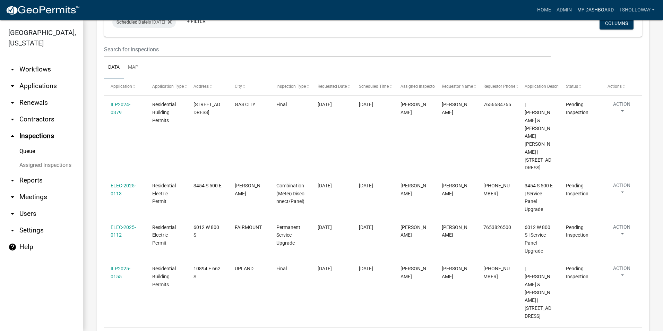
click at [589, 9] on link "My Dashboard" at bounding box center [596, 9] width 42 height 13
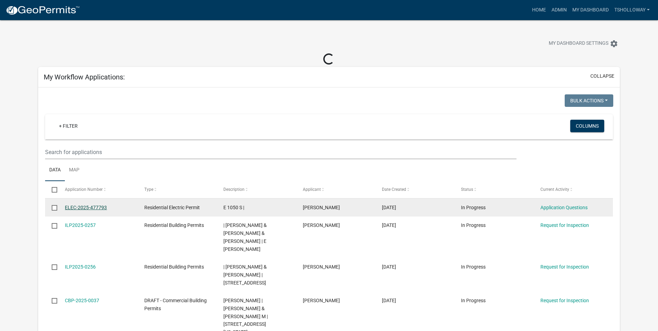
click at [88, 207] on link "ELEC-2025-477793" at bounding box center [86, 208] width 42 height 6
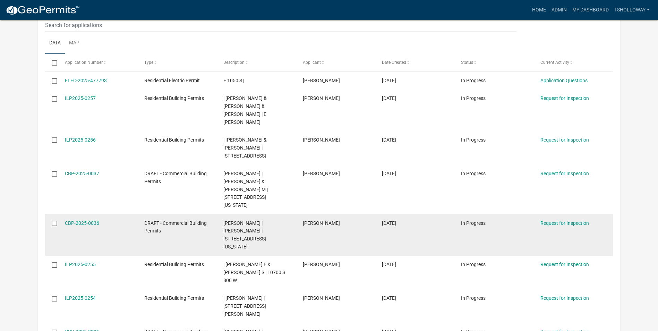
scroll to position [127, 0]
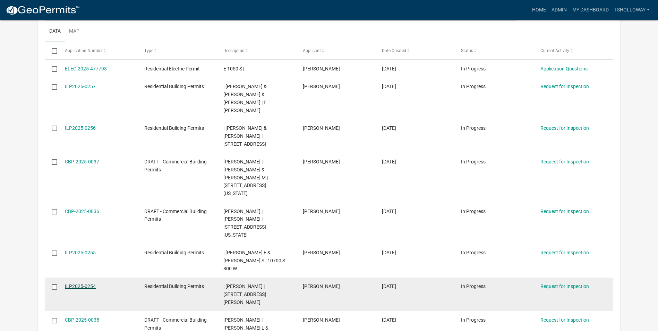
click at [76, 283] on link "ILP2025-0254" at bounding box center [80, 286] width 31 height 6
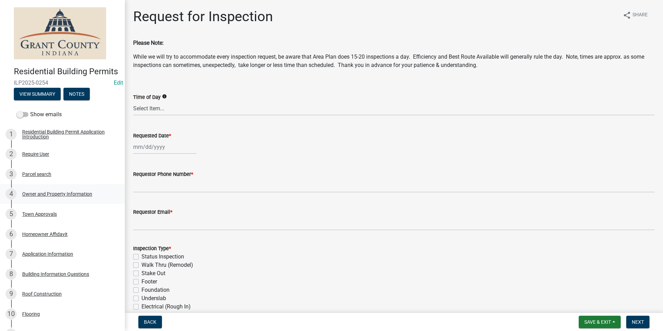
click at [37, 196] on div "Owner and Property Information" at bounding box center [57, 193] width 70 height 5
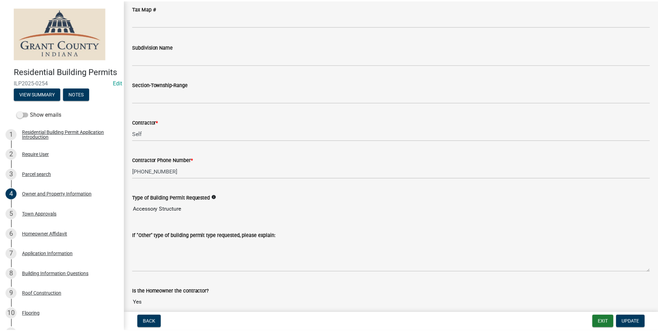
scroll to position [663, 0]
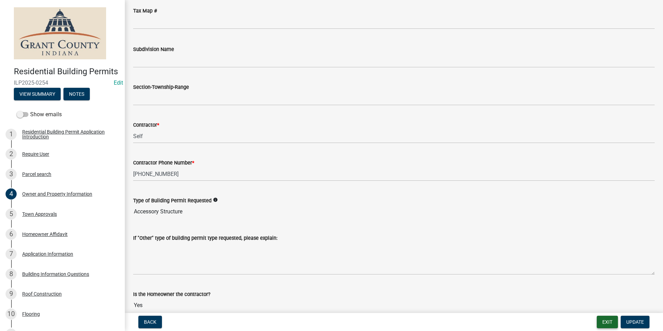
click at [610, 321] on button "Exit" at bounding box center [607, 322] width 21 height 12
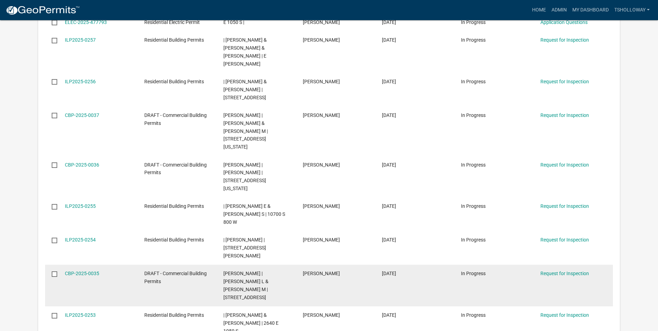
scroll to position [173, 0]
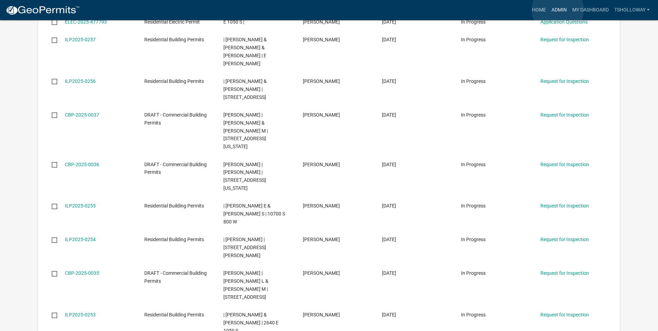
click at [557, 9] on link "Admin" at bounding box center [559, 9] width 21 height 13
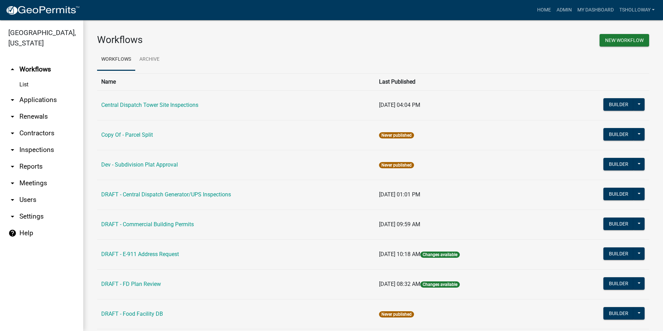
click at [33, 141] on link "arrow_drop_down Inspections" at bounding box center [41, 149] width 83 height 17
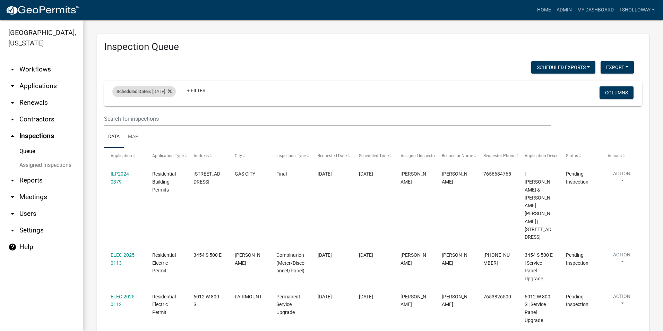
click at [176, 90] on div "Scheduled Date is [DATE]" at bounding box center [143, 91] width 63 height 11
click at [171, 118] on input "[DATE]" at bounding box center [150, 117] width 49 height 14
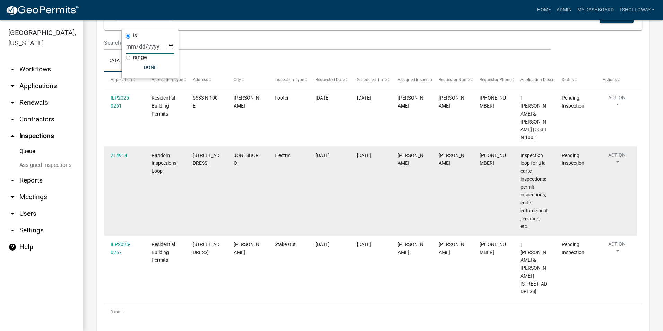
scroll to position [78, 0]
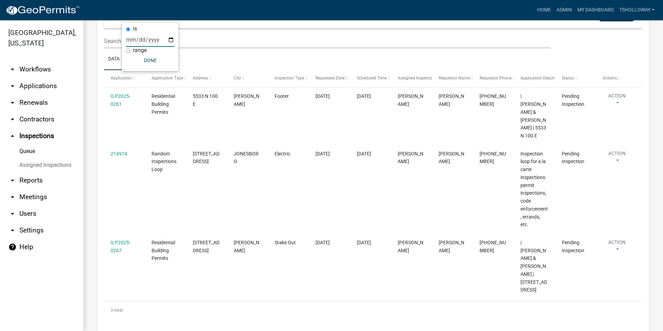
click at [170, 39] on input "[DATE]" at bounding box center [150, 40] width 49 height 14
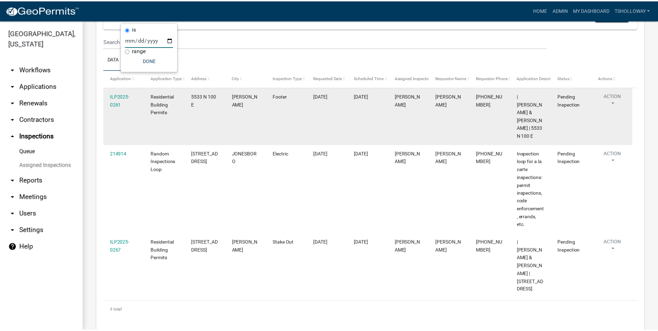
scroll to position [0, 0]
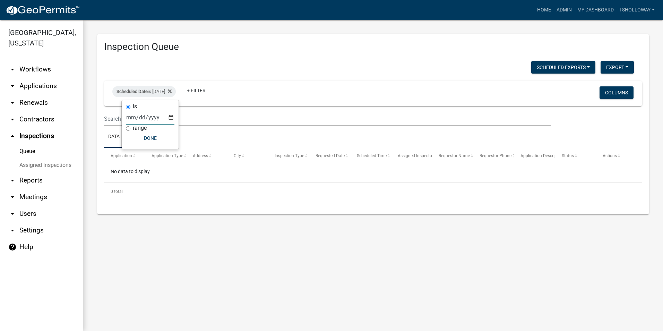
click at [172, 117] on input "[DATE]" at bounding box center [150, 117] width 49 height 14
type input "[DATE]"
click at [172, 92] on icon at bounding box center [170, 91] width 4 height 4
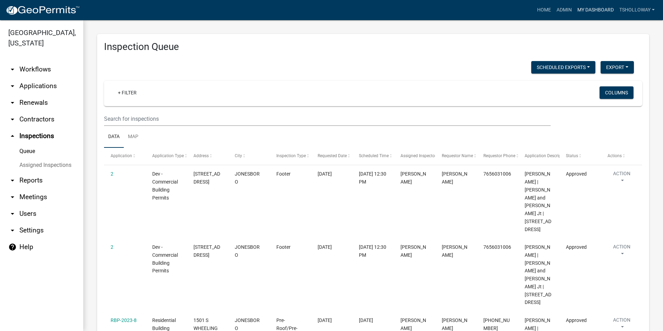
click at [590, 9] on link "My Dashboard" at bounding box center [596, 9] width 42 height 13
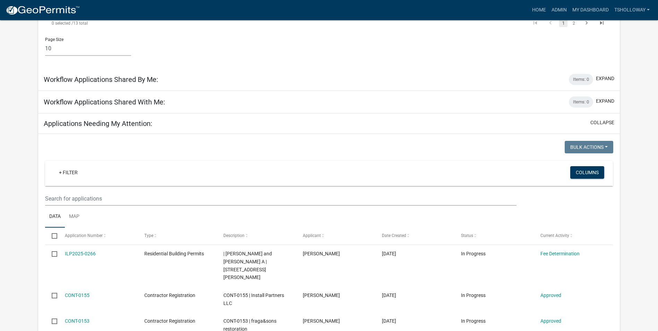
scroll to position [543, 0]
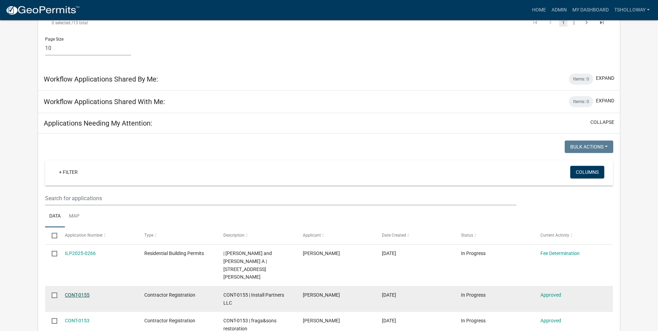
click at [71, 292] on link "CONT-0155" at bounding box center [77, 295] width 25 height 6
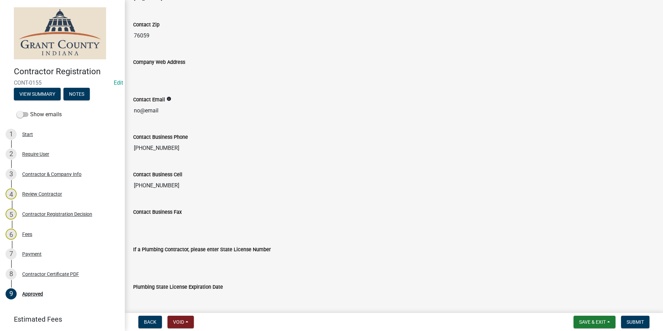
scroll to position [550, 0]
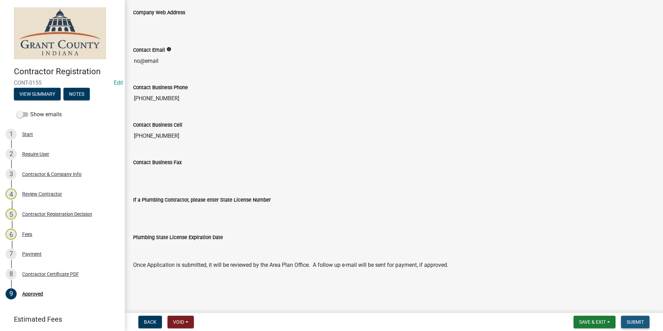
click at [635, 321] on span "Submit" at bounding box center [635, 322] width 17 height 6
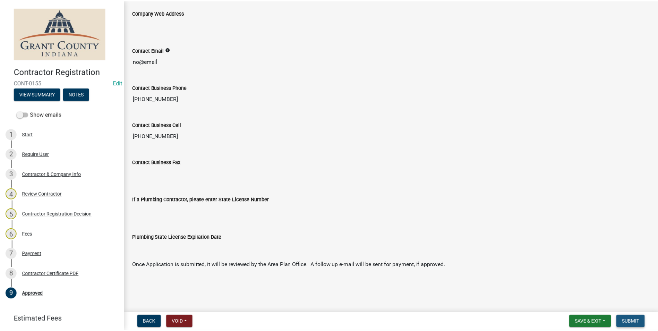
scroll to position [0, 0]
